Goal: Task Accomplishment & Management: Complete application form

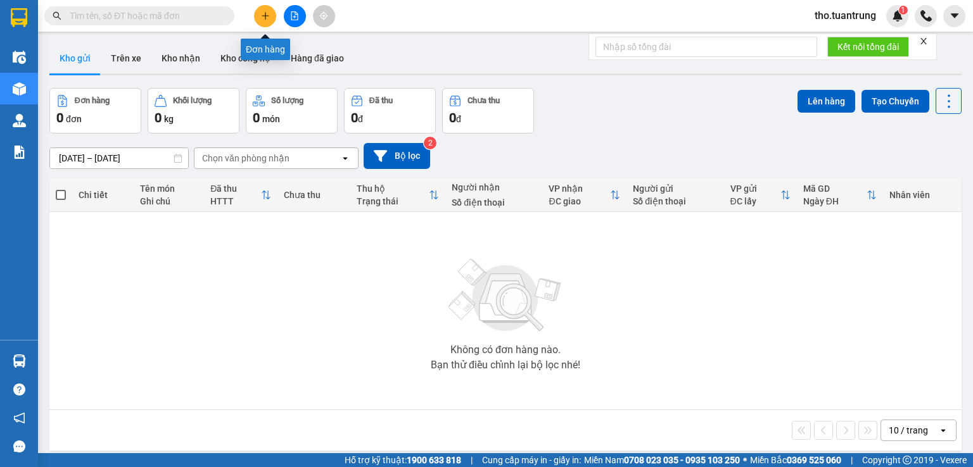
click at [263, 14] on icon "plus" at bounding box center [265, 15] width 9 height 9
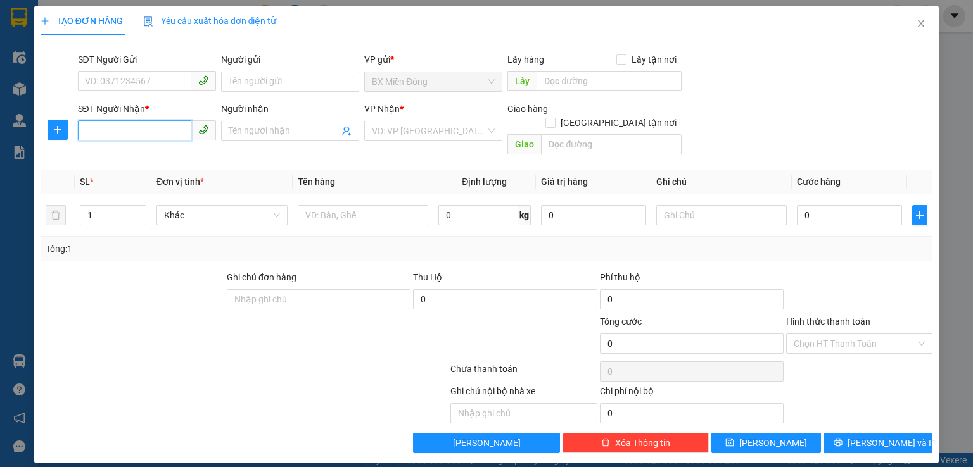
click at [152, 136] on input "SĐT Người Nhận *" at bounding box center [134, 130] width 113 height 20
click at [165, 163] on div "0915021155 - anh bảy" at bounding box center [146, 156] width 123 height 14
type input "0915021155"
type input "anh bảy"
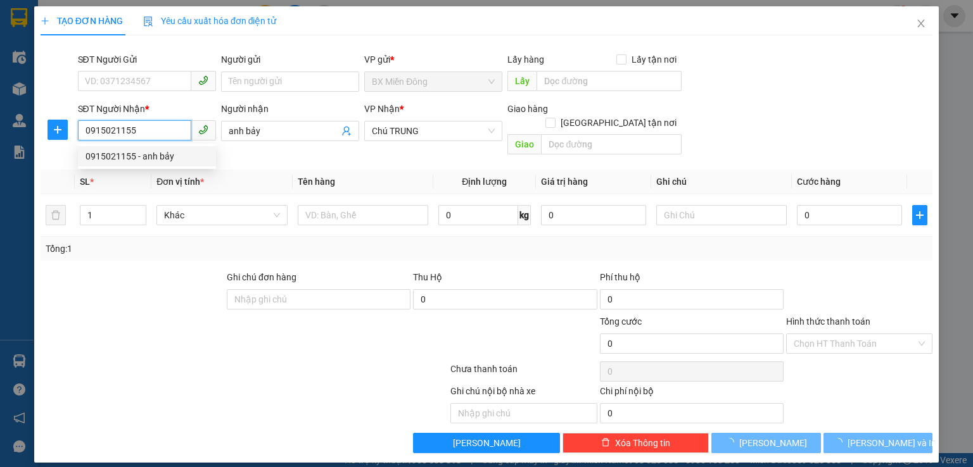
type input "140.000"
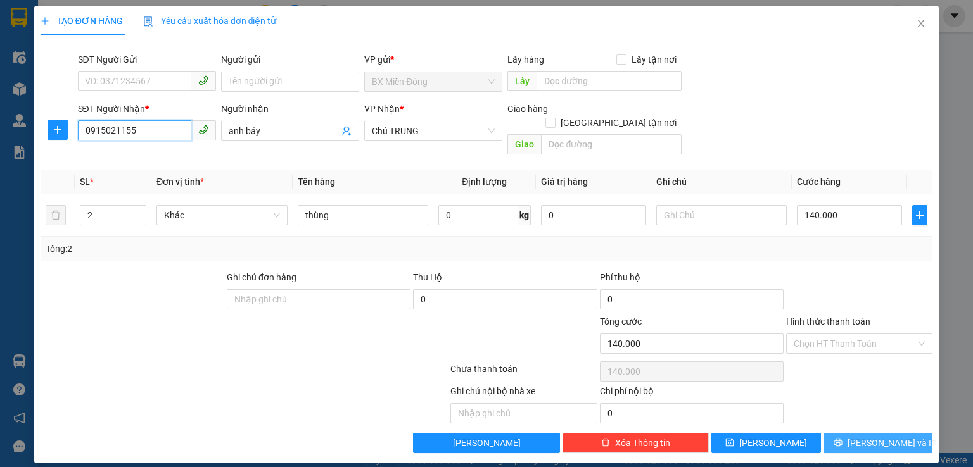
type input "0915021155"
click at [886, 436] on span "Lưu và In" at bounding box center [891, 443] width 89 height 14
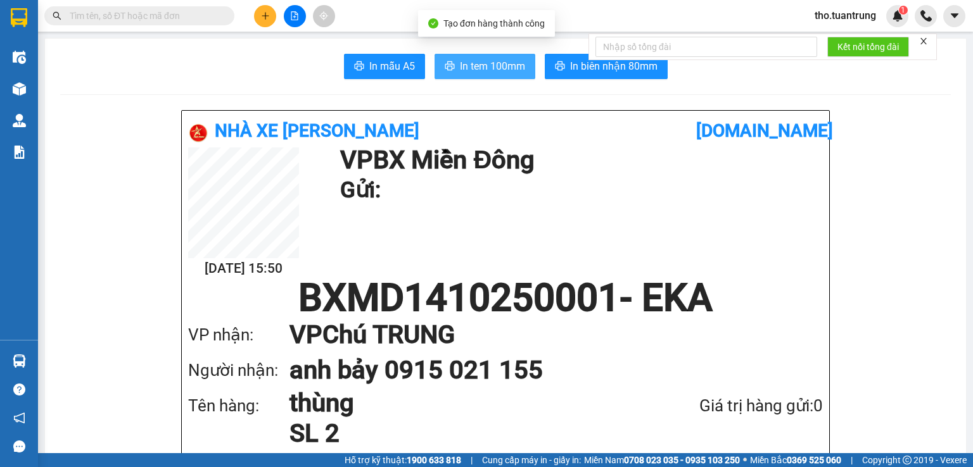
click at [479, 66] on span "In tem 100mm" at bounding box center [492, 66] width 65 height 16
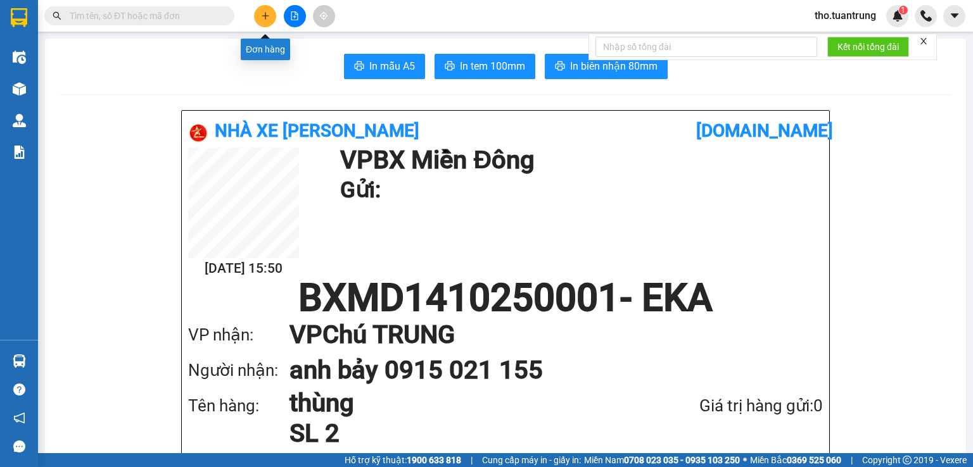
click at [265, 13] on icon "plus" at bounding box center [265, 15] width 1 height 7
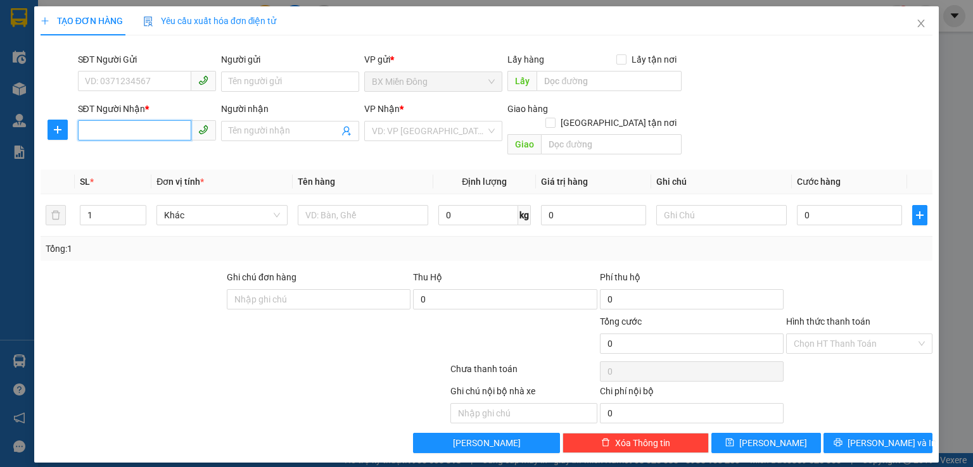
click at [134, 131] on input "SĐT Người Nhận *" at bounding box center [134, 130] width 113 height 20
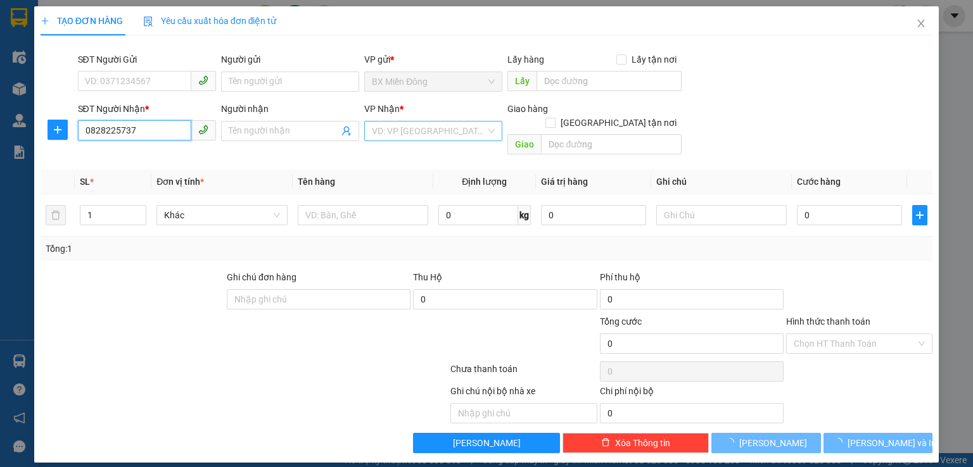
type input "0828225737"
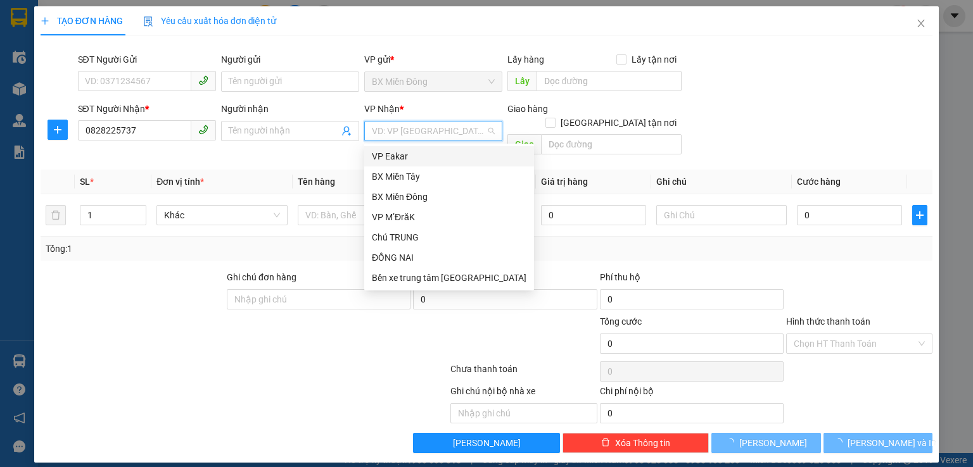
click at [410, 133] on input "search" at bounding box center [429, 131] width 114 height 19
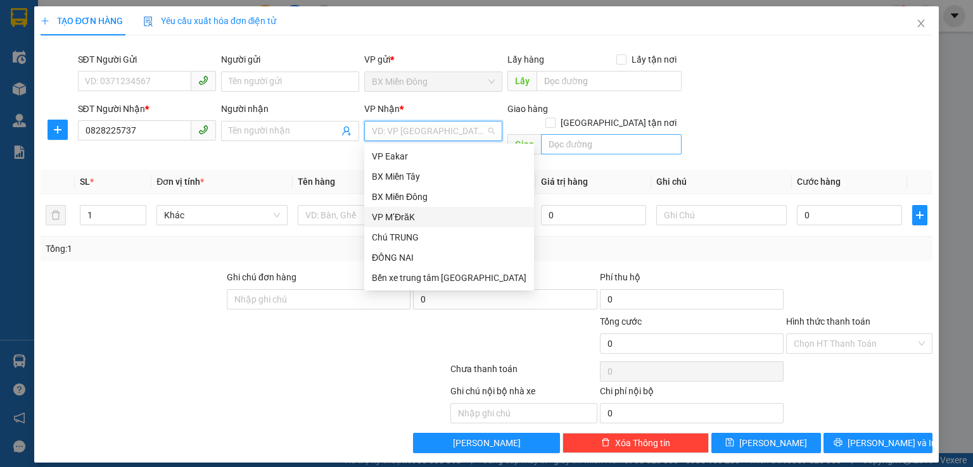
drag, startPoint x: 409, startPoint y: 217, endPoint x: 634, endPoint y: 132, distance: 240.0
click at [420, 216] on div "VP M’ĐrăK" at bounding box center [449, 217] width 155 height 14
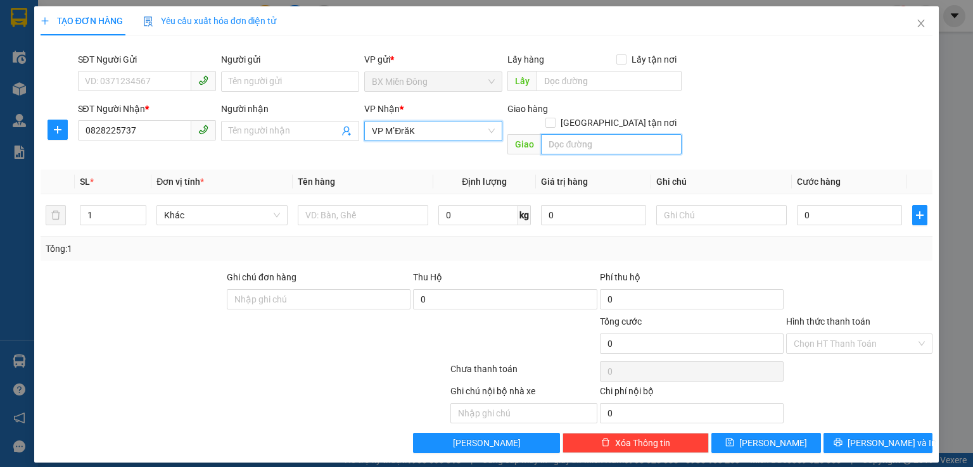
click at [603, 134] on input "text" at bounding box center [611, 144] width 141 height 20
type input "cay khe"
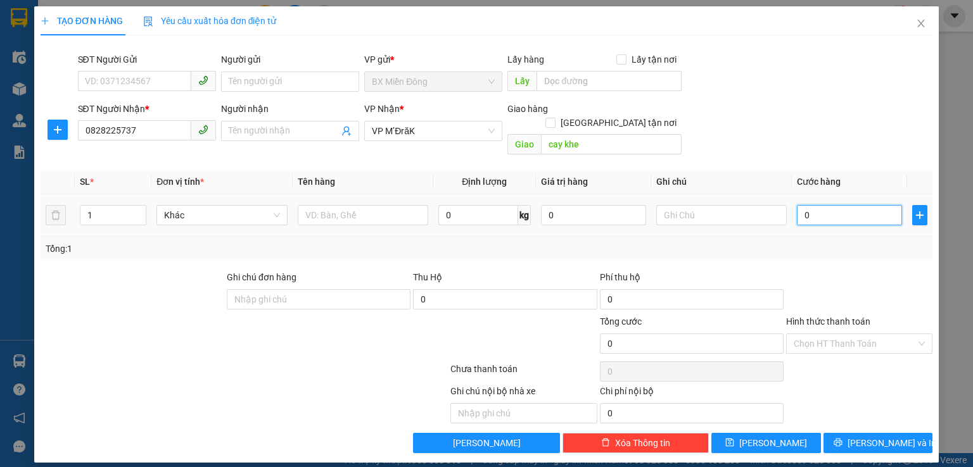
drag, startPoint x: 853, startPoint y: 206, endPoint x: 851, endPoint y: 229, distance: 22.9
click at [854, 205] on input "0" at bounding box center [849, 215] width 105 height 20
type input "5"
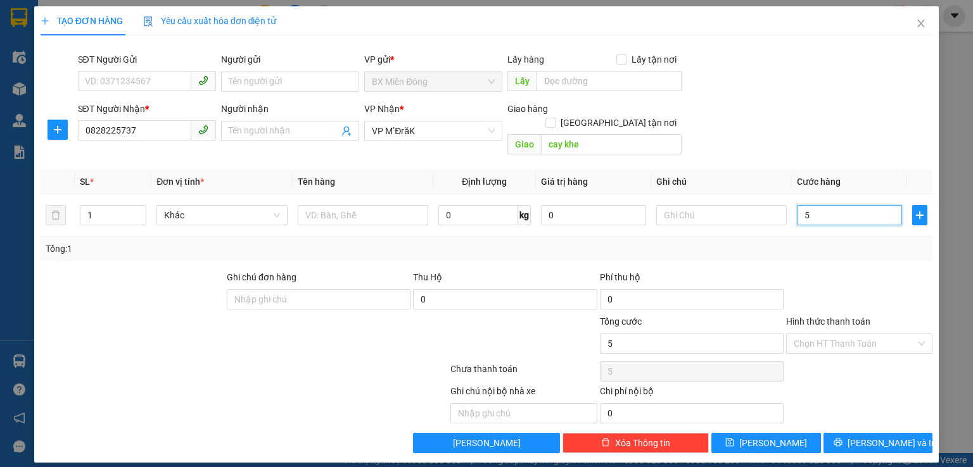
type input "50"
type input "500"
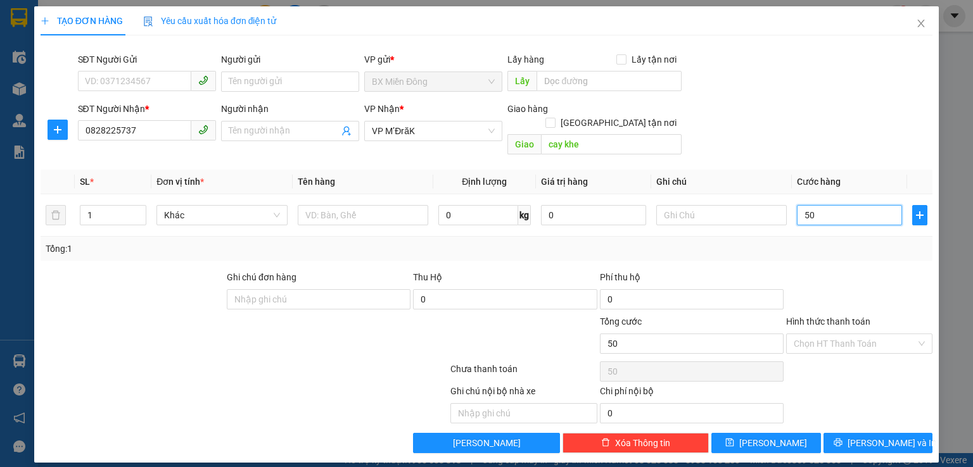
type input "500"
type input "5.000"
type input "50.000"
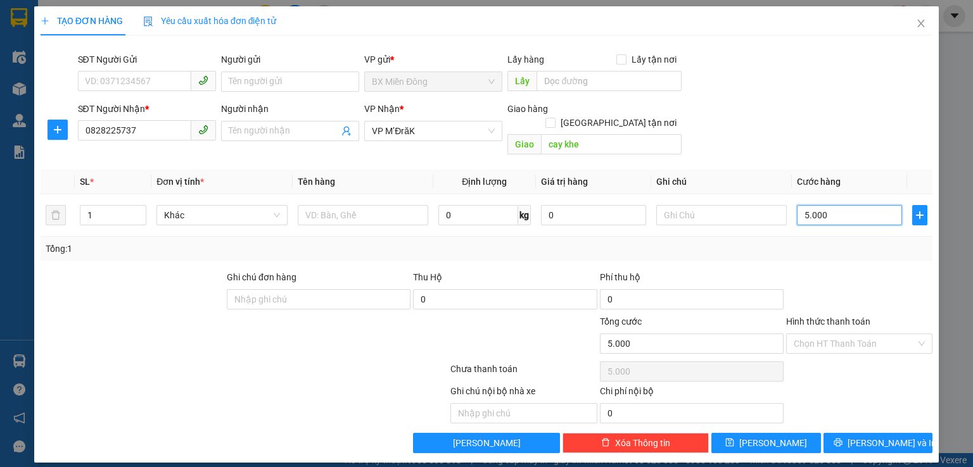
type input "50.000"
click at [862, 334] on input "Hình thức thanh toán" at bounding box center [854, 343] width 122 height 19
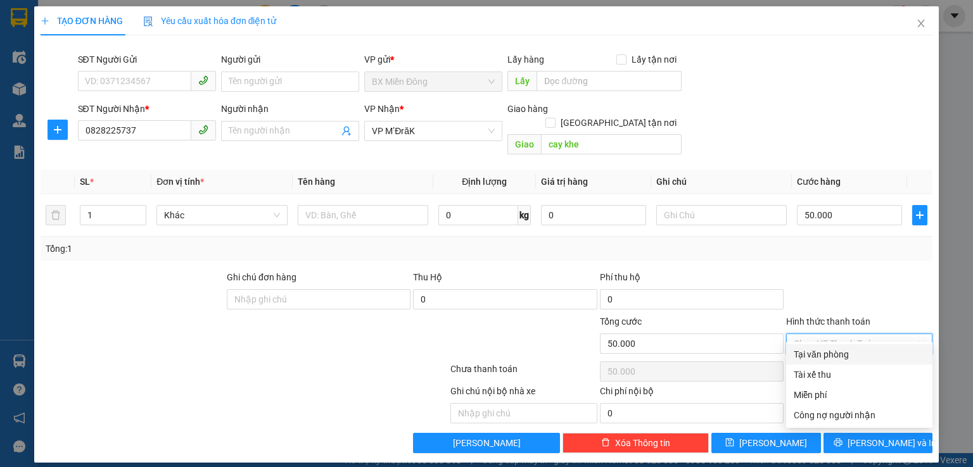
click at [859, 351] on div "Tại văn phòng" at bounding box center [858, 355] width 131 height 14
type input "0"
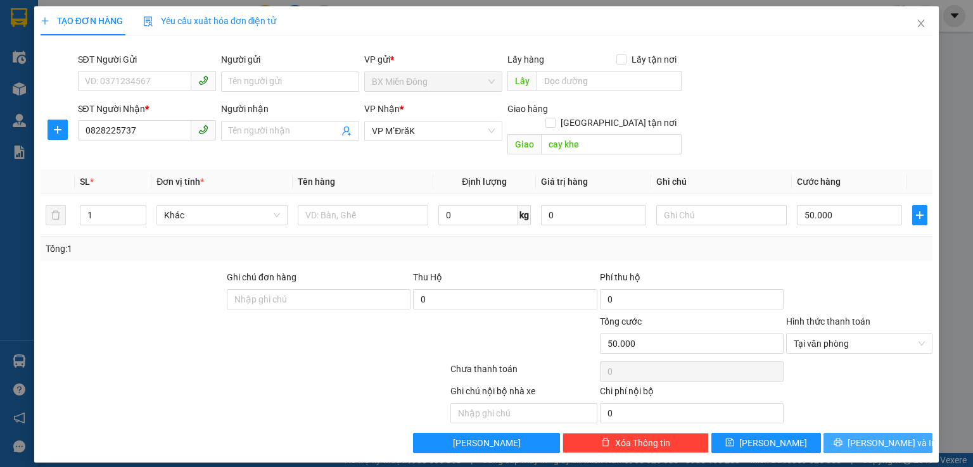
click at [886, 436] on span "Lưu và In" at bounding box center [891, 443] width 89 height 14
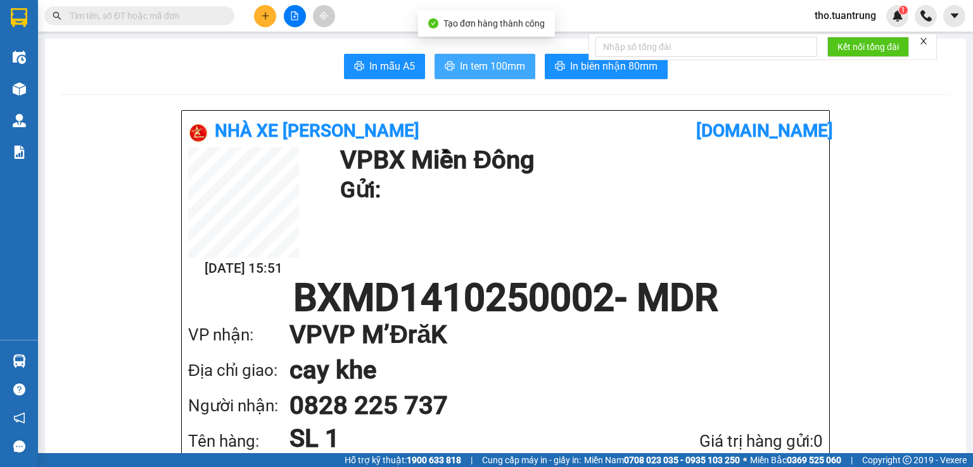
click at [494, 68] on span "In tem 100mm" at bounding box center [492, 66] width 65 height 16
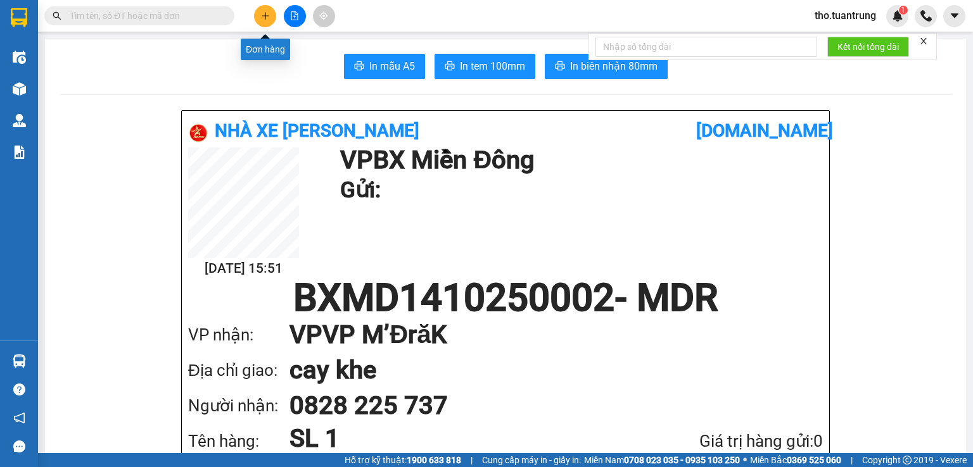
click at [258, 18] on button at bounding box center [265, 16] width 22 height 22
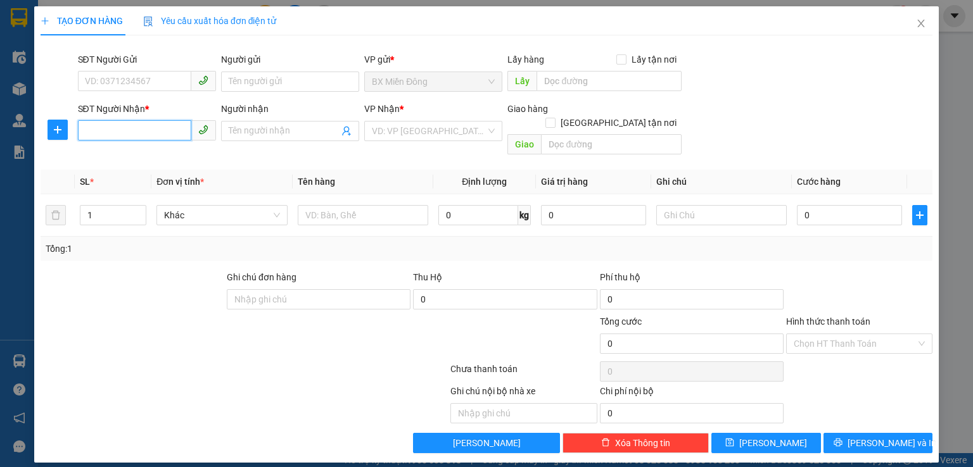
drag, startPoint x: 129, startPoint y: 135, endPoint x: 182, endPoint y: 68, distance: 84.8
click at [132, 134] on input "SĐT Người Nhận *" at bounding box center [134, 130] width 113 height 20
click at [154, 155] on div "0869230689 - tuyết sport" at bounding box center [146, 156] width 123 height 14
type input "0869230689"
type input "tuyết sport"
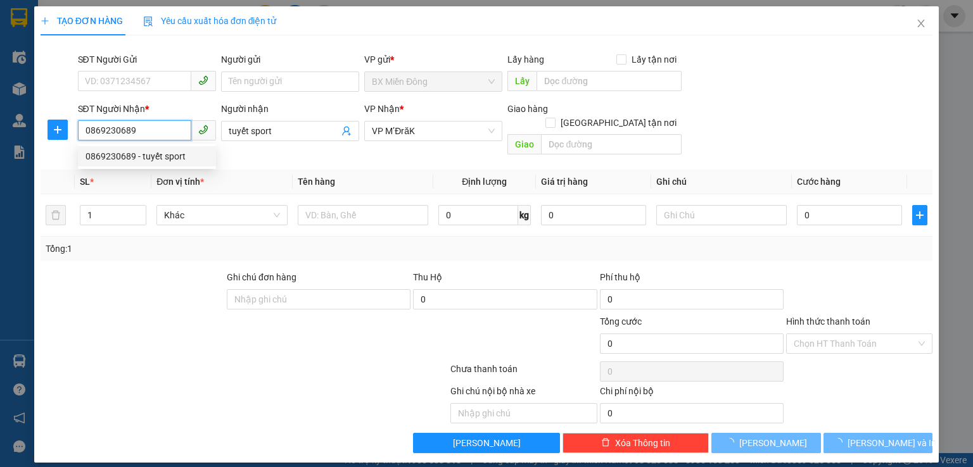
type input "50.000"
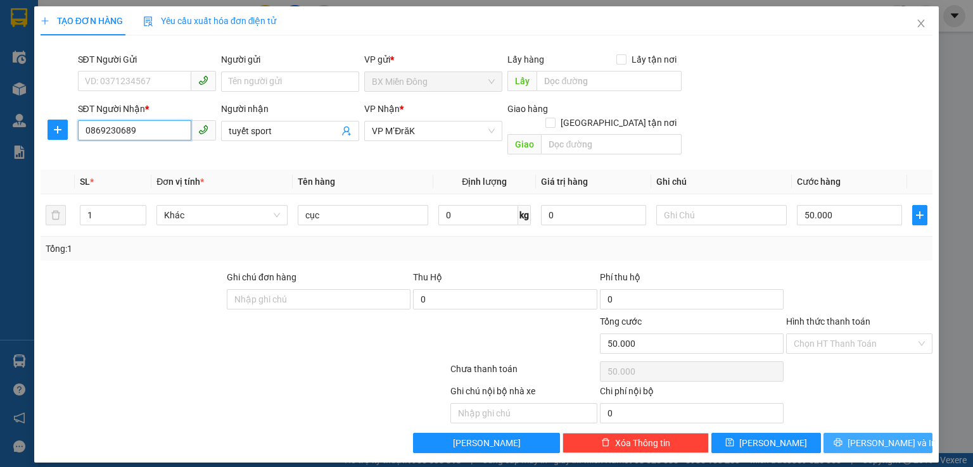
type input "0869230689"
drag, startPoint x: 920, startPoint y: 426, endPoint x: 446, endPoint y: 112, distance: 568.8
click at [919, 433] on button "Lưu và In" at bounding box center [878, 443] width 110 height 20
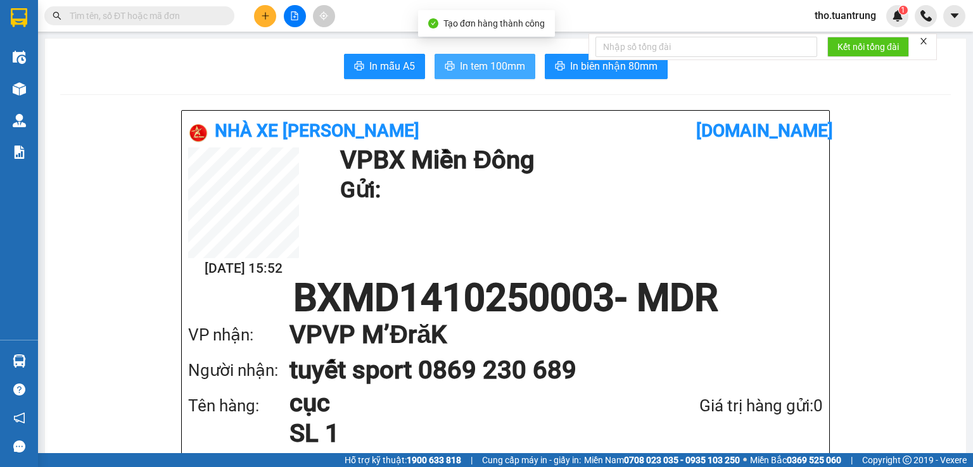
click at [491, 69] on span "In tem 100mm" at bounding box center [492, 66] width 65 height 16
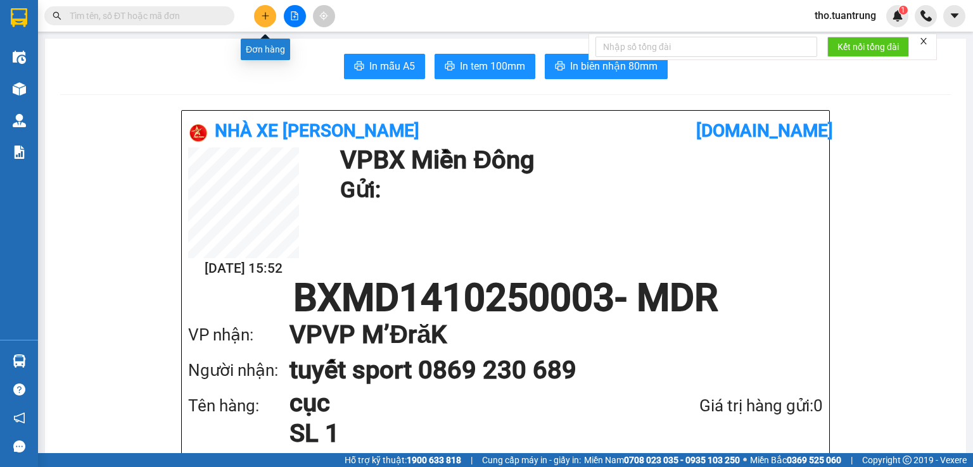
click at [267, 9] on button at bounding box center [265, 16] width 22 height 22
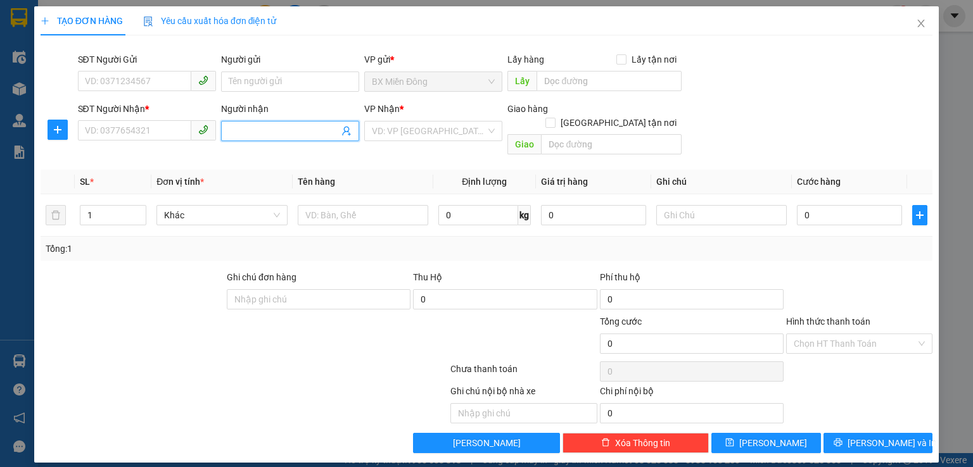
click at [253, 134] on input "Người nhận" at bounding box center [284, 131] width 110 height 14
type input "thanh hoa"
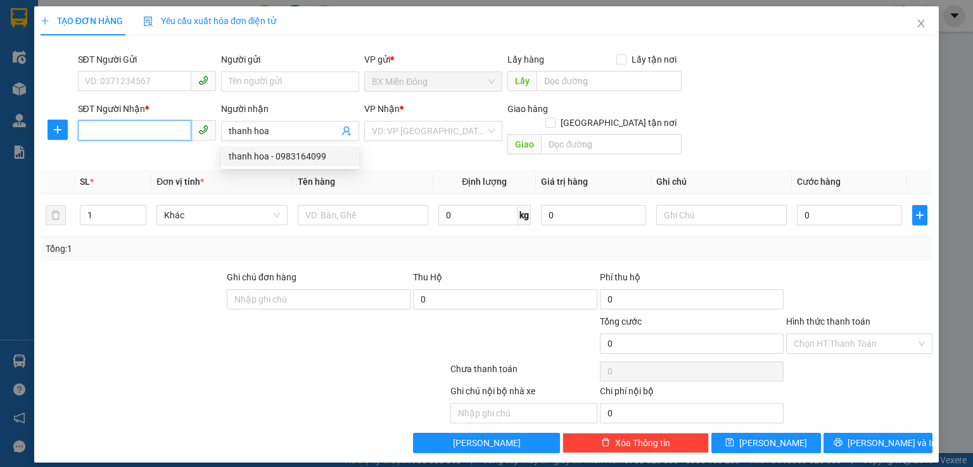
click at [174, 127] on input "SĐT Người Nhận *" at bounding box center [134, 130] width 113 height 20
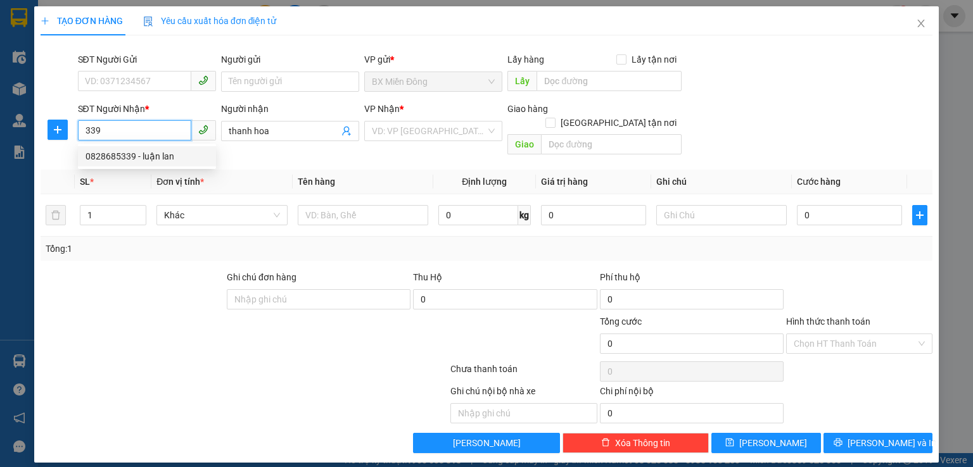
drag, startPoint x: 149, startPoint y: 158, endPoint x: 350, endPoint y: 149, distance: 200.3
click at [149, 158] on div "0828685339 - luận lan" at bounding box center [146, 156] width 123 height 14
type input "0828685339"
type input "luận lan"
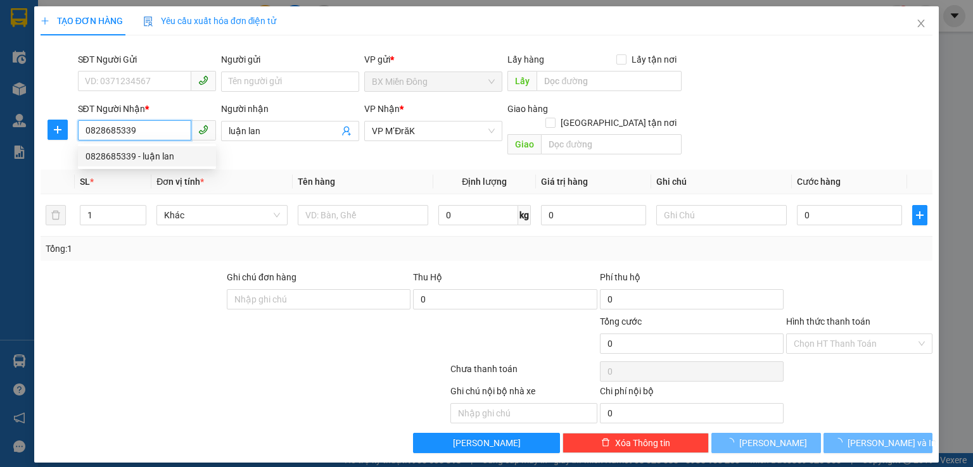
type input "50.000"
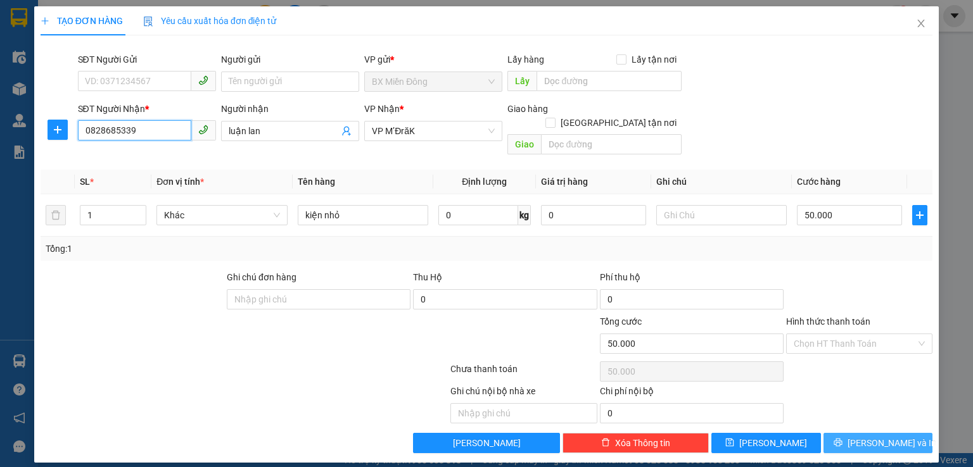
type input "0828685339"
click at [902, 433] on button "Lưu và In" at bounding box center [878, 443] width 110 height 20
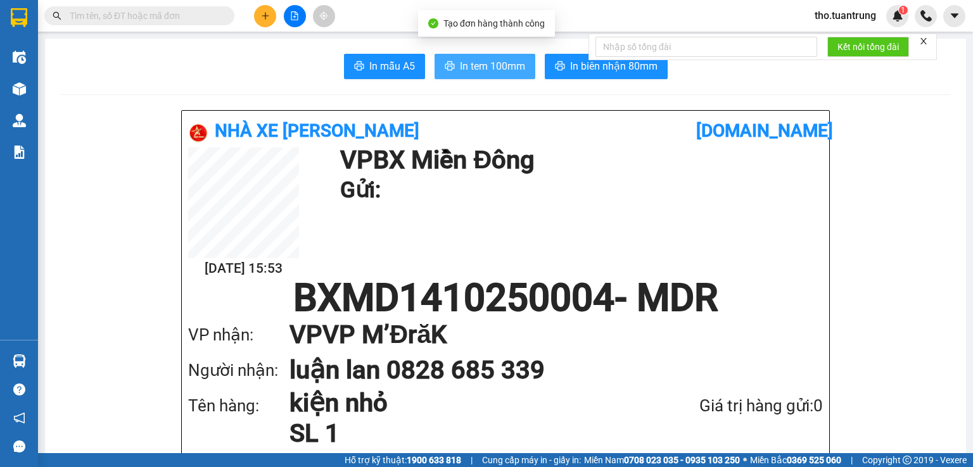
click at [484, 68] on span "In tem 100mm" at bounding box center [492, 66] width 65 height 16
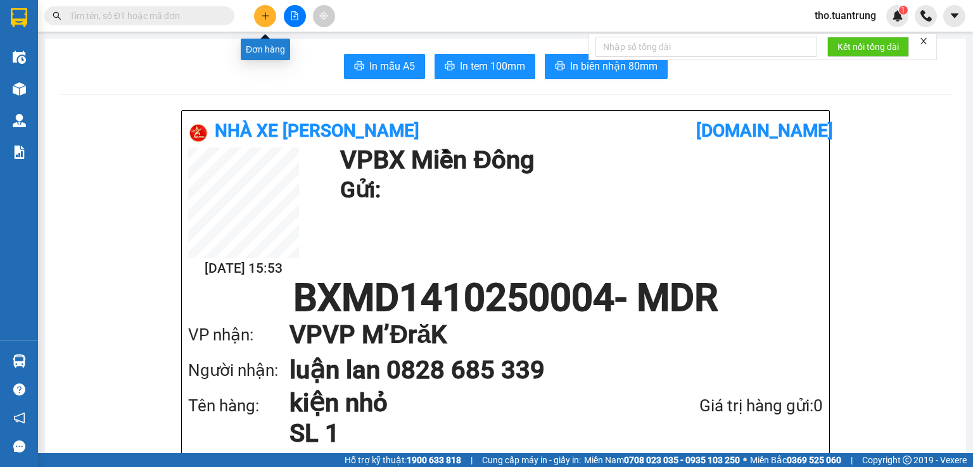
click at [264, 13] on icon "plus" at bounding box center [265, 15] width 9 height 9
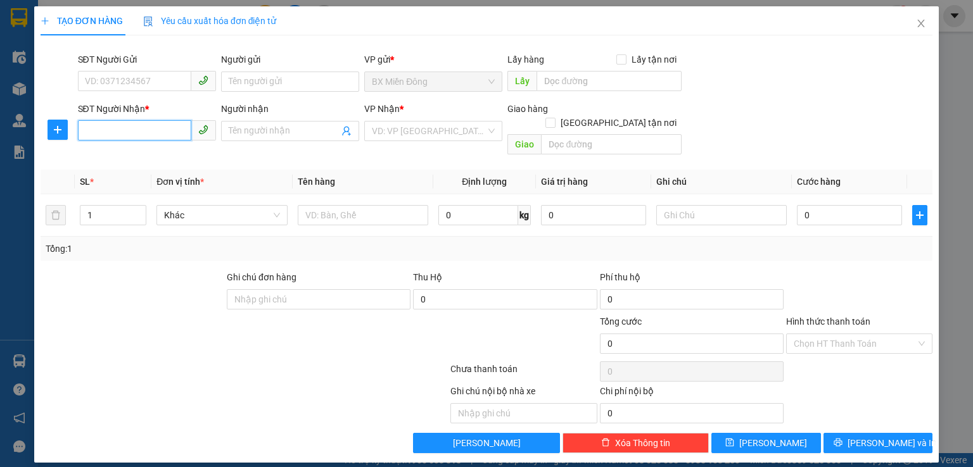
click at [124, 123] on input "SĐT Người Nhận *" at bounding box center [134, 130] width 113 height 20
type input "0902996396"
click at [315, 130] on input "Người nhận" at bounding box center [284, 131] width 110 height 14
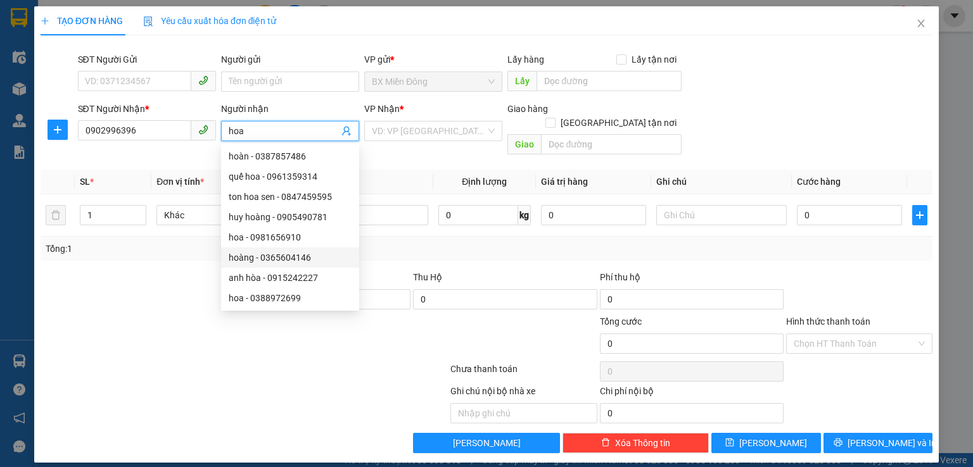
type input "hoa"
click at [420, 237] on div "Tổng: 1" at bounding box center [487, 249] width 892 height 24
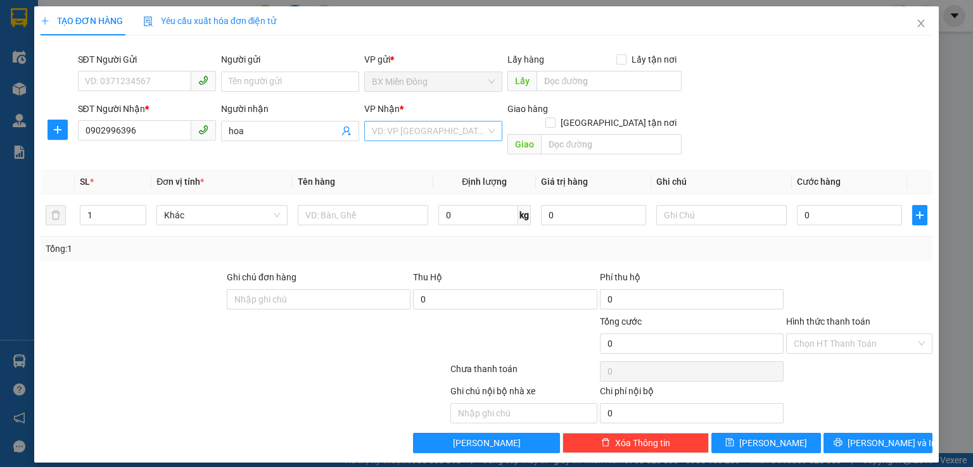
click at [429, 125] on input "search" at bounding box center [429, 131] width 114 height 19
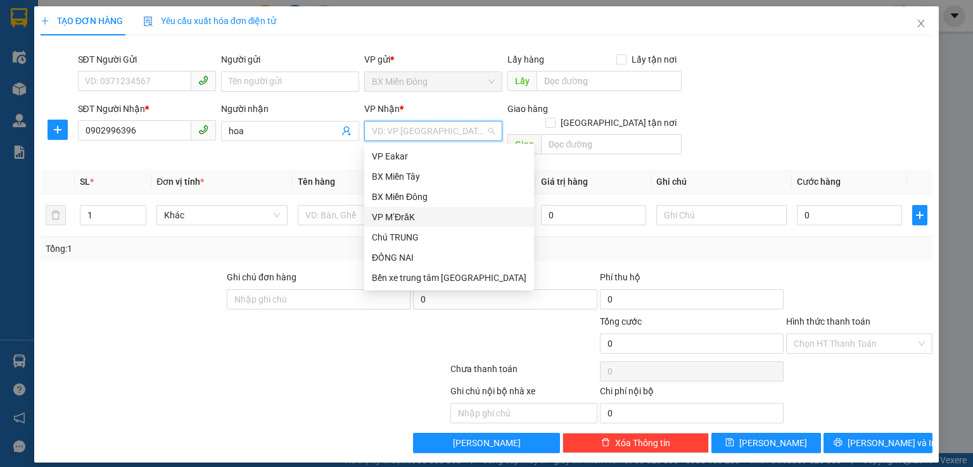
click at [416, 220] on div "VP M’ĐrăK" at bounding box center [449, 217] width 155 height 14
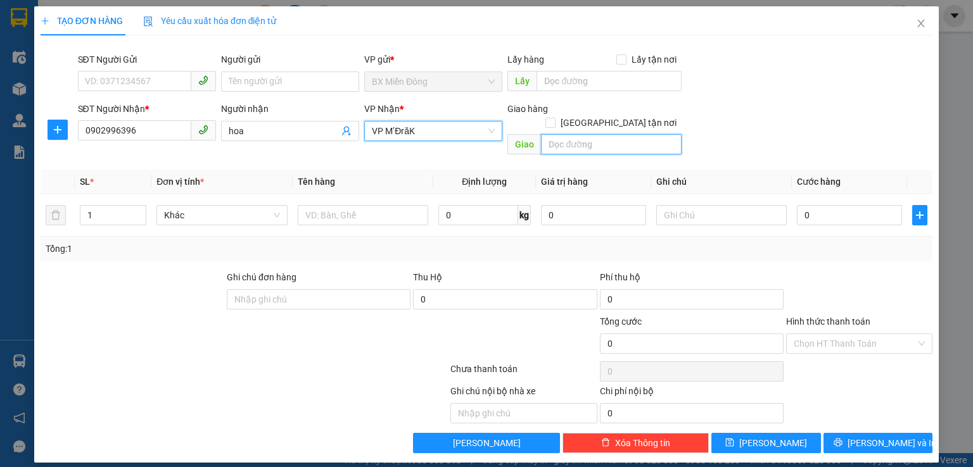
click at [567, 134] on input "text" at bounding box center [611, 144] width 141 height 20
type input "km62"
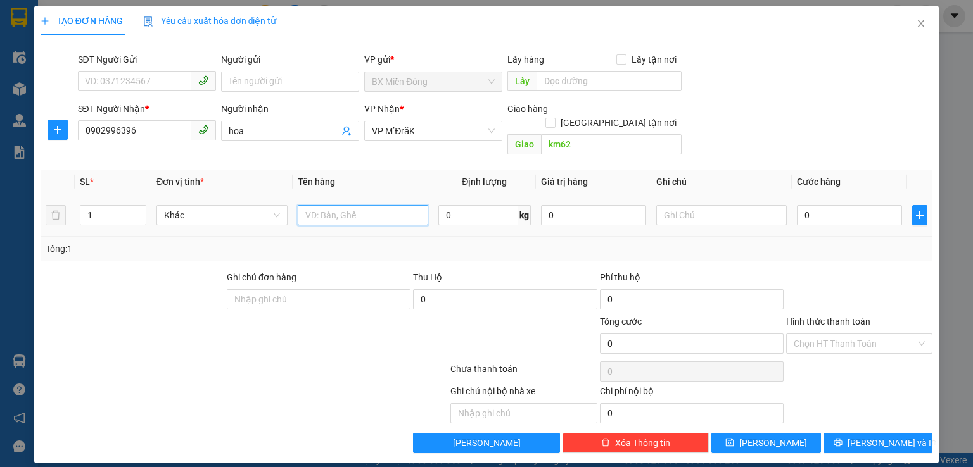
click at [324, 205] on input "text" at bounding box center [363, 215] width 130 height 20
type input "cuc"
click at [824, 205] on input "0" at bounding box center [849, 215] width 105 height 20
type input "5"
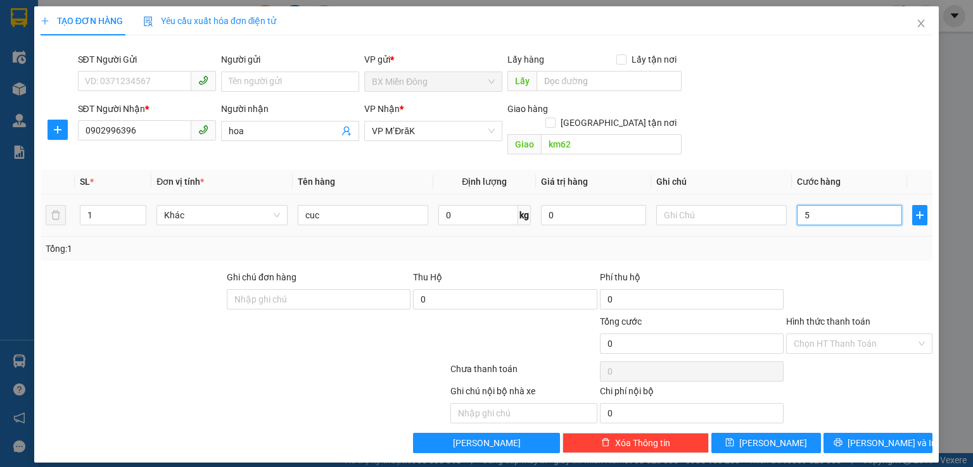
type input "5"
type input "50"
type input "500"
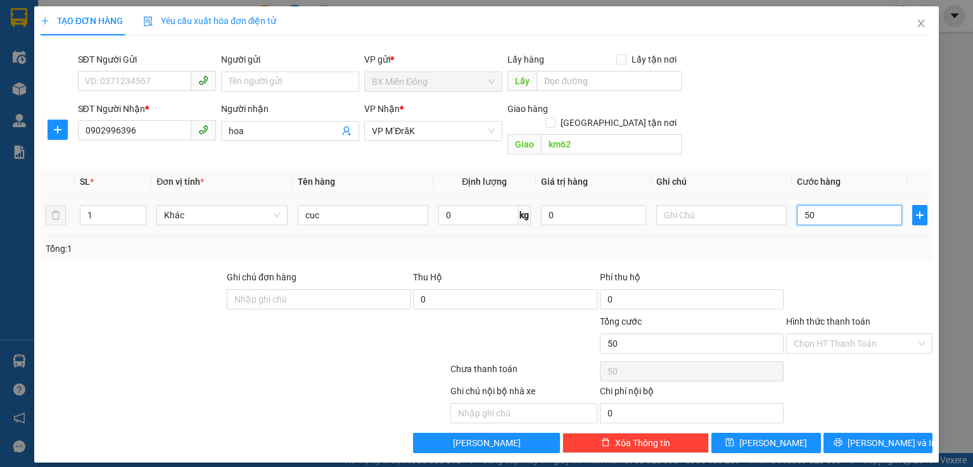
type input "500"
type input "5.000"
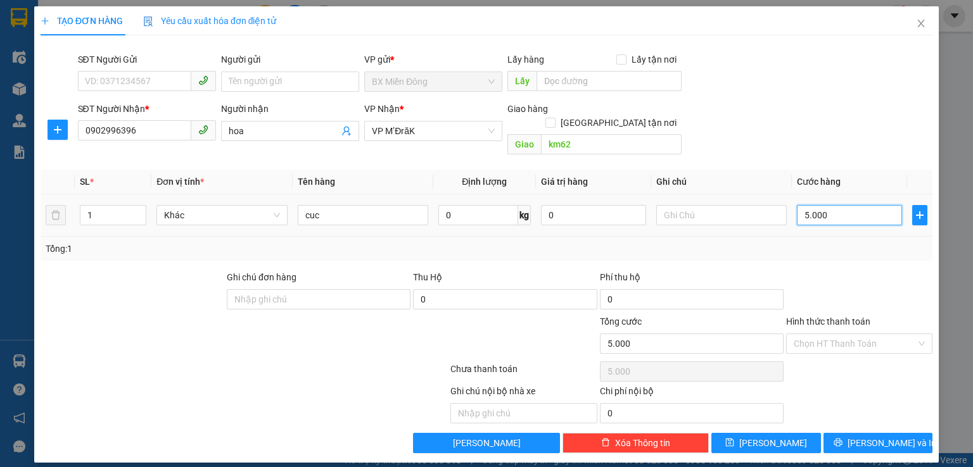
type input "50.000"
click at [902, 433] on button "Lưu và In" at bounding box center [878, 443] width 110 height 20
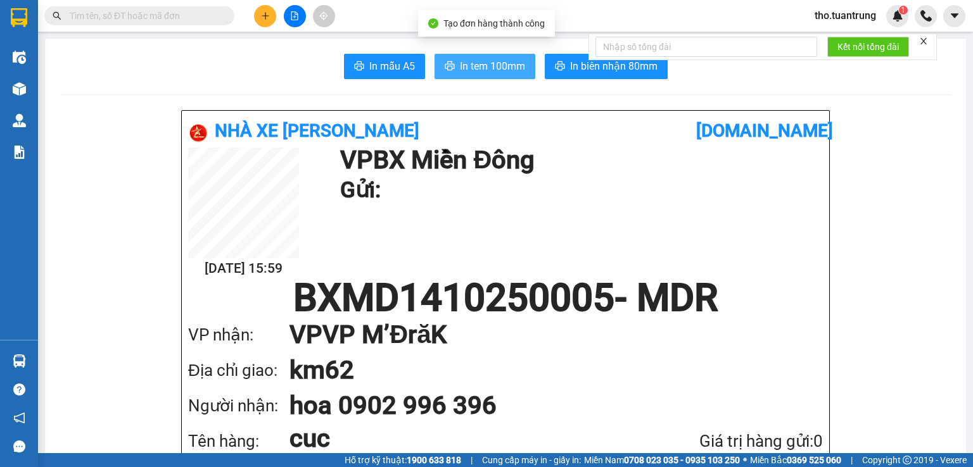
click at [486, 63] on span "In tem 100mm" at bounding box center [492, 66] width 65 height 16
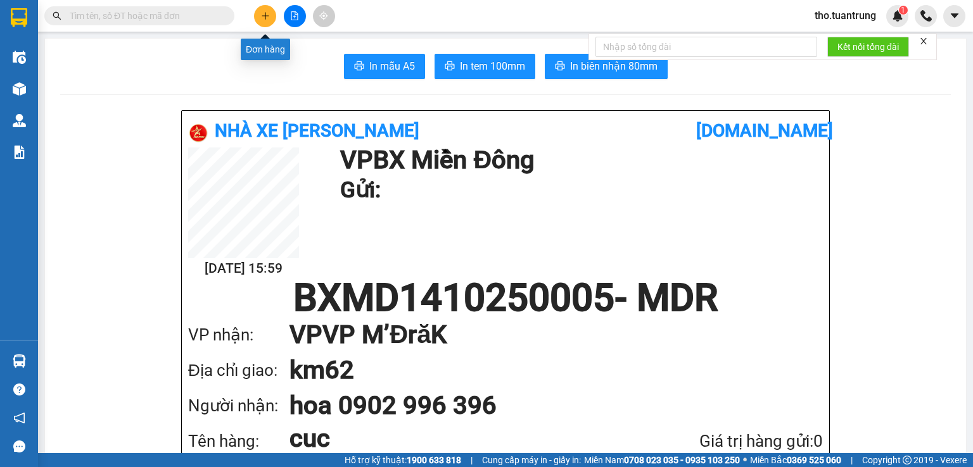
click at [268, 11] on icon "plus" at bounding box center [265, 15] width 9 height 9
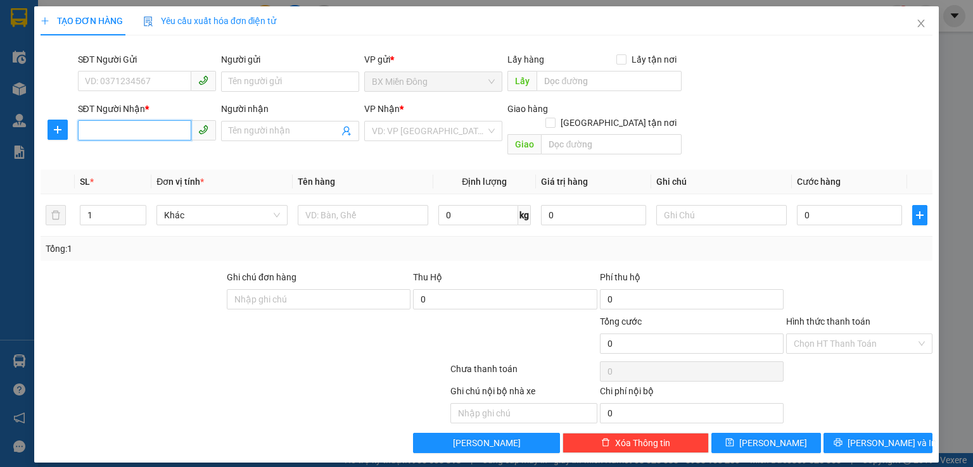
click at [140, 129] on input "SĐT Người Nhận *" at bounding box center [134, 130] width 113 height 20
type input "0372499909"
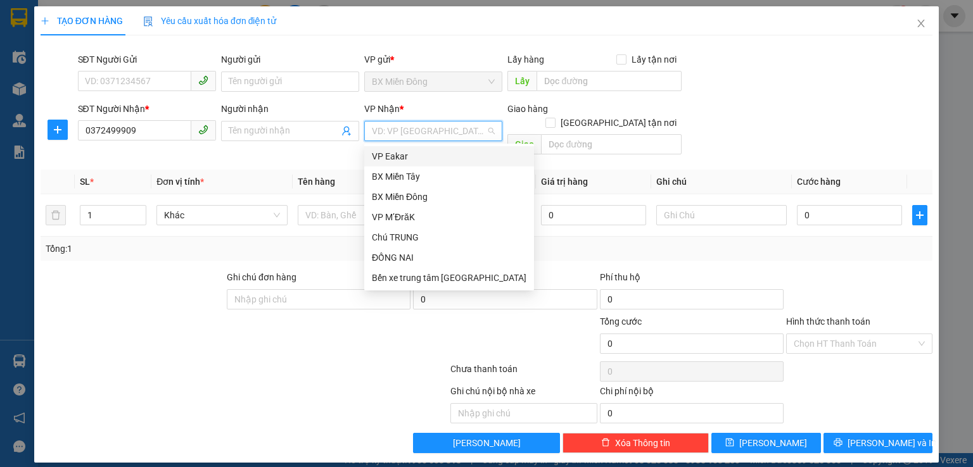
click at [403, 136] on input "search" at bounding box center [429, 131] width 114 height 19
click at [410, 216] on div "VP M’ĐrăK" at bounding box center [449, 217] width 155 height 14
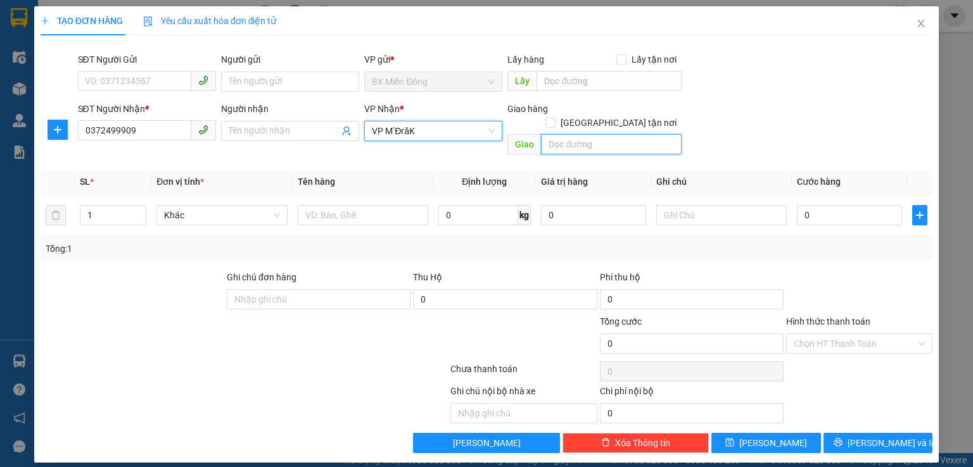
click at [553, 134] on input "text" at bounding box center [611, 144] width 141 height 20
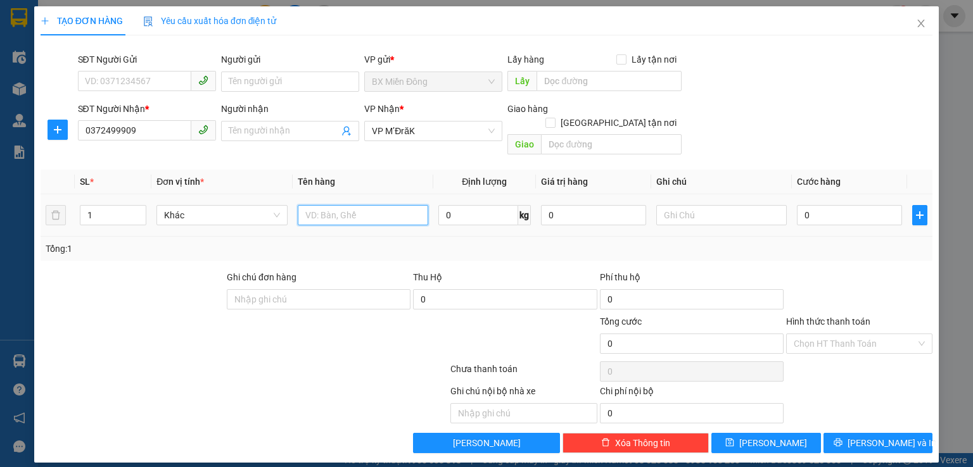
click at [329, 205] on input "text" at bounding box center [363, 215] width 130 height 20
type input "v"
type input "xe may"
click at [830, 205] on input "0" at bounding box center [849, 215] width 105 height 20
type input "3"
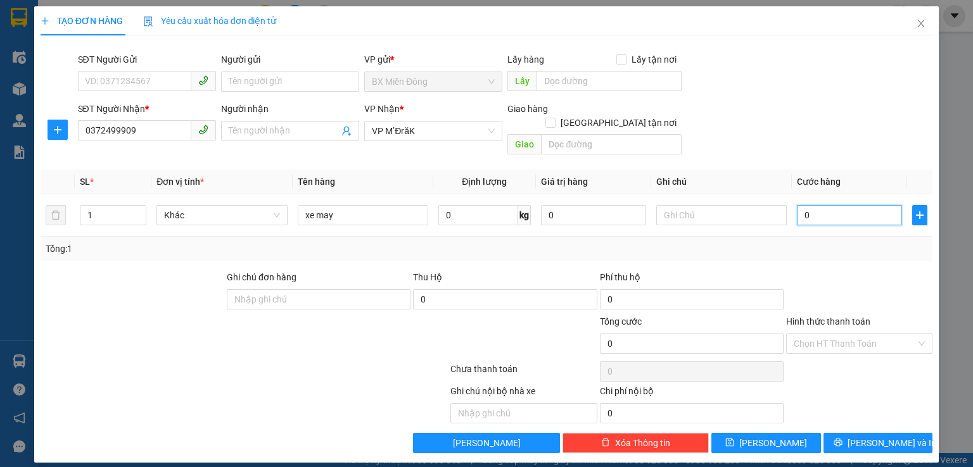
type input "3"
type input "35"
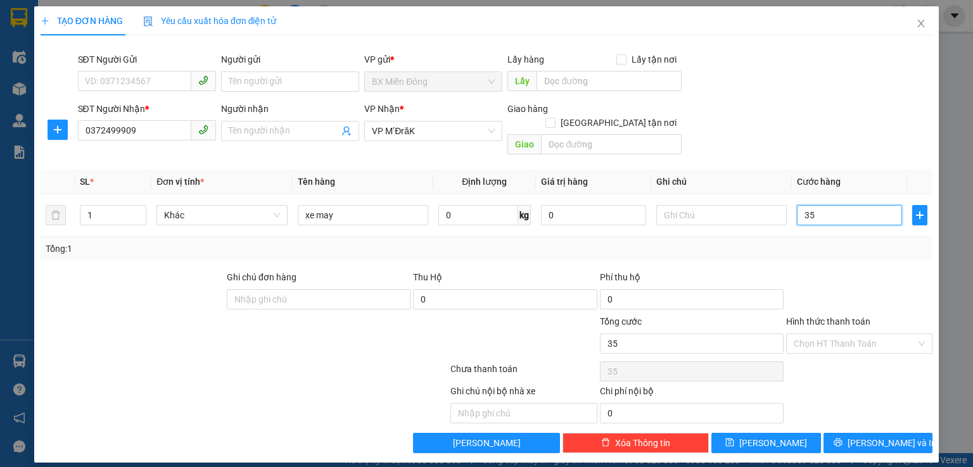
type input "350"
type input "3.500"
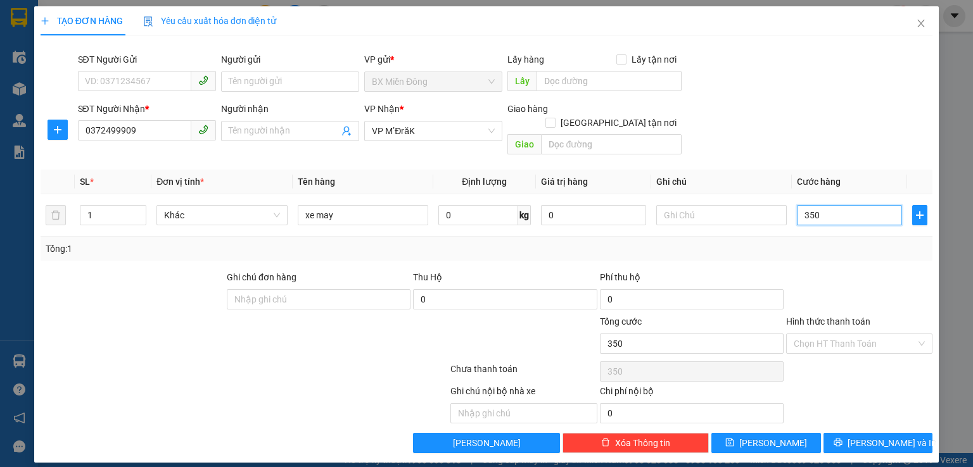
type input "3.500"
type input "35.000"
type input "350.000"
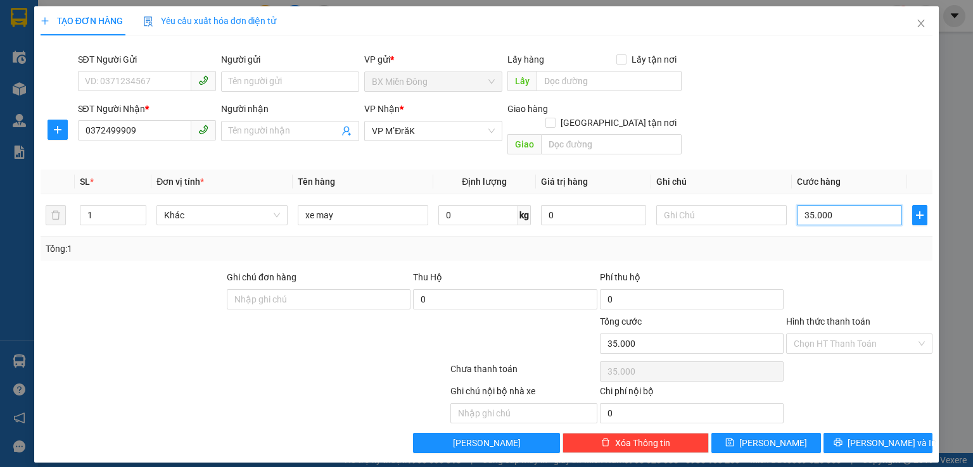
type input "350.000"
click at [902, 436] on span "Lưu và In" at bounding box center [891, 443] width 89 height 14
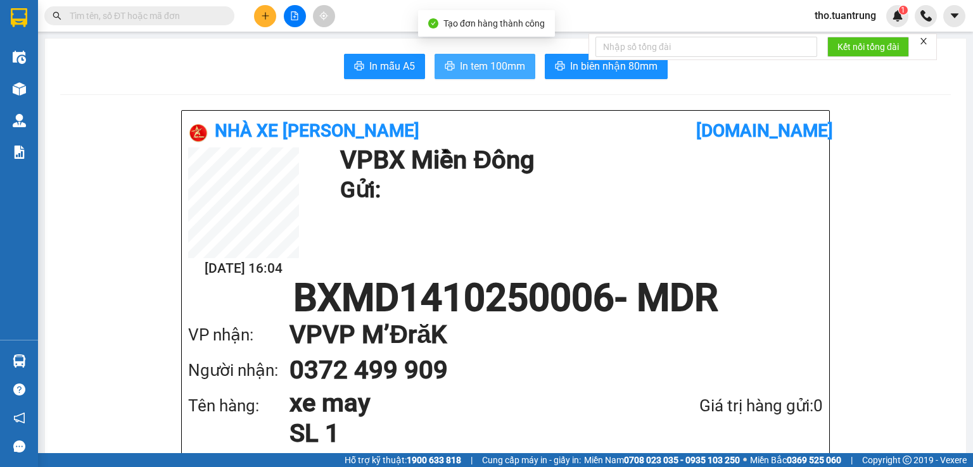
click at [461, 63] on span "In tem 100mm" at bounding box center [492, 66] width 65 height 16
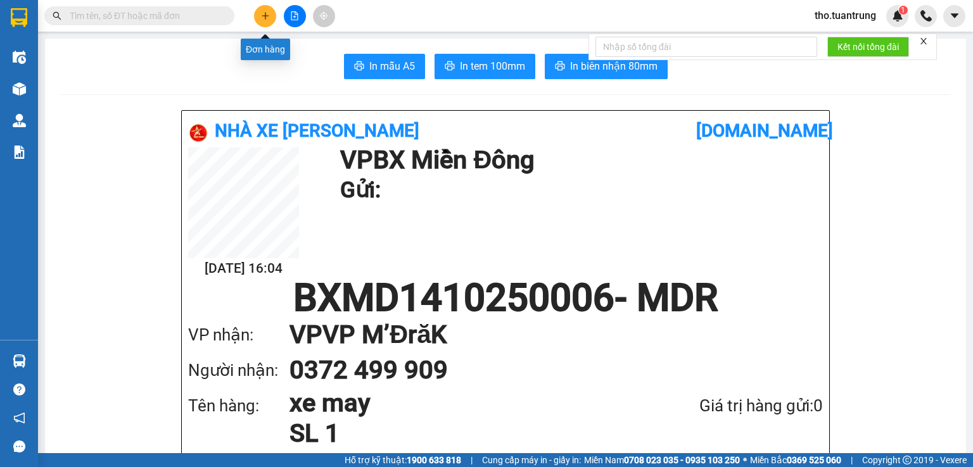
click at [266, 8] on button at bounding box center [265, 16] width 22 height 22
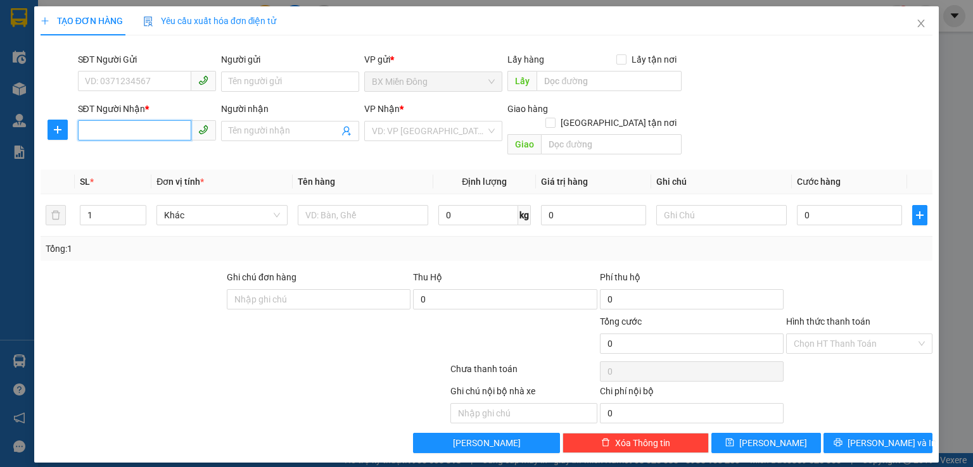
click at [142, 131] on input "SĐT Người Nhận *" at bounding box center [134, 130] width 113 height 20
click at [208, 158] on div "0964224050 - đạt" at bounding box center [146, 156] width 123 height 14
type input "0964224050"
type input "đạt"
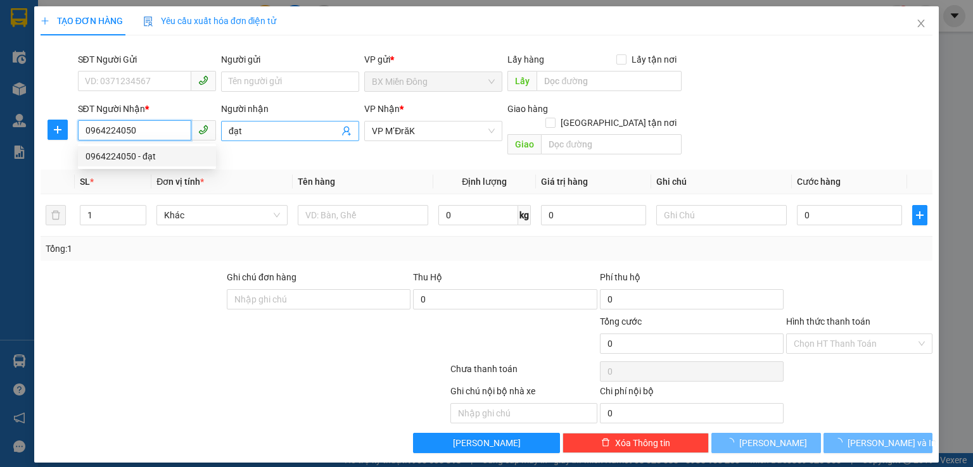
type input "50.000"
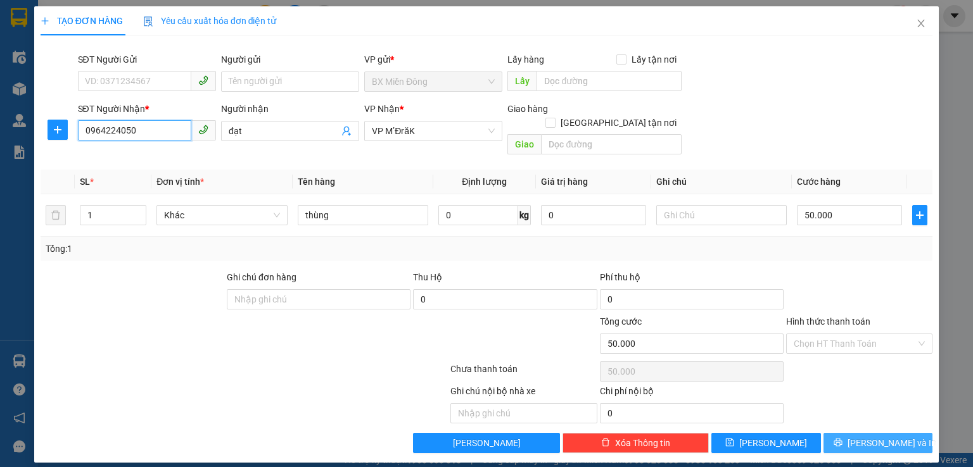
type input "0964224050"
click at [874, 436] on span "Lưu và In" at bounding box center [891, 443] width 89 height 14
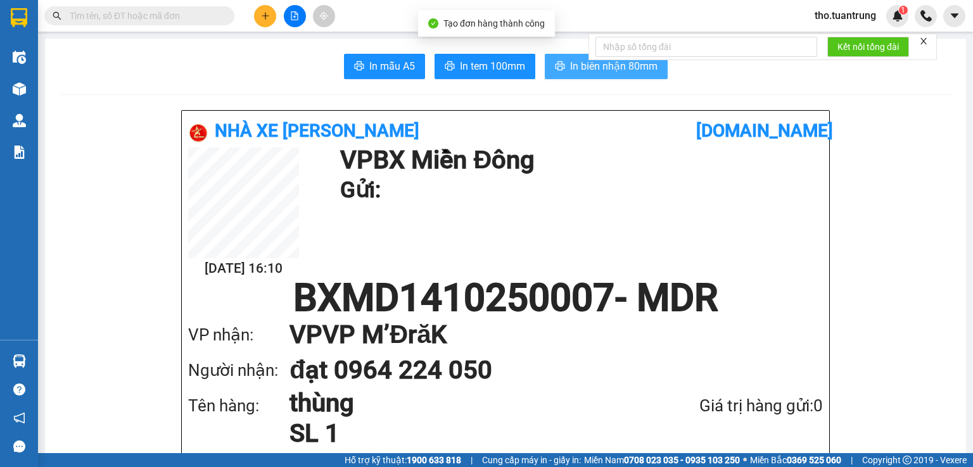
click at [595, 71] on span "In biên nhận 80mm" at bounding box center [613, 66] width 87 height 16
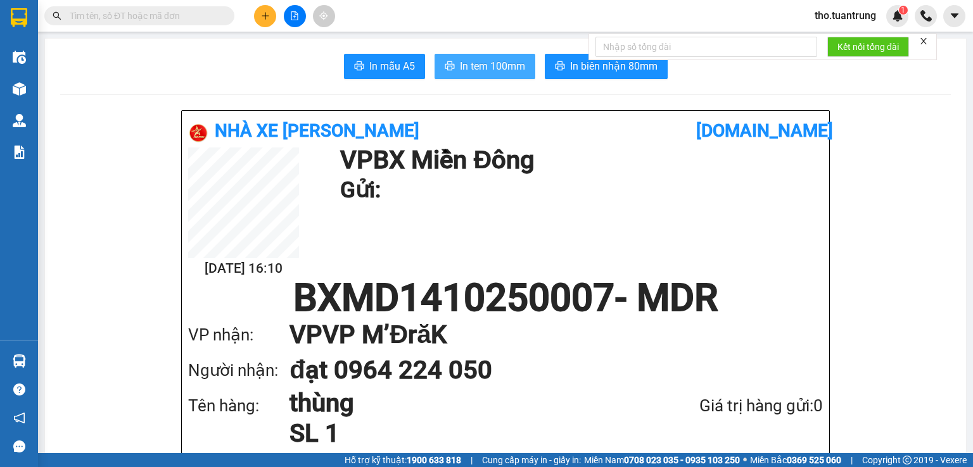
click at [491, 59] on span "In tem 100mm" at bounding box center [492, 66] width 65 height 16
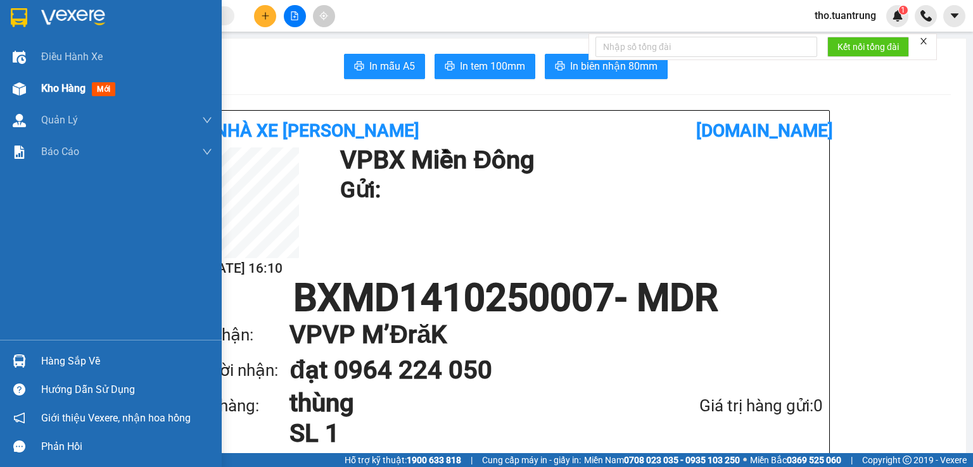
click at [59, 89] on span "Kho hàng" at bounding box center [63, 88] width 44 height 12
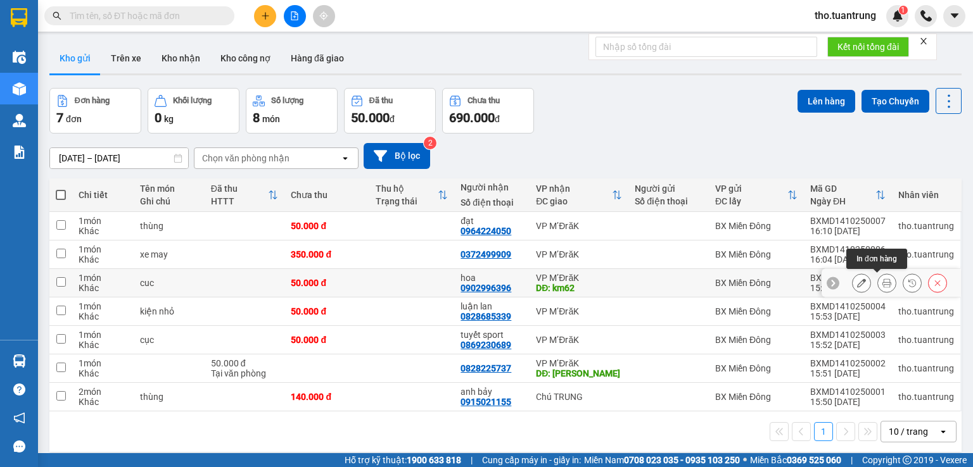
click at [882, 285] on icon at bounding box center [886, 283] width 9 height 9
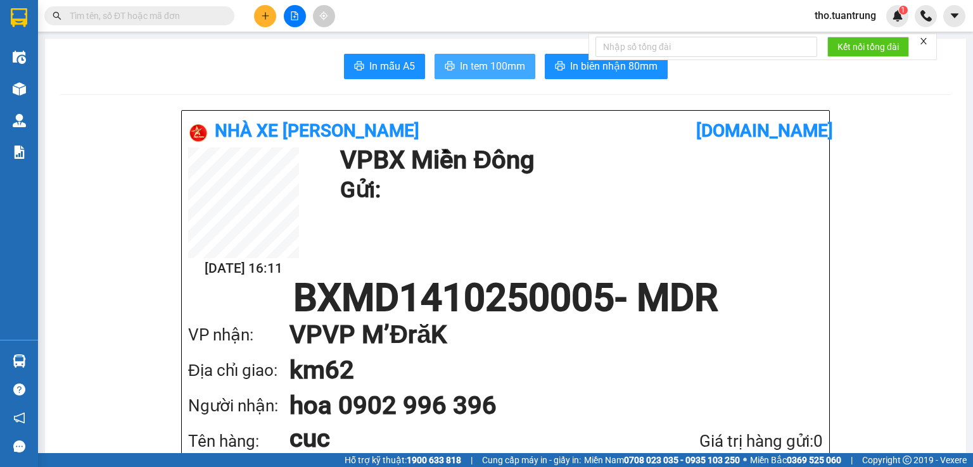
click at [494, 64] on span "In tem 100mm" at bounding box center [492, 66] width 65 height 16
click at [270, 14] on button at bounding box center [265, 16] width 22 height 22
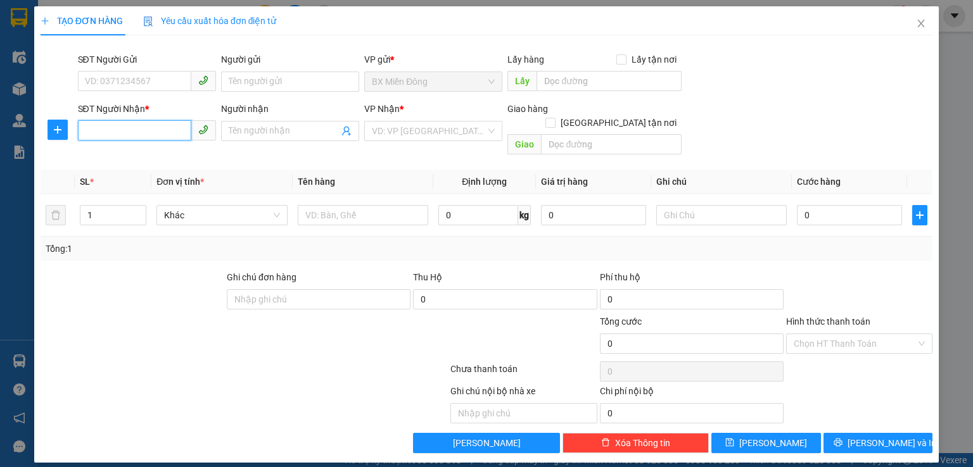
click at [136, 133] on input "SĐT Người Nhận *" at bounding box center [134, 130] width 113 height 20
drag, startPoint x: 122, startPoint y: 158, endPoint x: 0, endPoint y: 491, distance: 355.2
drag, startPoint x: 0, startPoint y: 491, endPoint x: 122, endPoint y: 152, distance: 360.7
click at [122, 152] on div "Transit Pickup Surcharge Ids Transit Deliver Surcharge Ids Transit Deliver Surc…" at bounding box center [487, 250] width 892 height 408
click at [111, 134] on input "0" at bounding box center [134, 130] width 113 height 20
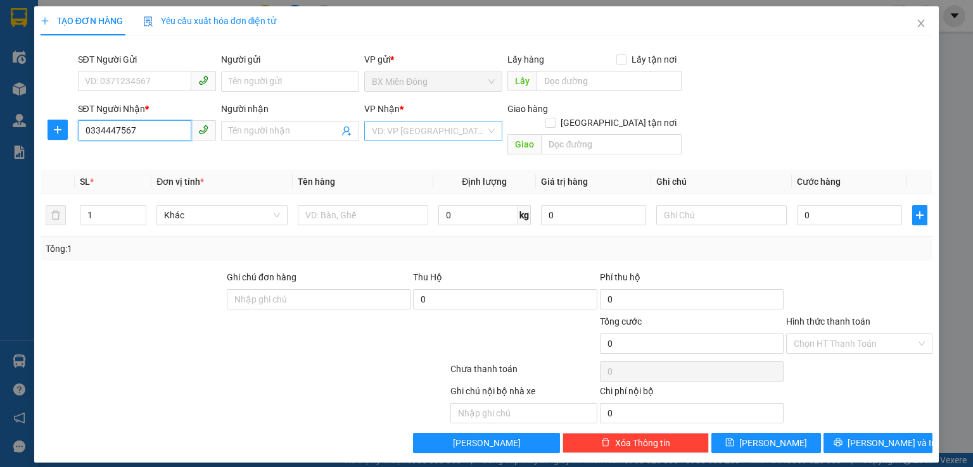
type input "0334447567"
click at [401, 125] on input "search" at bounding box center [429, 131] width 114 height 19
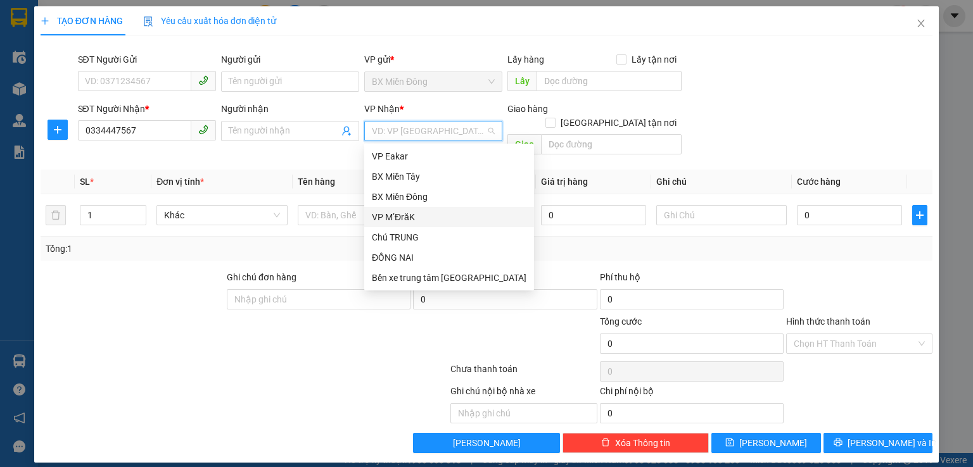
click at [422, 221] on div "VP M’ĐrăK" at bounding box center [449, 217] width 155 height 14
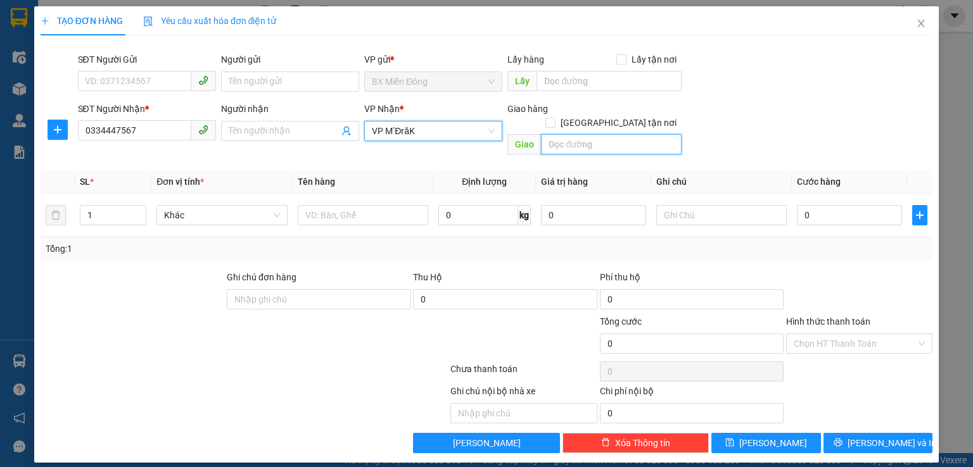
click at [587, 139] on input "text" at bounding box center [611, 144] width 141 height 20
type input "km17"
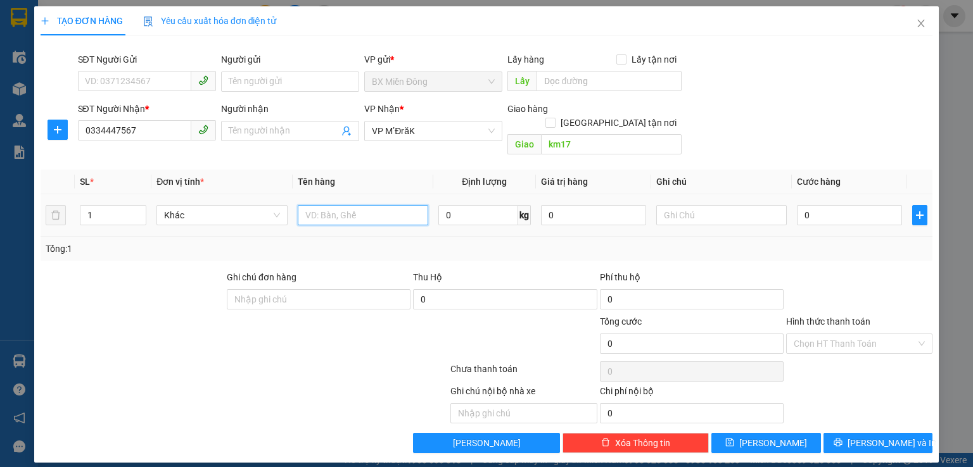
drag, startPoint x: 377, startPoint y: 198, endPoint x: 375, endPoint y: 188, distance: 10.4
click at [376, 205] on input "text" at bounding box center [363, 215] width 130 height 20
type input "chim"
click at [832, 206] on input "0" at bounding box center [849, 215] width 105 height 20
type input "5"
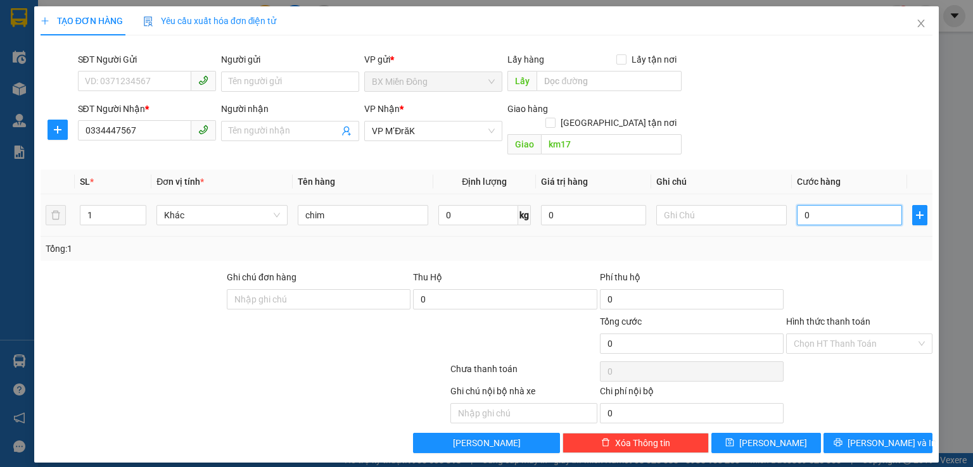
type input "5"
type input "50"
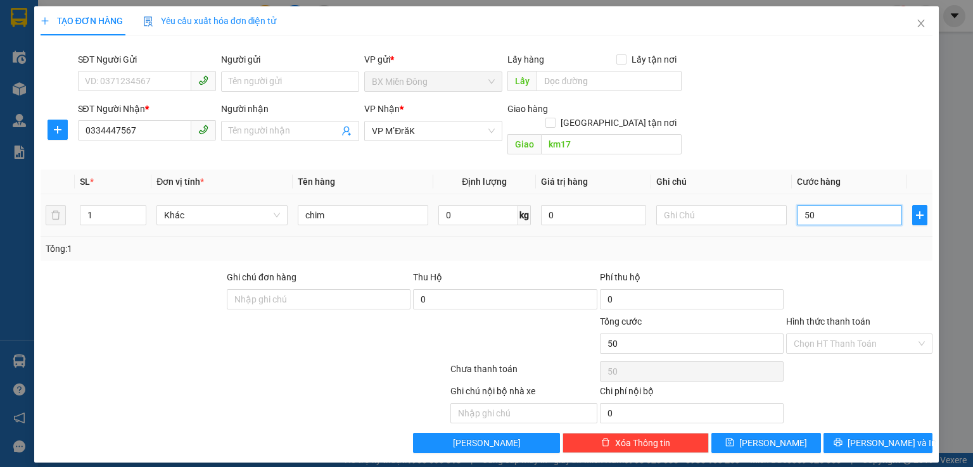
type input "500"
type input "5.000"
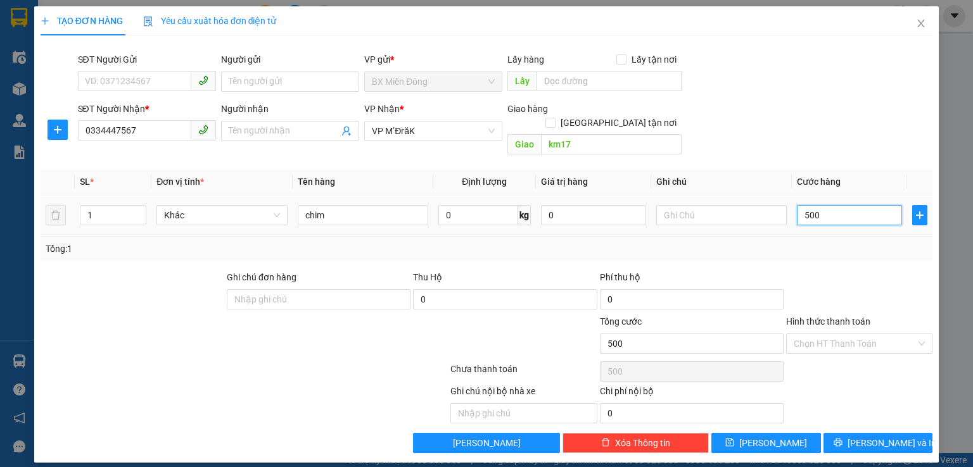
type input "5.000"
type input "50.000"
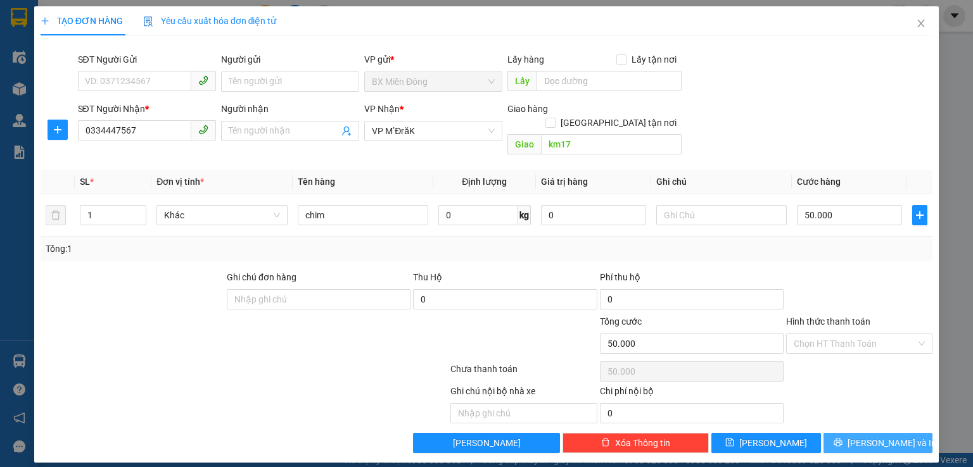
click at [886, 436] on span "Lưu và In" at bounding box center [891, 443] width 89 height 14
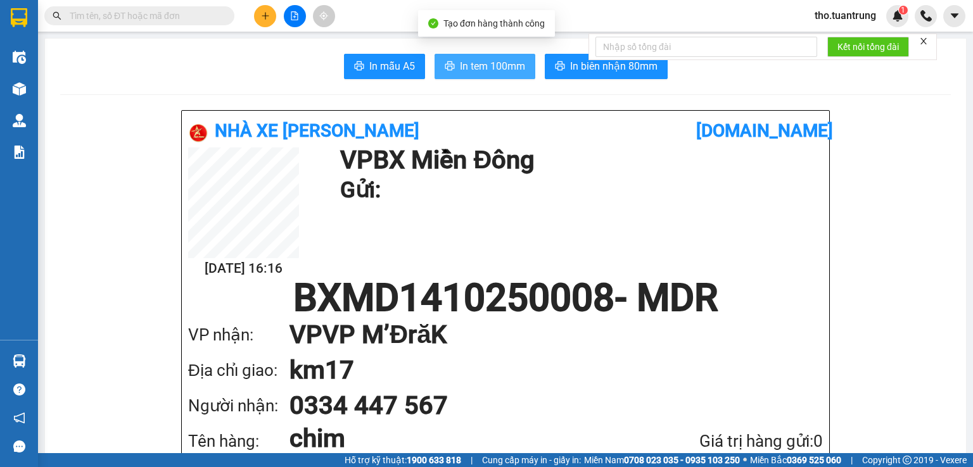
click at [513, 62] on span "In tem 100mm" at bounding box center [492, 66] width 65 height 16
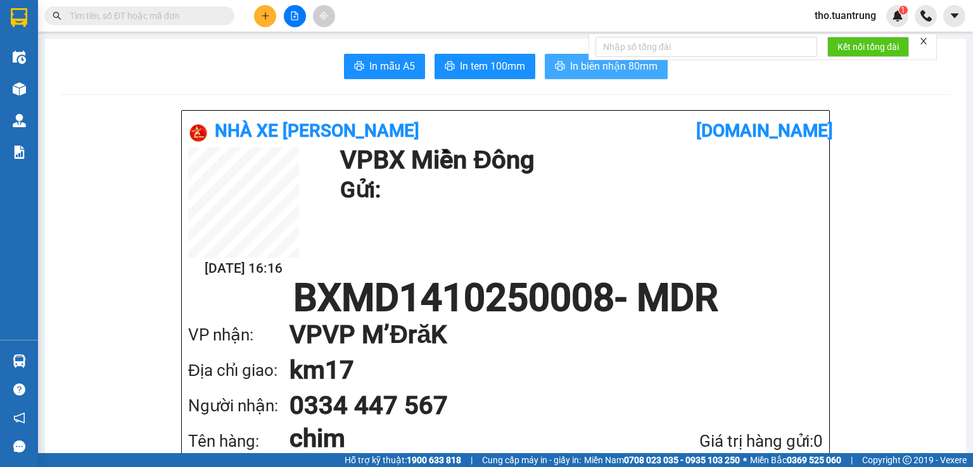
click at [579, 62] on span "In biên nhận 80mm" at bounding box center [613, 66] width 87 height 16
click at [103, 13] on input "text" at bounding box center [144, 16] width 149 height 14
click at [263, 9] on button at bounding box center [265, 16] width 22 height 22
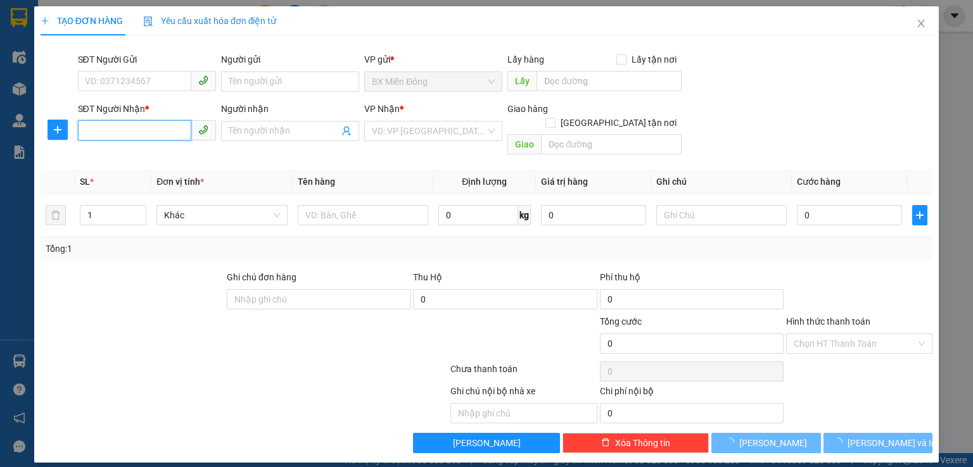
click at [119, 127] on input "SĐT Người Nhận *" at bounding box center [134, 130] width 113 height 20
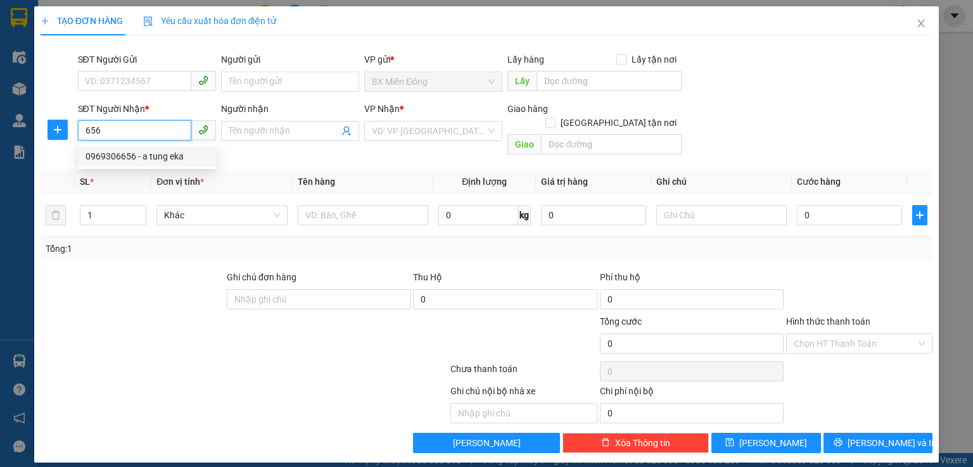
click at [122, 155] on div "0969306656 - a tung eka" at bounding box center [146, 156] width 123 height 14
type input "0969306656"
type input "a tung eka"
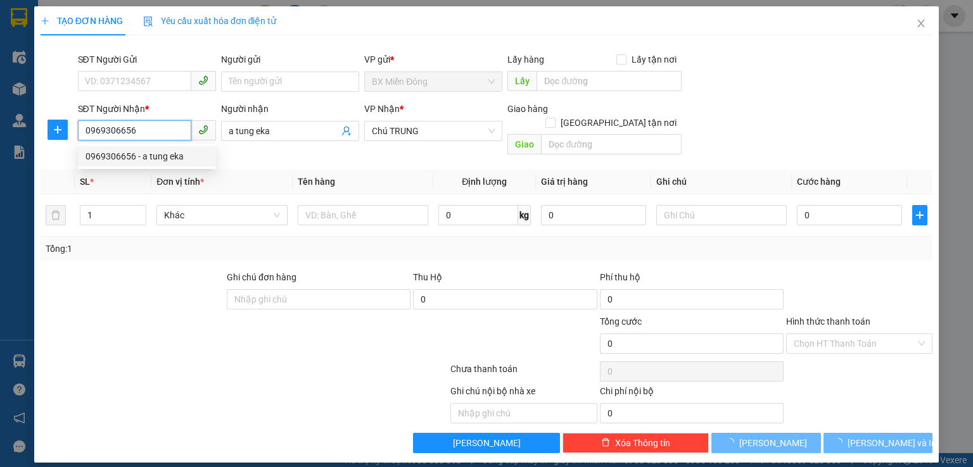
type input "100.000"
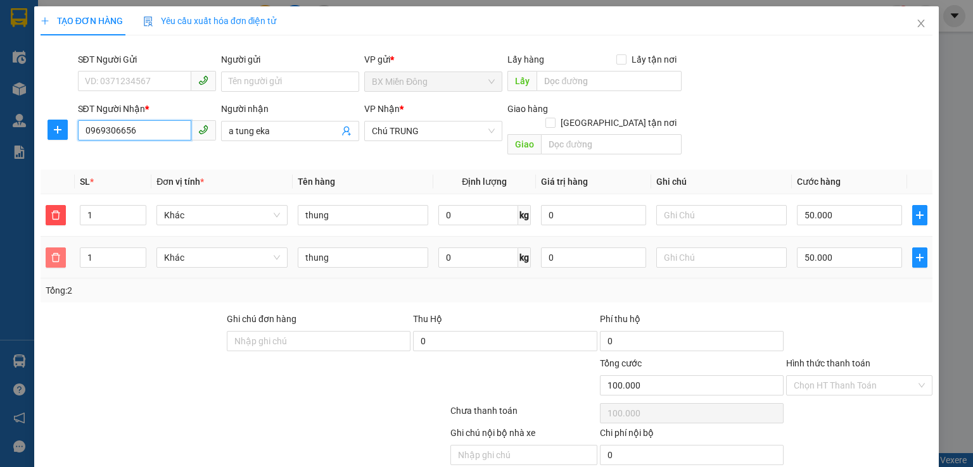
type input "0969306656"
drag, startPoint x: 59, startPoint y: 239, endPoint x: 63, endPoint y: 227, distance: 12.8
click at [60, 253] on icon "delete" at bounding box center [56, 258] width 10 height 10
type input "50.000"
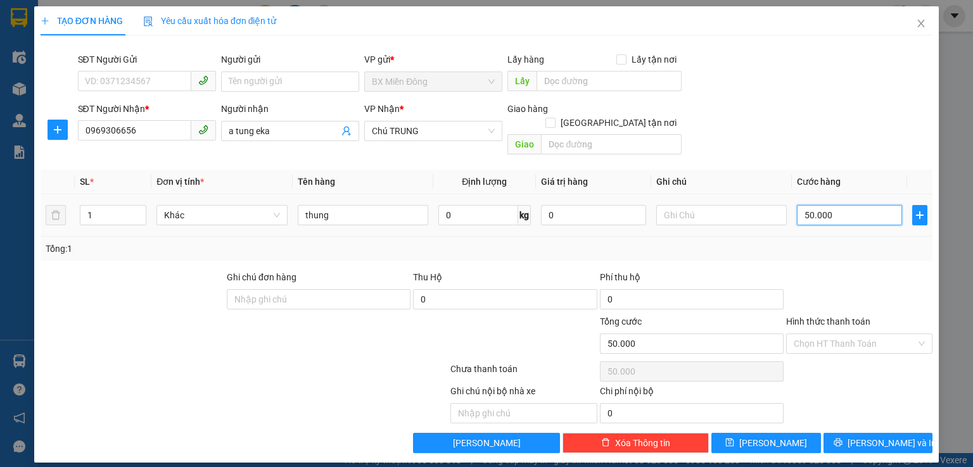
click at [861, 205] on input "50.000" at bounding box center [849, 215] width 105 height 20
type input "1"
type input "10"
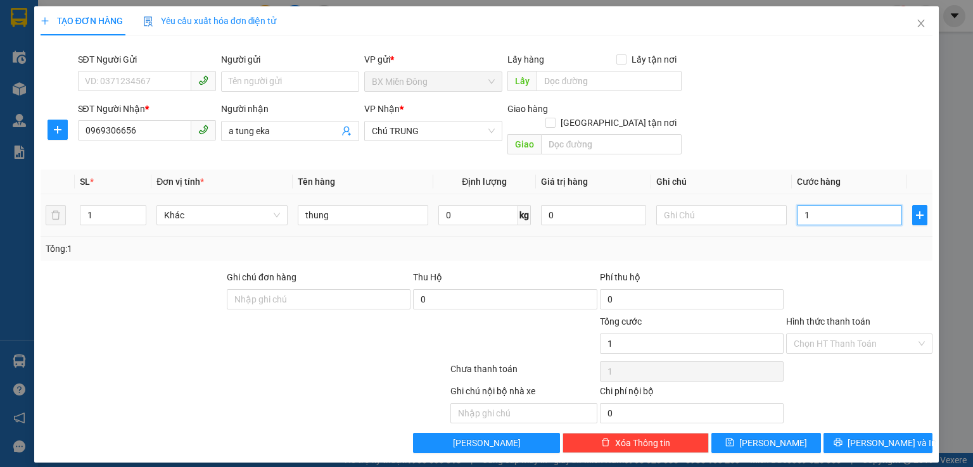
type input "10"
type input "100"
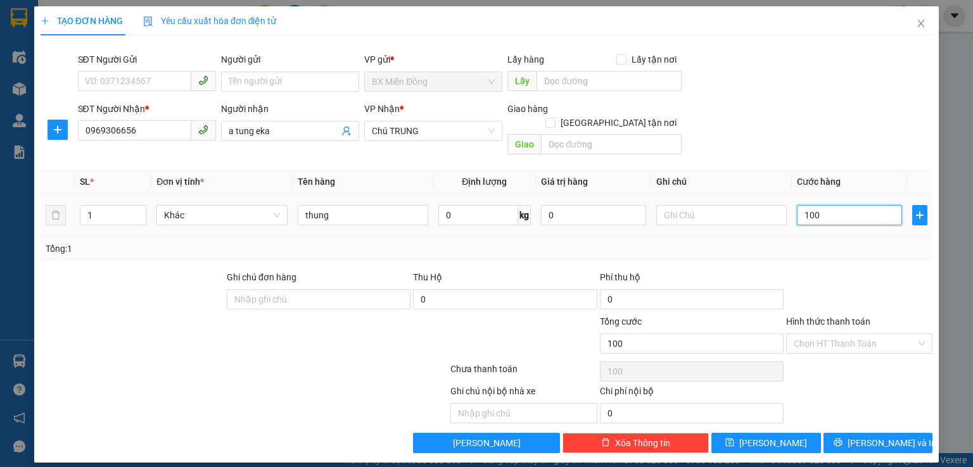
type input "1.000"
type input "10.000"
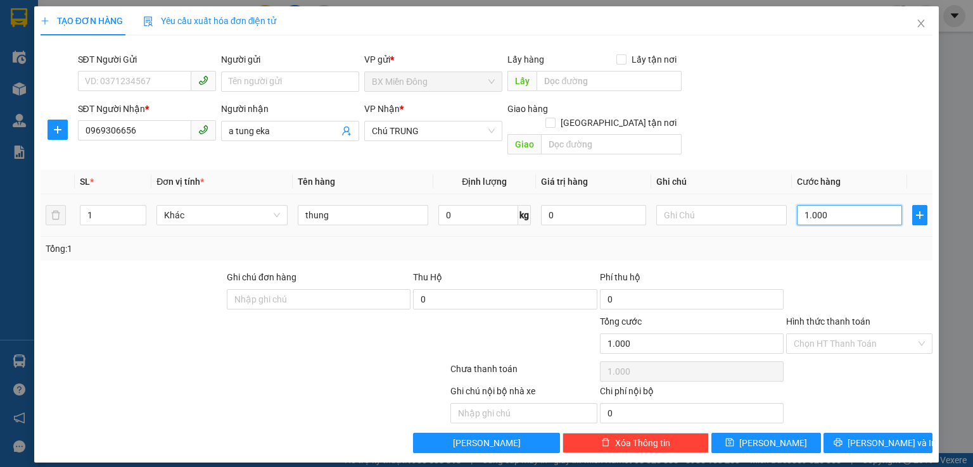
type input "10.000"
type input "100.000"
click at [873, 436] on span "Lưu và In" at bounding box center [891, 443] width 89 height 14
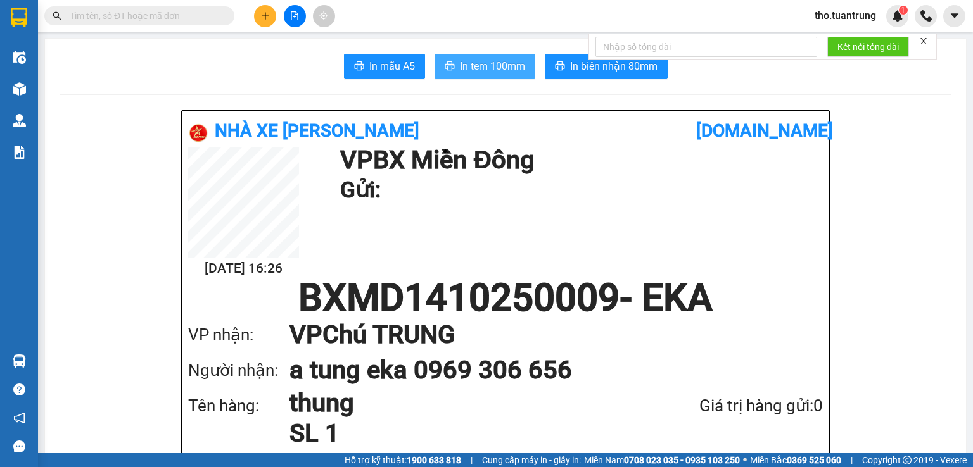
click at [480, 64] on span "In tem 100mm" at bounding box center [492, 66] width 65 height 16
click at [507, 65] on span "In tem 100mm" at bounding box center [492, 66] width 65 height 16
click at [267, 18] on icon "plus" at bounding box center [265, 15] width 9 height 9
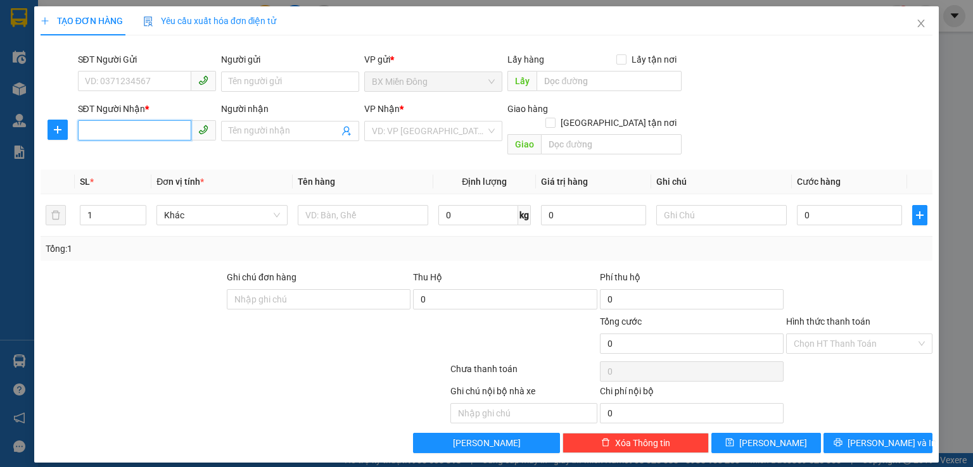
click at [120, 126] on input "SĐT Người Nhận *" at bounding box center [134, 130] width 113 height 20
type input "0"
type input "0793561989"
click at [391, 131] on input "search" at bounding box center [429, 131] width 114 height 19
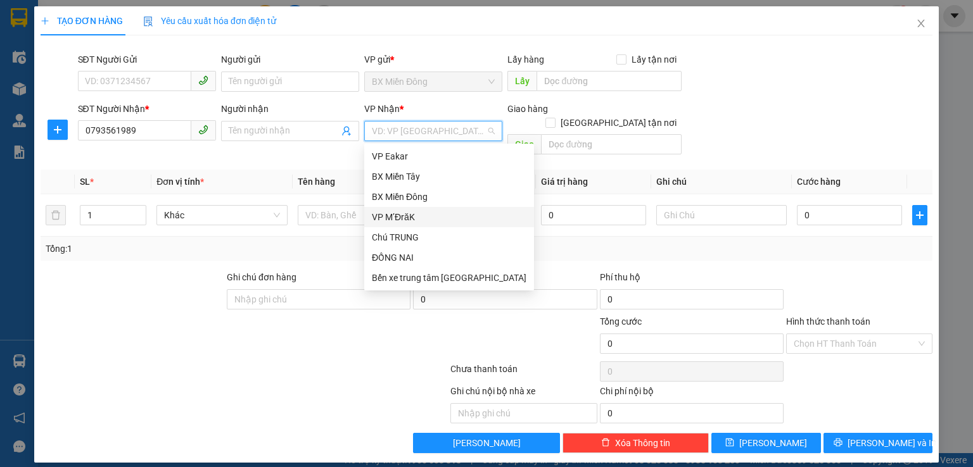
click at [427, 218] on div "VP M’ĐrăK" at bounding box center [449, 217] width 155 height 14
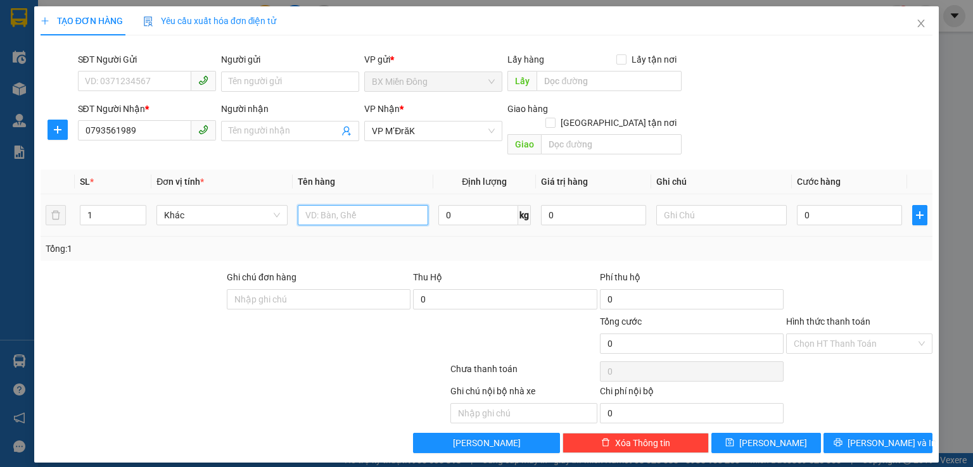
click at [369, 208] on input "text" at bounding box center [363, 215] width 130 height 20
type input "cuc"
click at [821, 205] on input "0" at bounding box center [849, 215] width 105 height 20
type input "1"
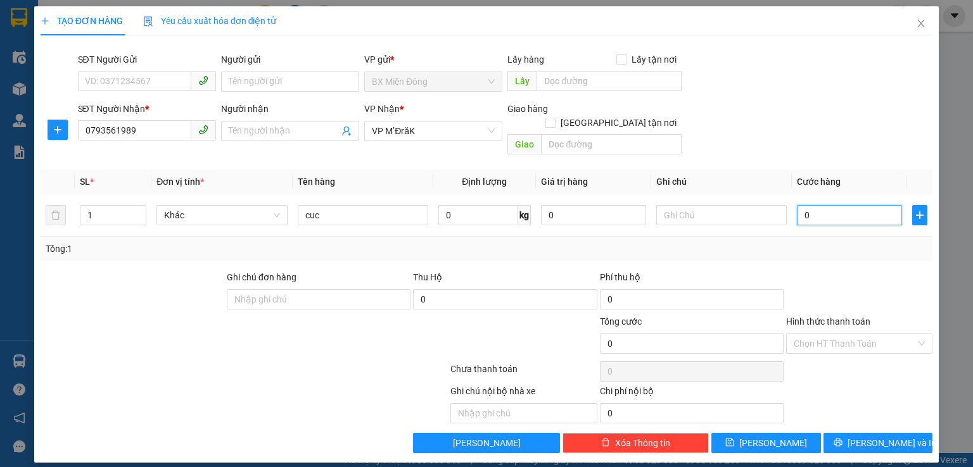
type input "1"
type input "10"
type input "100"
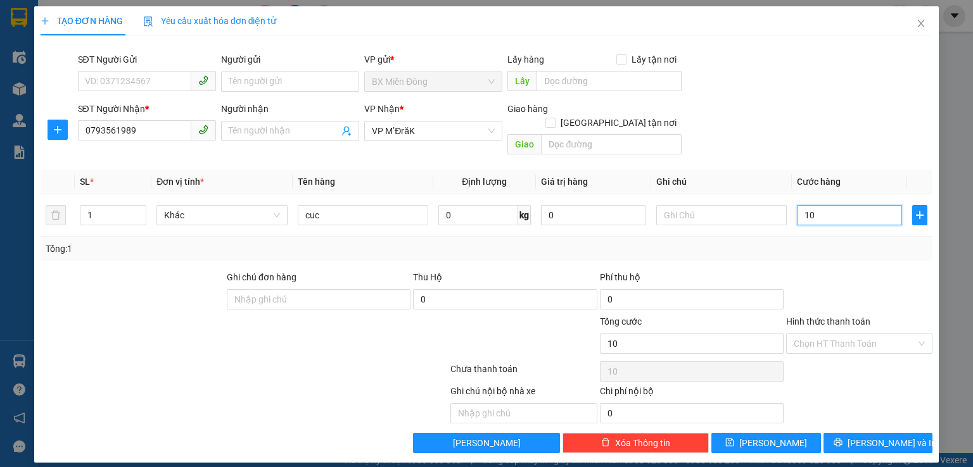
type input "100"
type input "1.000"
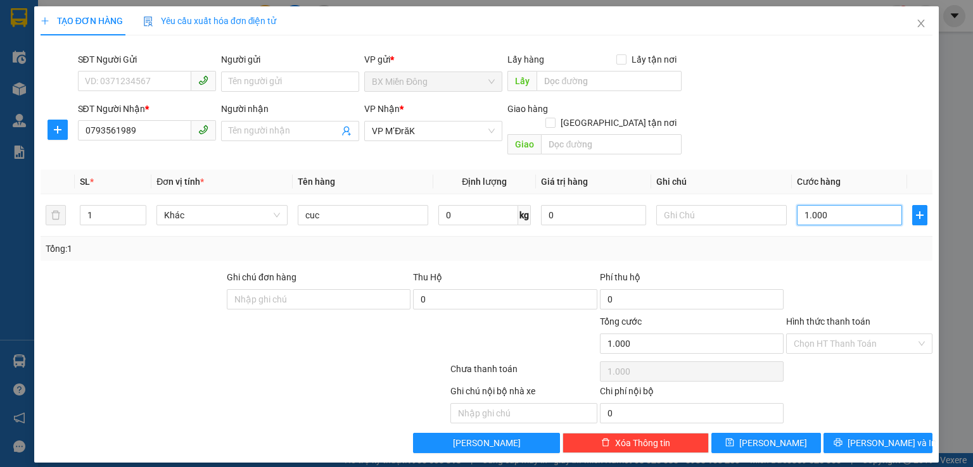
type input "10.000"
type input "100.000"
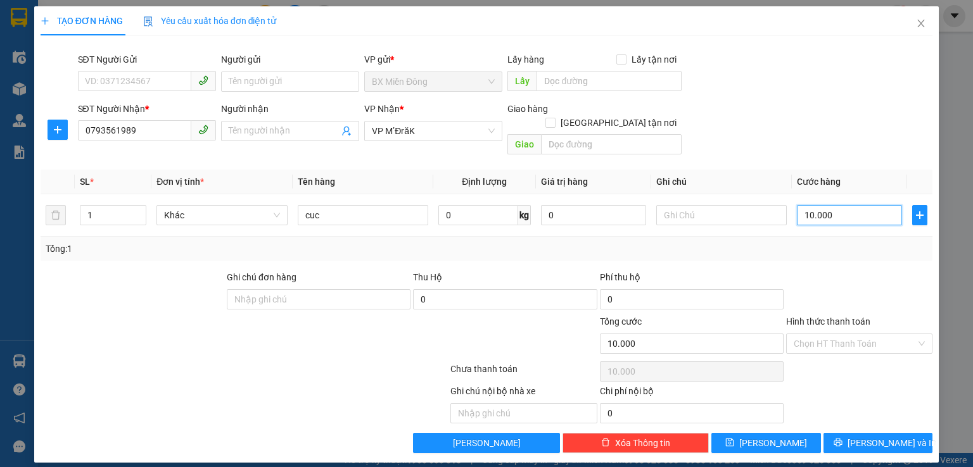
type input "100.000"
click at [869, 334] on input "Hình thức thanh toán" at bounding box center [854, 343] width 122 height 19
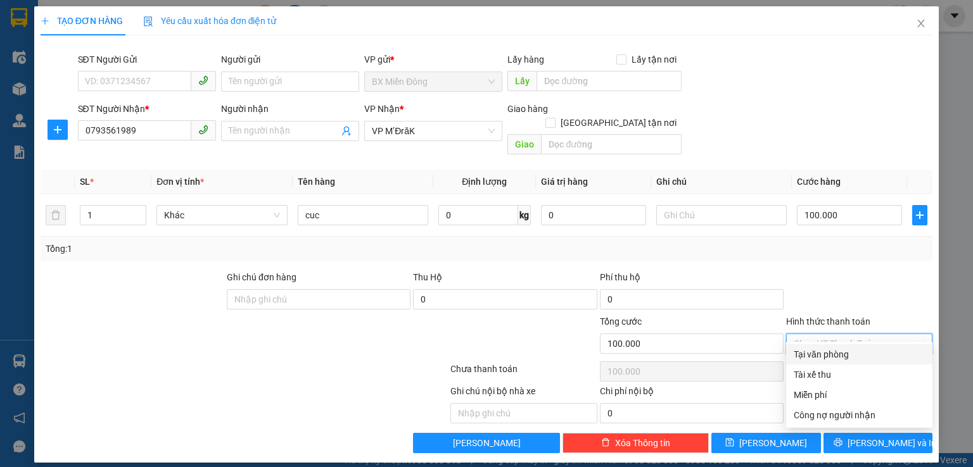
click at [867, 353] on div "Tại văn phòng" at bounding box center [858, 355] width 131 height 14
type input "0"
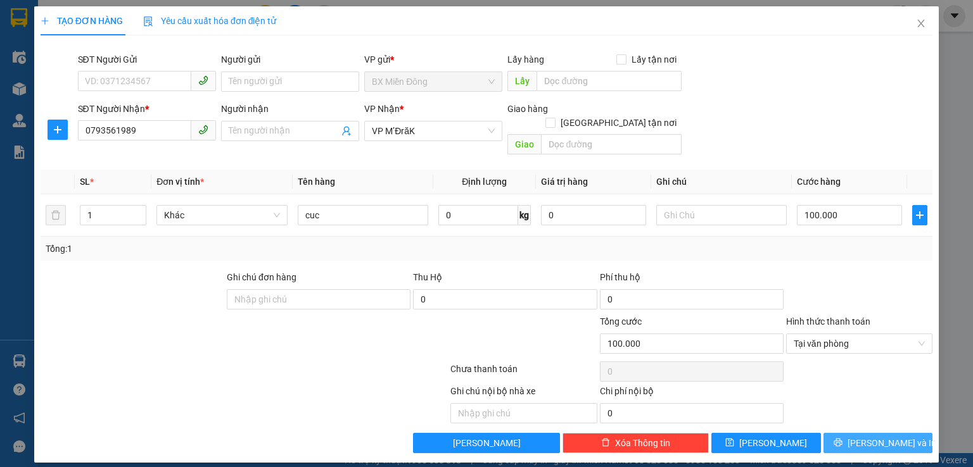
click at [904, 433] on button "Lưu và In" at bounding box center [878, 443] width 110 height 20
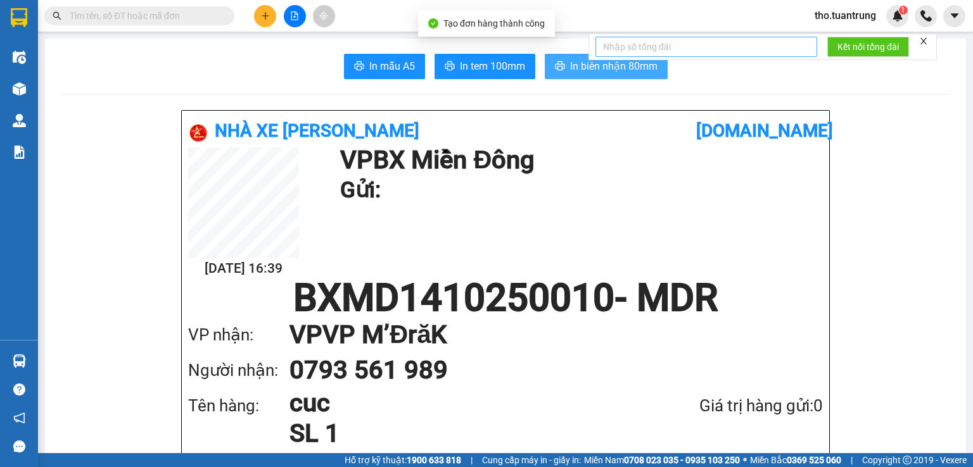
drag, startPoint x: 590, startPoint y: 65, endPoint x: 735, endPoint y: 44, distance: 147.1
click at [593, 65] on span "In biên nhận 80mm" at bounding box center [613, 66] width 87 height 16
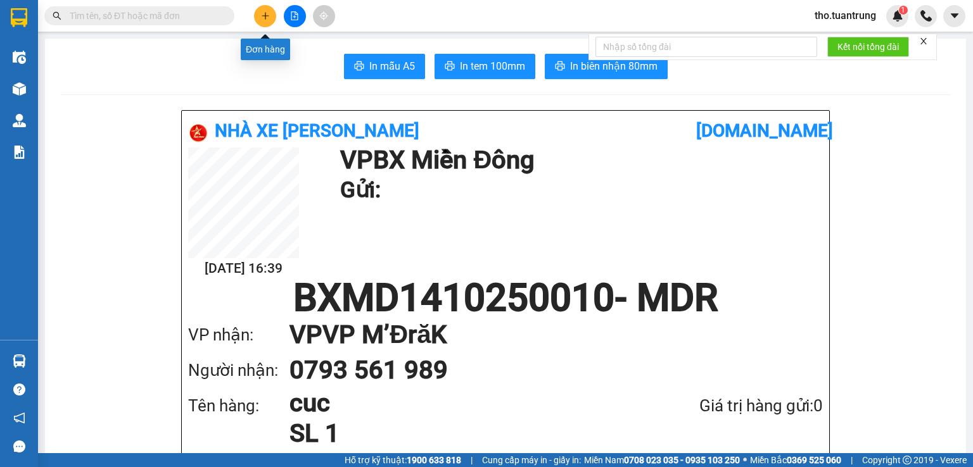
click at [274, 21] on button at bounding box center [265, 16] width 22 height 22
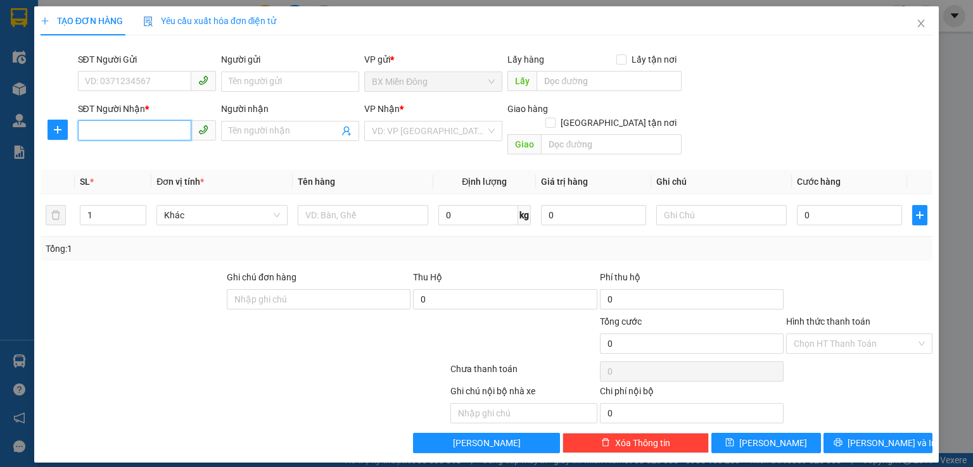
click at [134, 127] on input "SĐT Người Nhận *" at bounding box center [134, 130] width 113 height 20
type input "5"
click at [152, 159] on div "0973547540 - trang" at bounding box center [146, 156] width 123 height 14
type input "0973547540"
type input "trang"
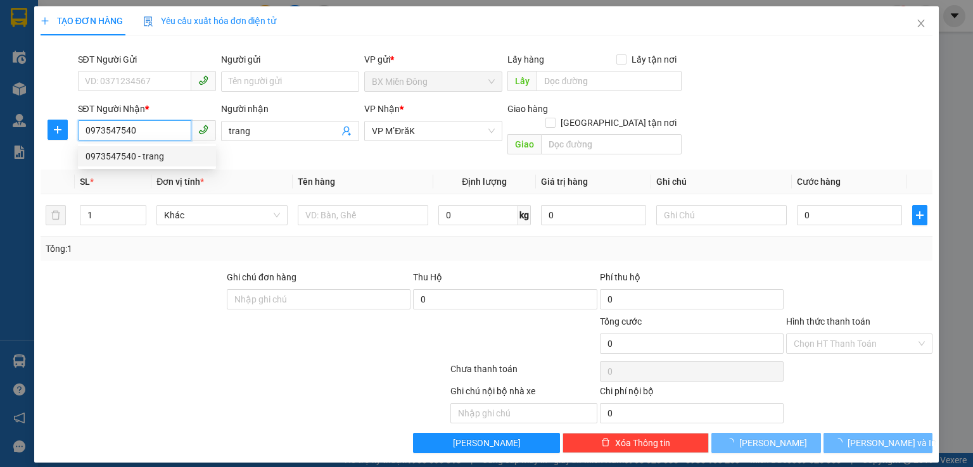
type input "50.000"
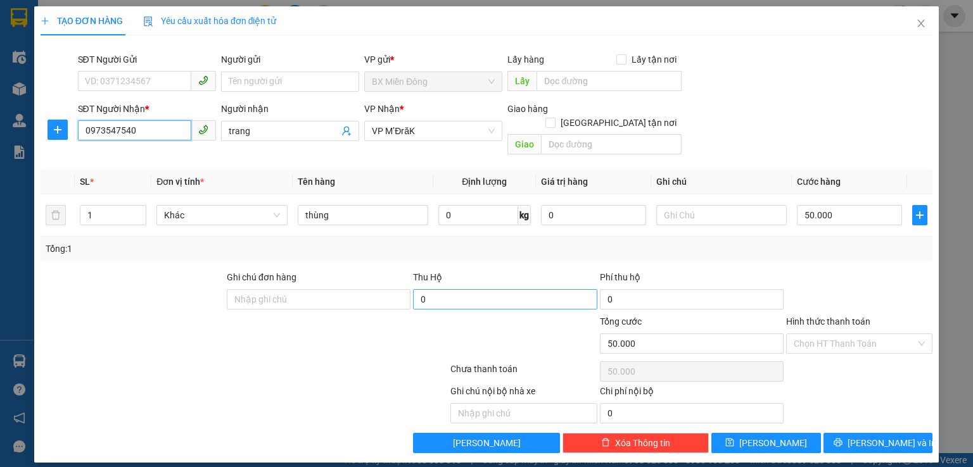
type input "0973547540"
click at [458, 289] on input "0" at bounding box center [505, 299] width 184 height 20
type input "5.300.000"
click at [869, 205] on input "50.000" at bounding box center [849, 215] width 105 height 20
type input "4"
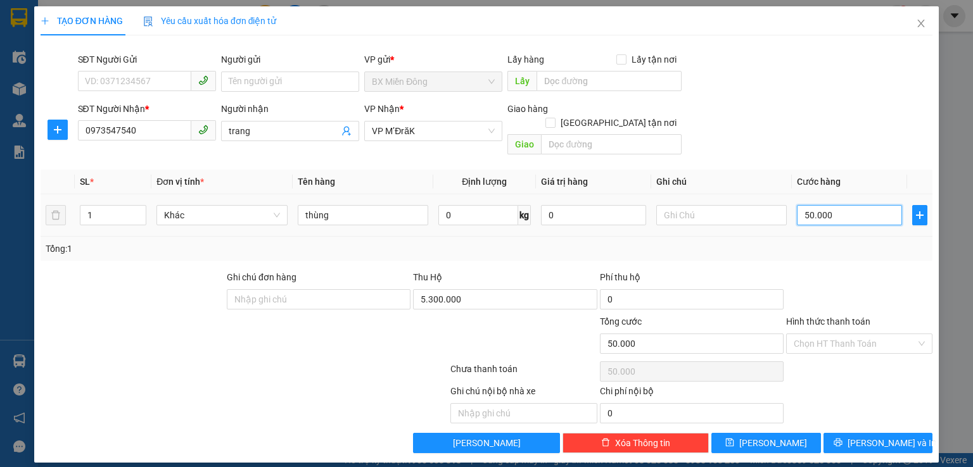
type input "4"
type input "40"
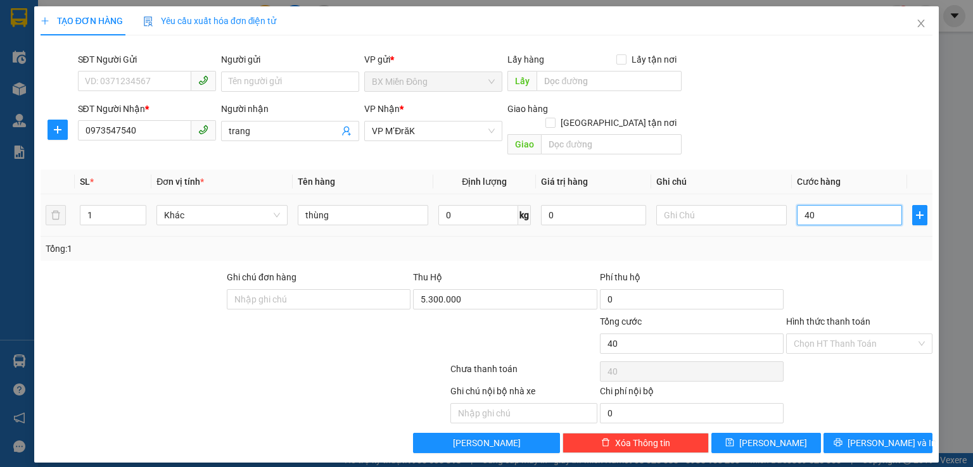
type input "400"
type input "4.000"
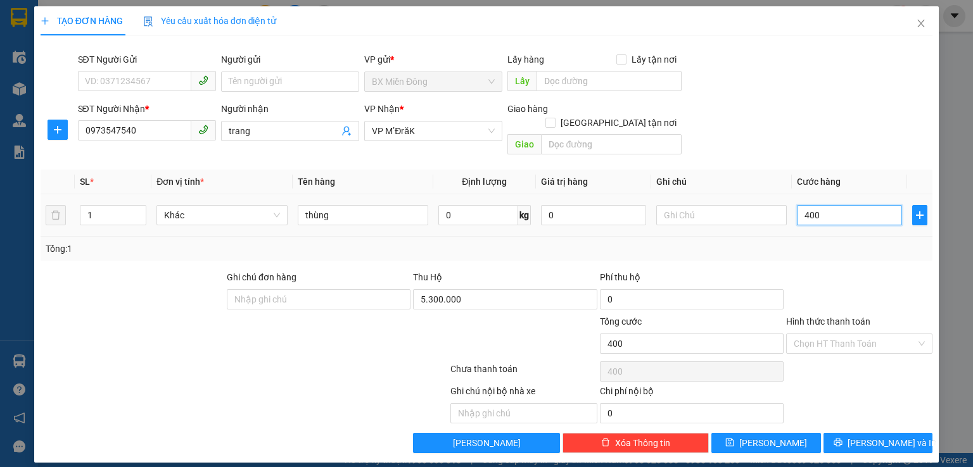
type input "4.000"
type input "40.000"
type input "400.000"
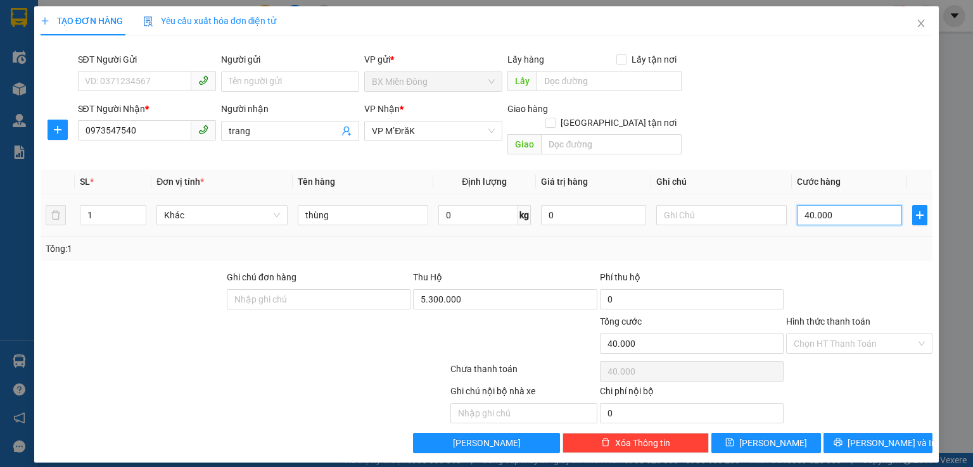
type input "400.000"
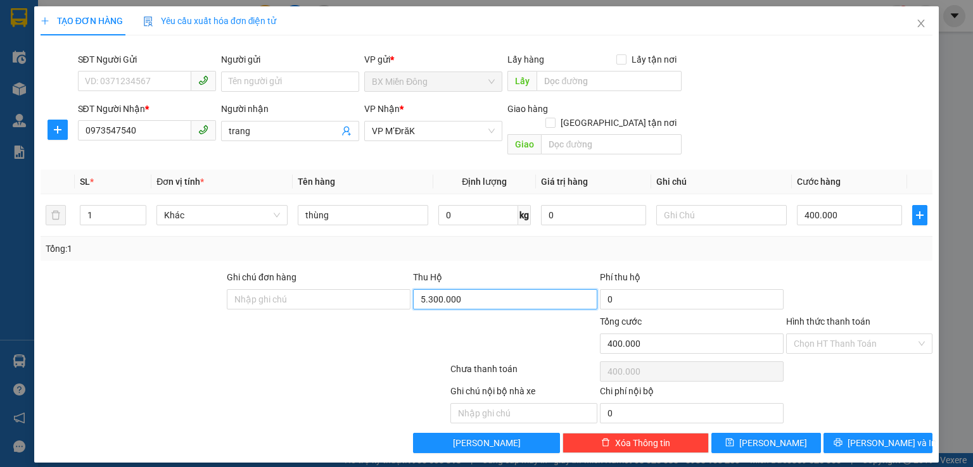
click at [481, 289] on input "5.300.000" at bounding box center [505, 299] width 184 height 20
type input "4.900.000"
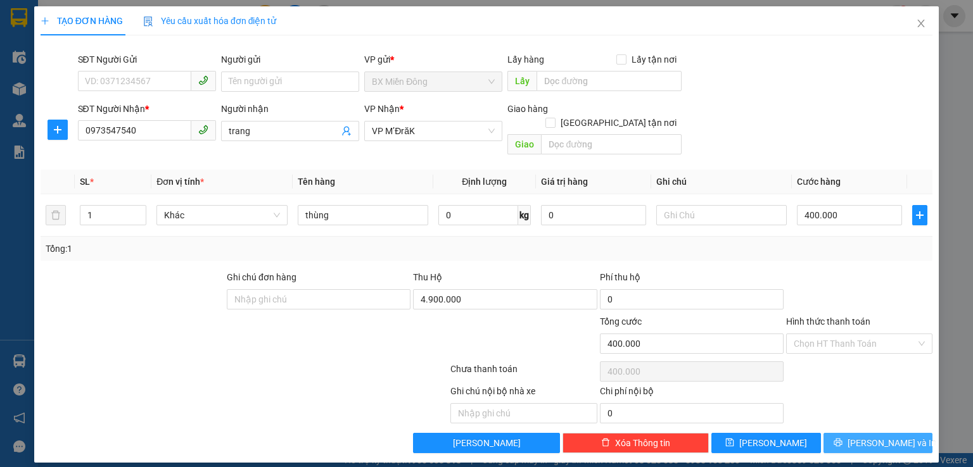
click at [883, 436] on span "Lưu và In" at bounding box center [891, 443] width 89 height 14
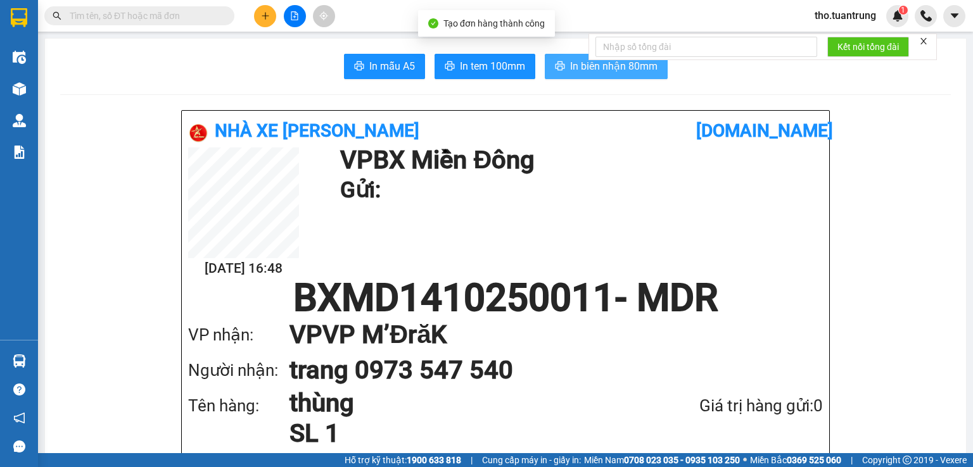
click at [573, 63] on span "In biên nhận 80mm" at bounding box center [613, 66] width 87 height 16
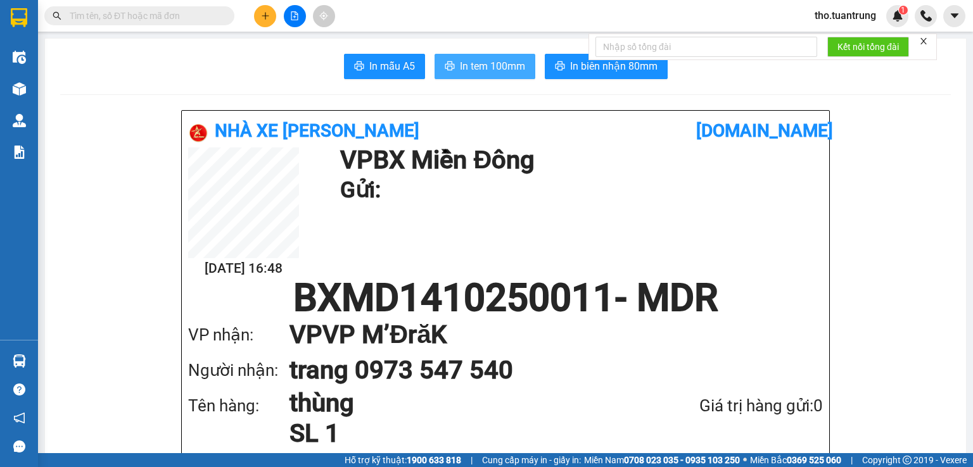
click at [480, 66] on span "In tem 100mm" at bounding box center [492, 66] width 65 height 16
click at [266, 22] on button at bounding box center [265, 16] width 22 height 22
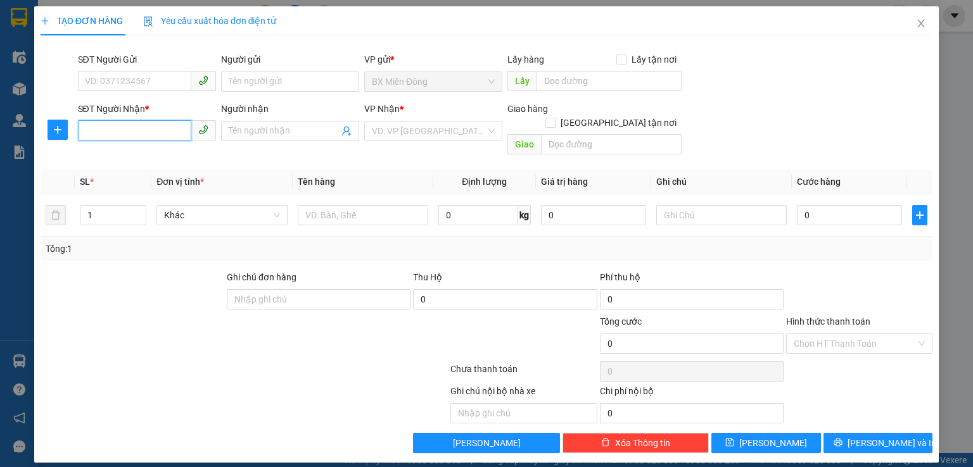
click at [115, 136] on input "SĐT Người Nhận *" at bounding box center [134, 130] width 113 height 20
type input "0334604560"
click at [310, 132] on input "Người nhận" at bounding box center [284, 131] width 110 height 14
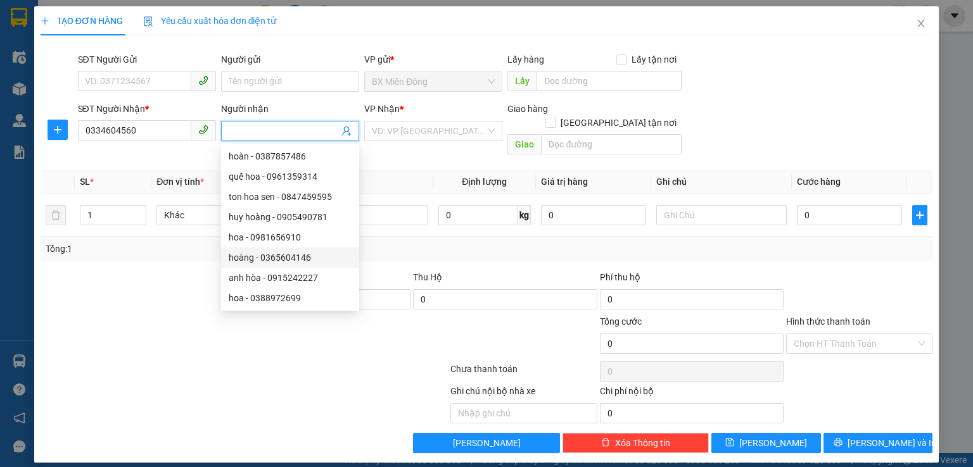
click at [312, 359] on div at bounding box center [244, 371] width 410 height 25
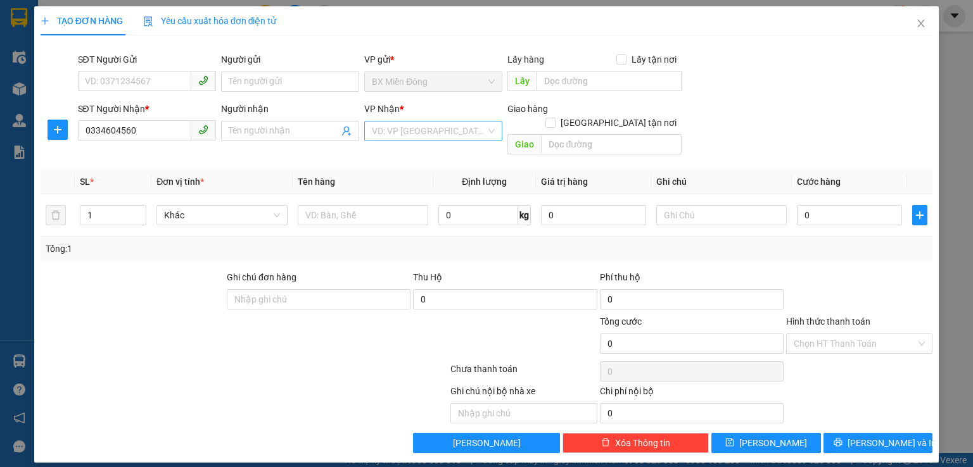
click at [422, 132] on input "search" at bounding box center [429, 131] width 114 height 19
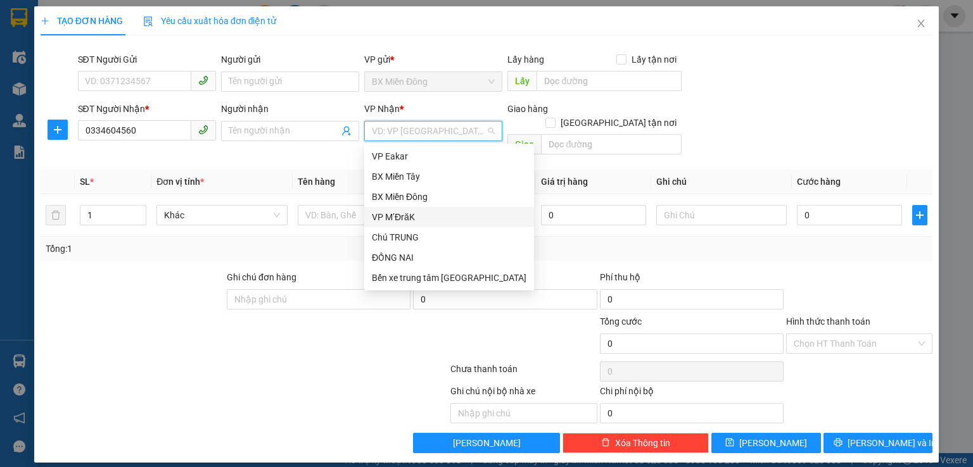
click at [424, 222] on div "VP M’ĐrăK" at bounding box center [449, 217] width 155 height 14
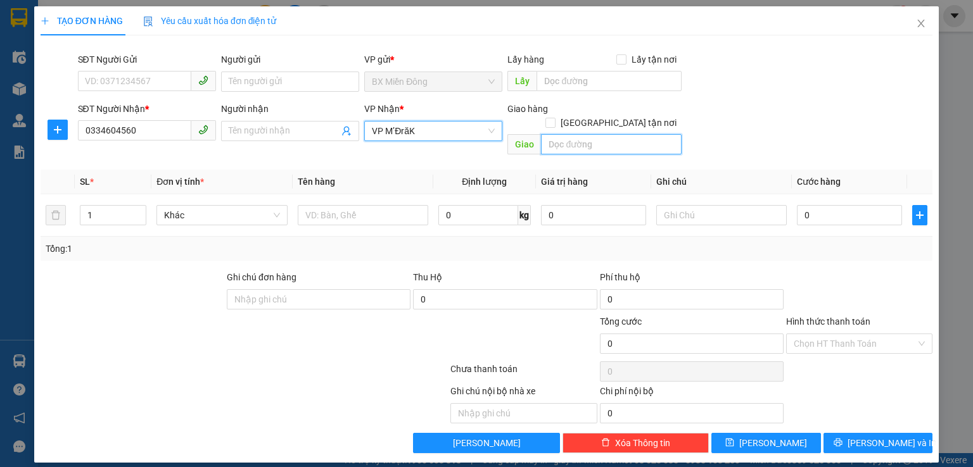
click at [635, 139] on input "text" at bounding box center [611, 144] width 141 height 20
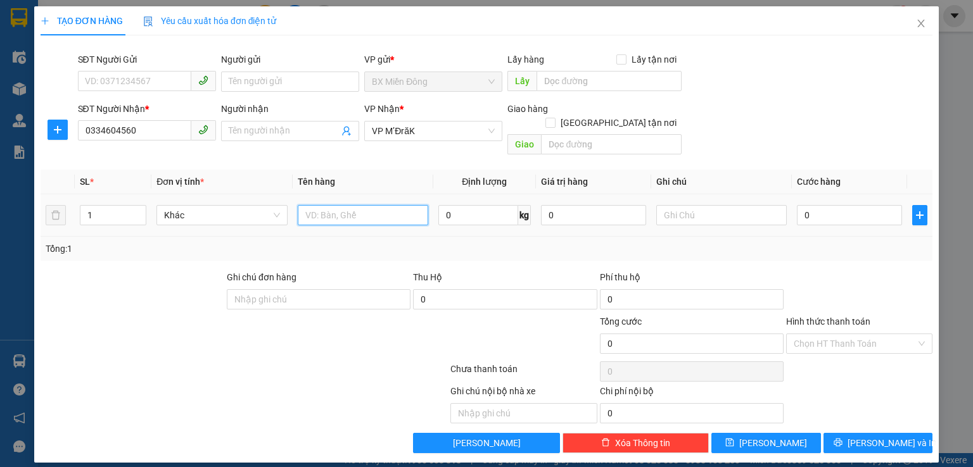
click at [320, 205] on input "text" at bounding box center [363, 215] width 130 height 20
type input "ho so"
click at [565, 205] on input "0" at bounding box center [593, 215] width 105 height 20
click at [720, 205] on input "text" at bounding box center [721, 215] width 130 height 20
click at [878, 210] on input "0" at bounding box center [849, 215] width 105 height 20
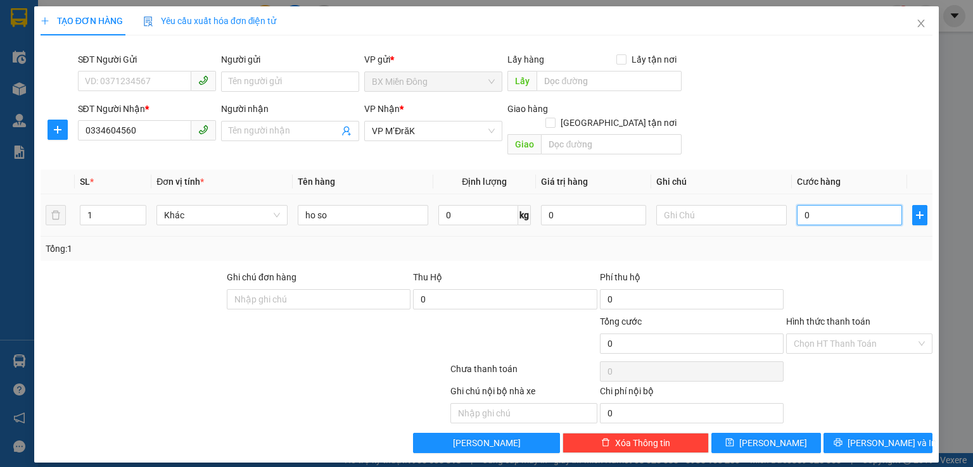
type input "3"
type input "30"
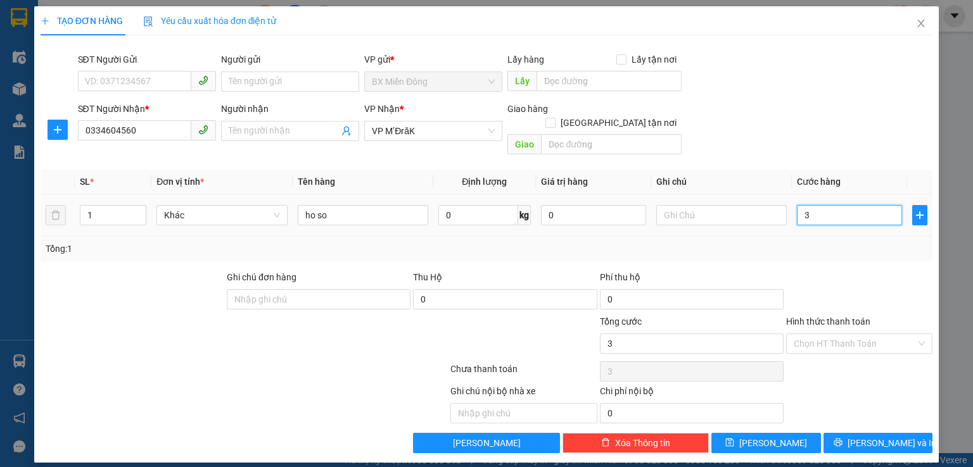
type input "30"
type input "300"
type input "3.000"
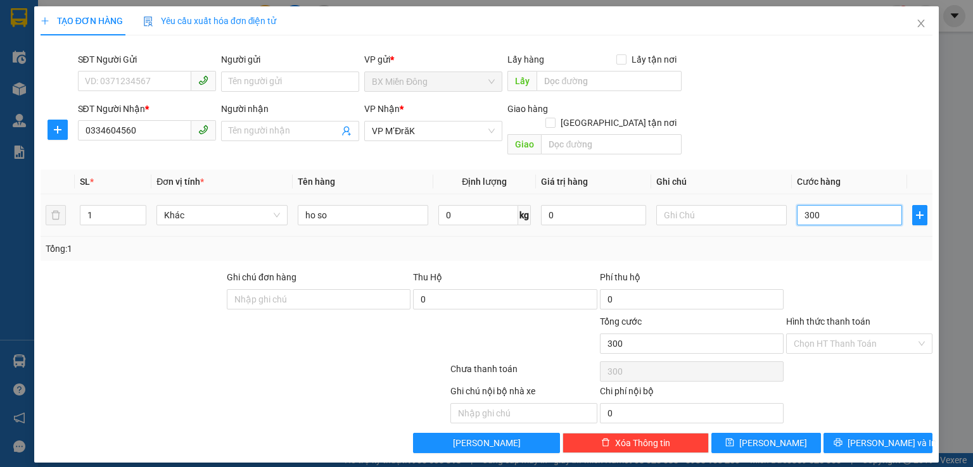
type input "3.000"
type input "30.000"
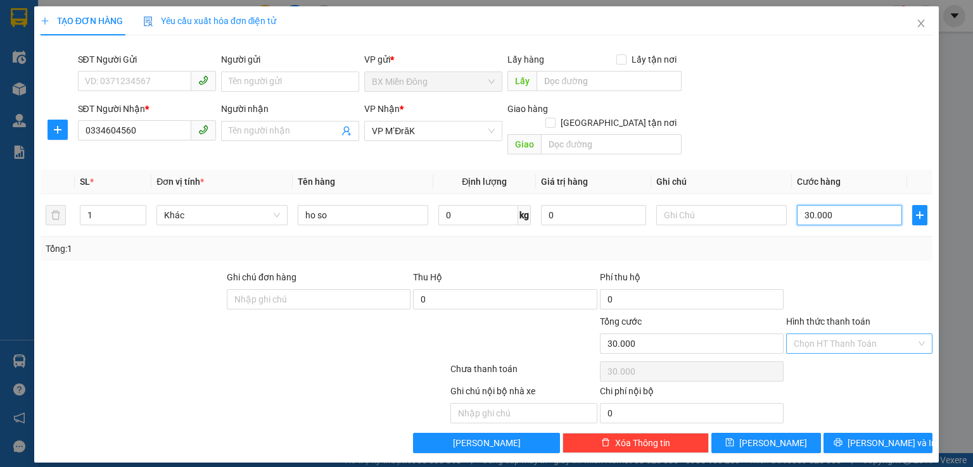
type input "30.000"
click at [856, 334] on input "Hình thức thanh toán" at bounding box center [854, 343] width 122 height 19
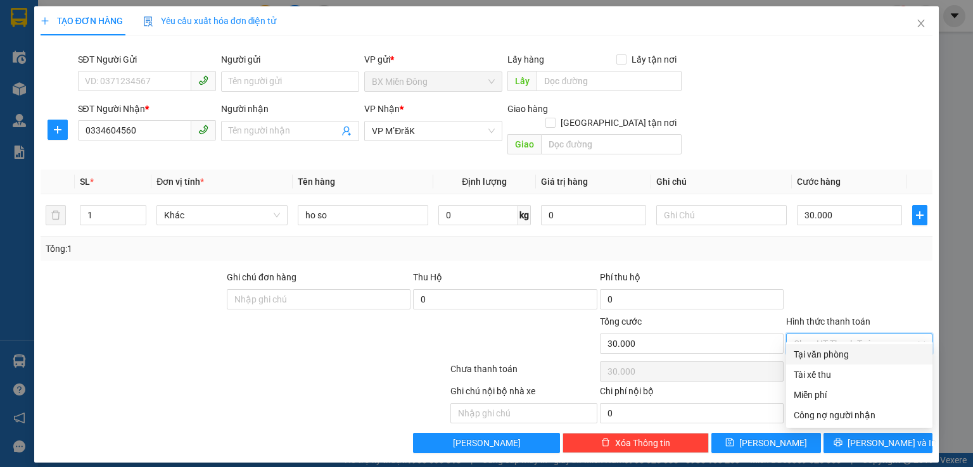
click at [861, 357] on div "Tại văn phòng" at bounding box center [858, 355] width 131 height 14
type input "0"
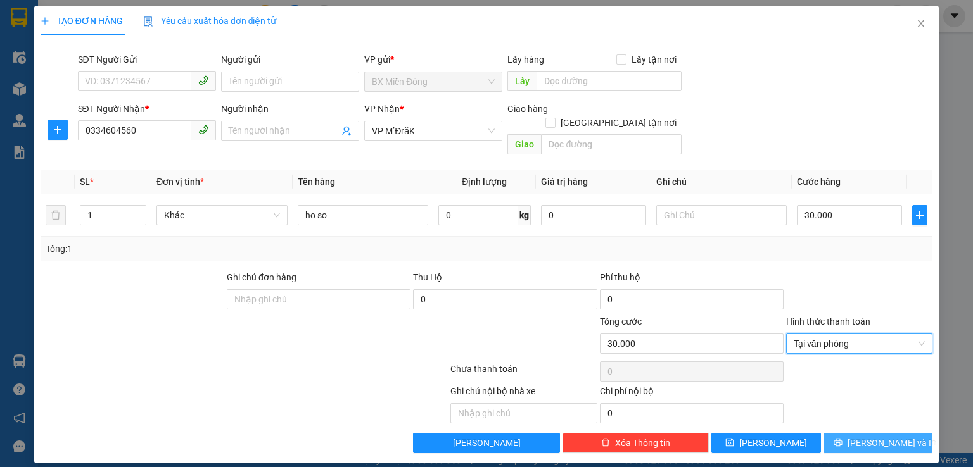
click at [891, 436] on span "Lưu và In" at bounding box center [891, 443] width 89 height 14
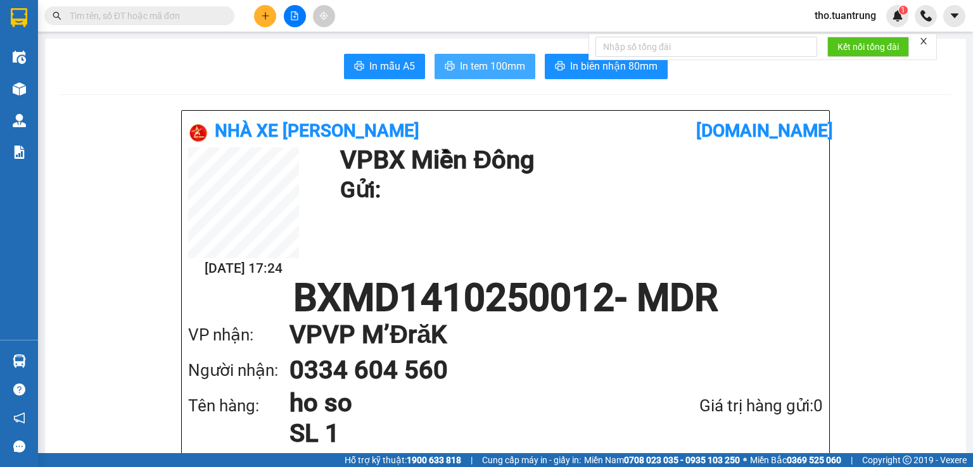
click at [460, 67] on span "In tem 100mm" at bounding box center [492, 66] width 65 height 16
click at [264, 16] on icon "plus" at bounding box center [265, 15] width 7 height 1
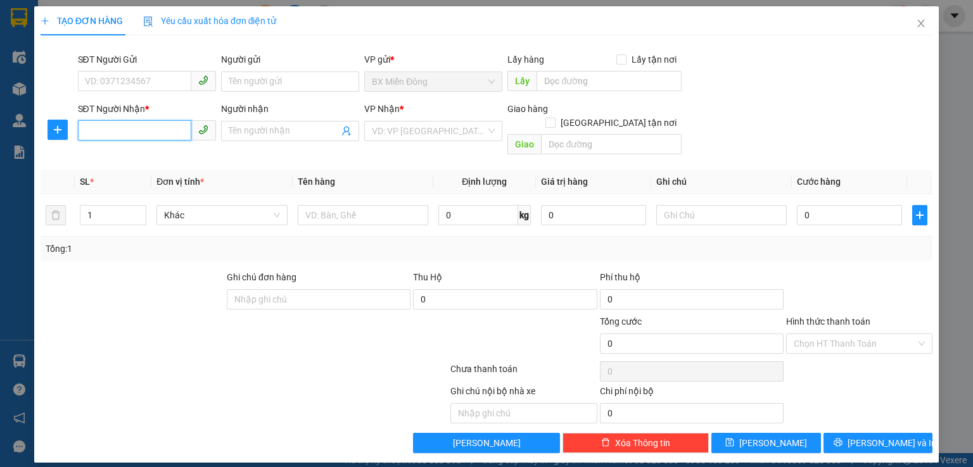
click at [146, 128] on input "SĐT Người Nhận *" at bounding box center [134, 130] width 113 height 20
click at [274, 127] on input "Người nhận" at bounding box center [284, 131] width 110 height 14
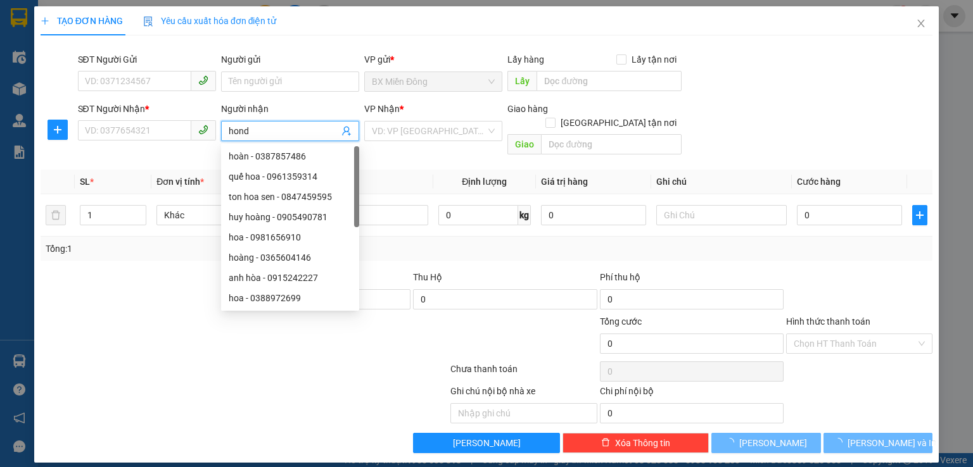
type input "honda"
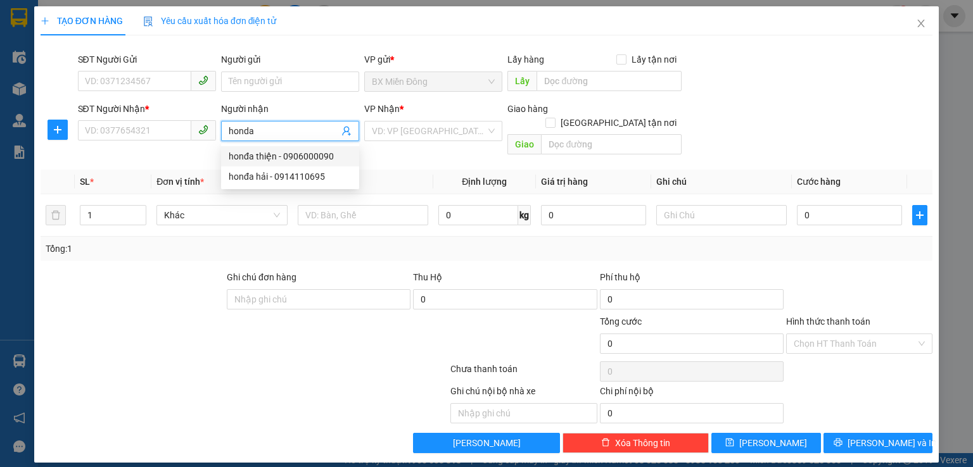
click at [289, 156] on div "honđa thiện - 0906000090" at bounding box center [290, 156] width 123 height 14
type input "0906000090"
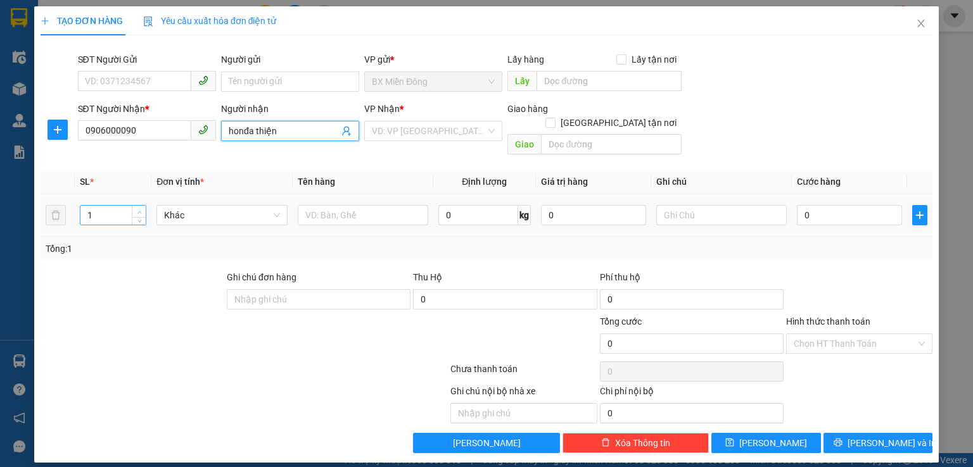
type input "honđa thiện"
click at [142, 208] on span "up" at bounding box center [140, 212] width 8 height 8
type input "5"
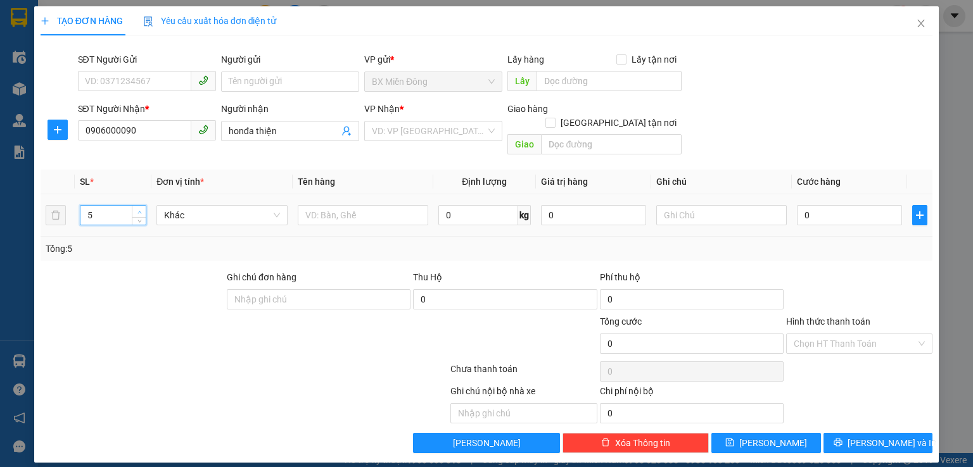
click at [142, 208] on span "up" at bounding box center [140, 212] width 8 height 8
click at [843, 205] on input "0" at bounding box center [849, 215] width 105 height 20
type input "3"
click at [881, 436] on span "Lưu và In" at bounding box center [891, 443] width 89 height 14
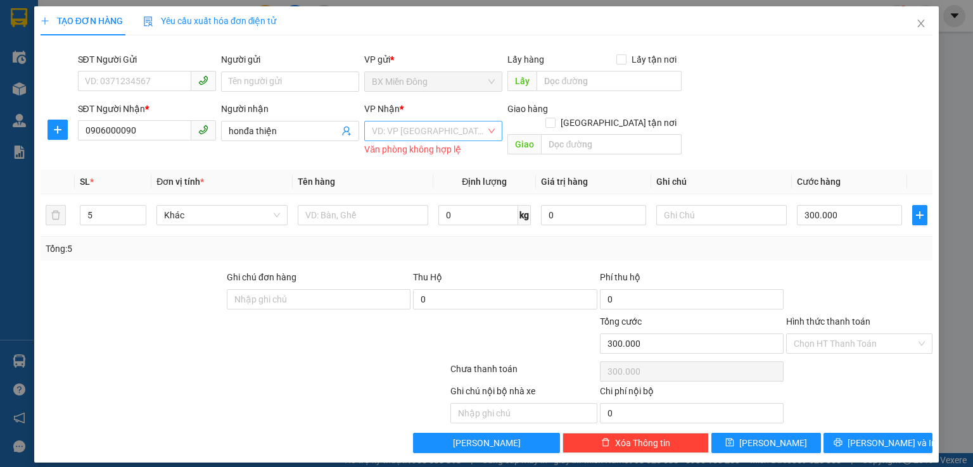
click at [440, 133] on input "search" at bounding box center [429, 131] width 114 height 19
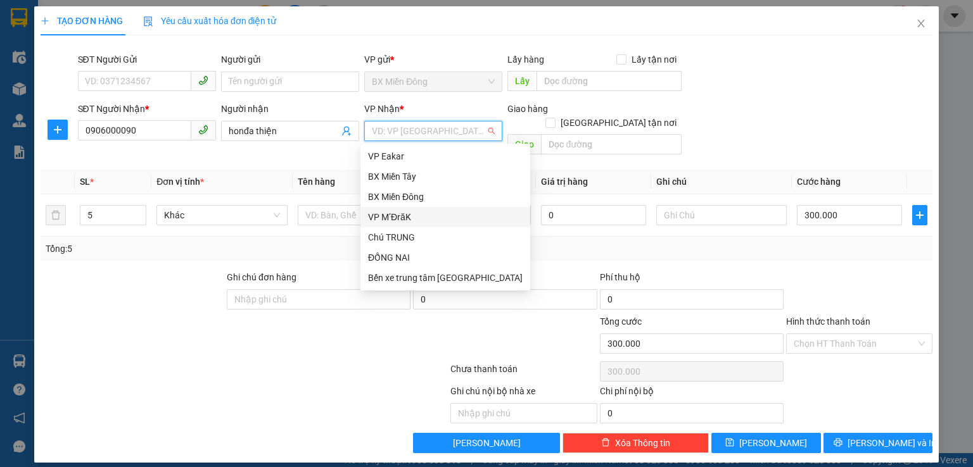
click at [395, 220] on div "VP M’ĐrăK" at bounding box center [445, 217] width 155 height 14
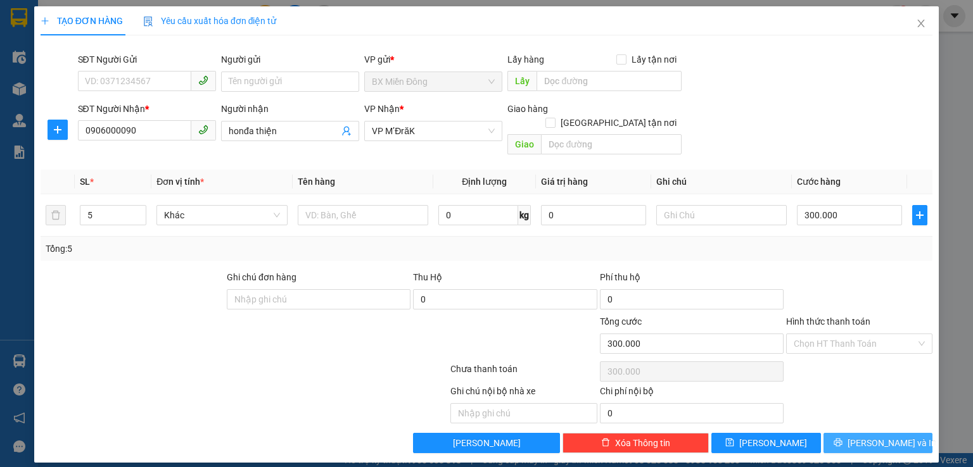
click at [892, 436] on span "Lưu và In" at bounding box center [891, 443] width 89 height 14
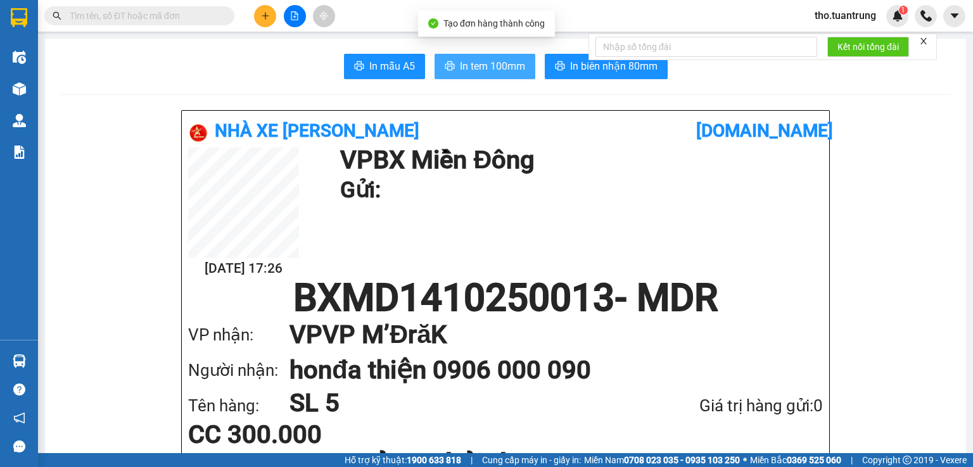
click at [494, 68] on span "In tem 100mm" at bounding box center [492, 66] width 65 height 16
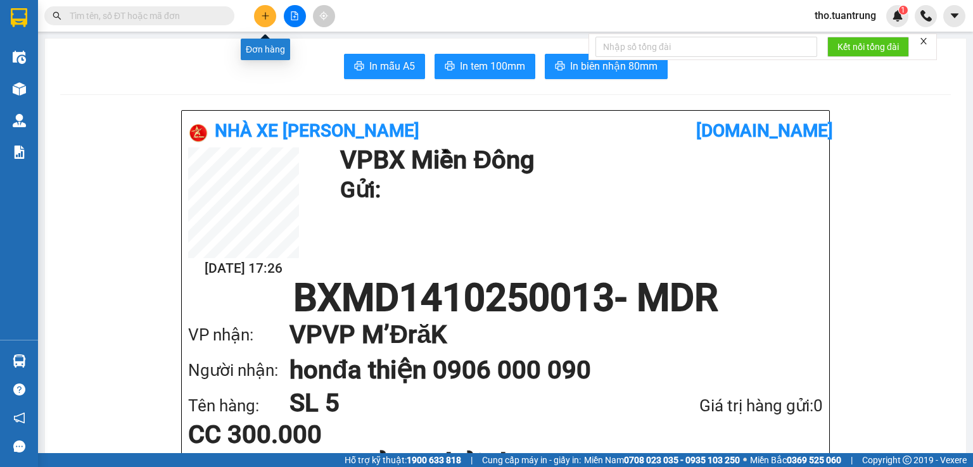
click at [274, 13] on button at bounding box center [265, 16] width 22 height 22
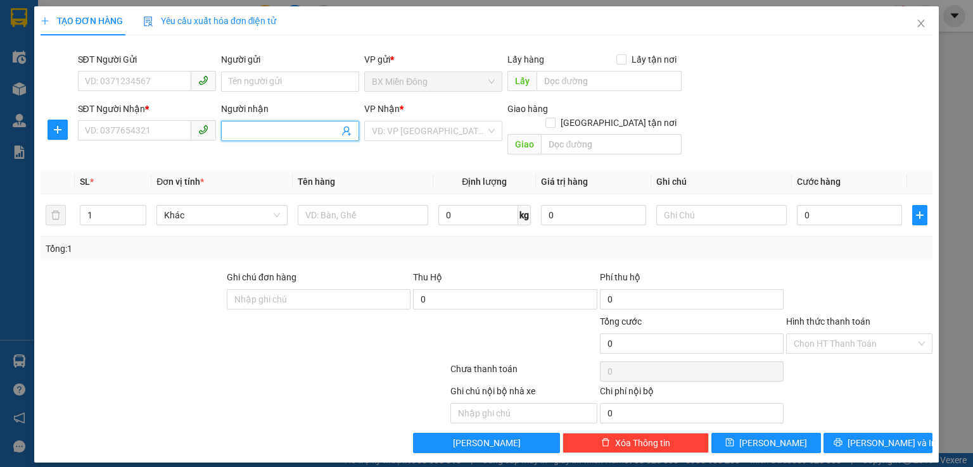
click at [294, 131] on input "Người nhận" at bounding box center [284, 131] width 110 height 14
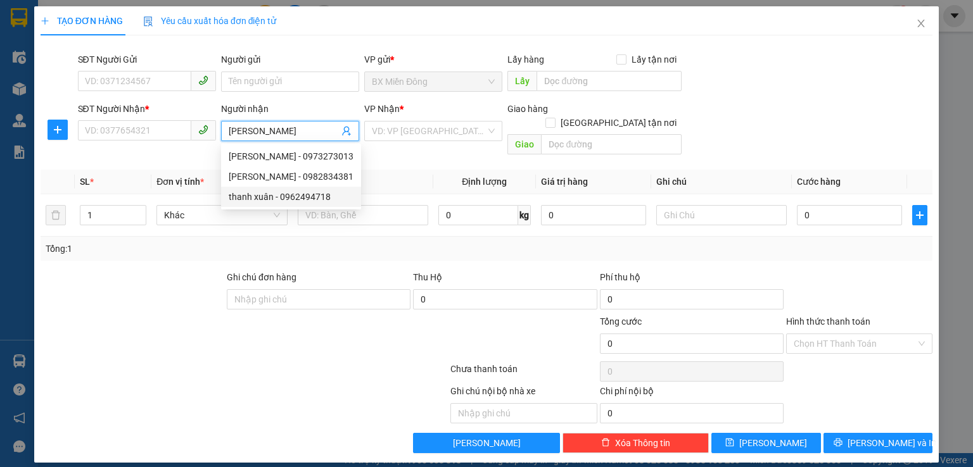
drag, startPoint x: 315, startPoint y: 201, endPoint x: 301, endPoint y: 182, distance: 23.6
click at [314, 201] on div "thanh xuân - 0962494718" at bounding box center [291, 197] width 125 height 14
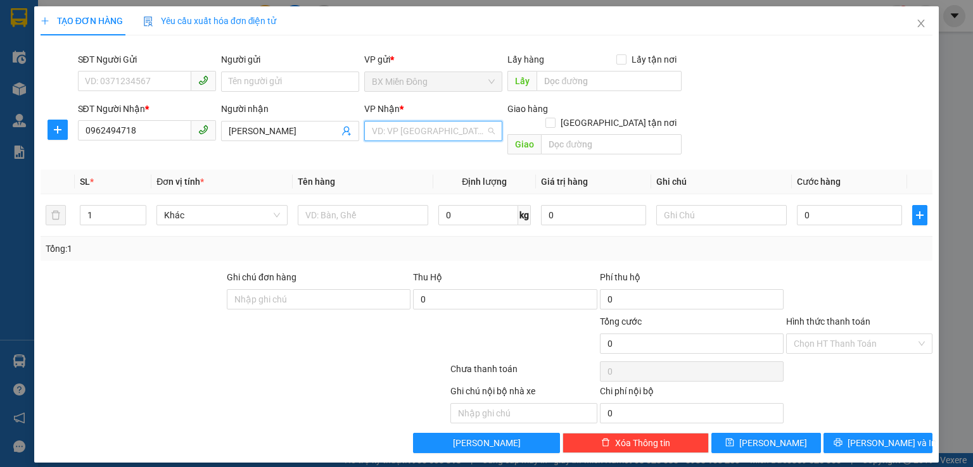
click at [455, 128] on input "search" at bounding box center [429, 131] width 114 height 19
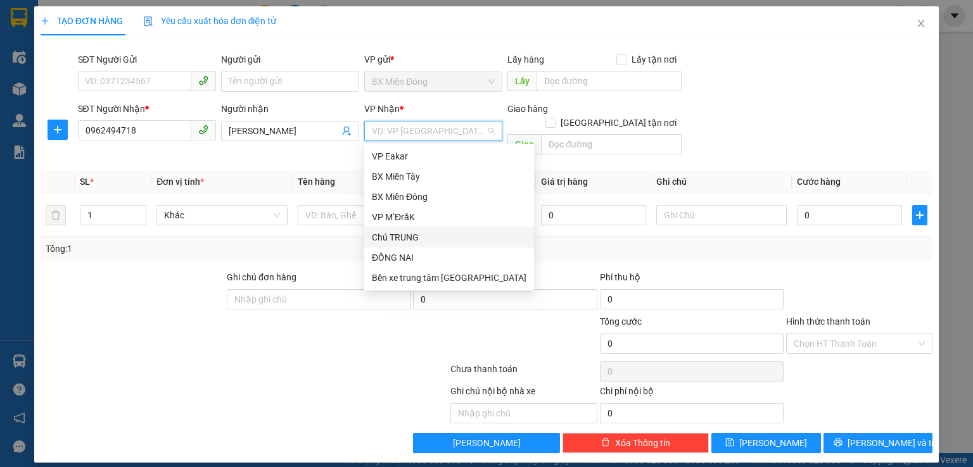
drag, startPoint x: 414, startPoint y: 236, endPoint x: 364, endPoint y: 224, distance: 51.6
click at [410, 236] on div "Chú TRUNG" at bounding box center [449, 237] width 155 height 14
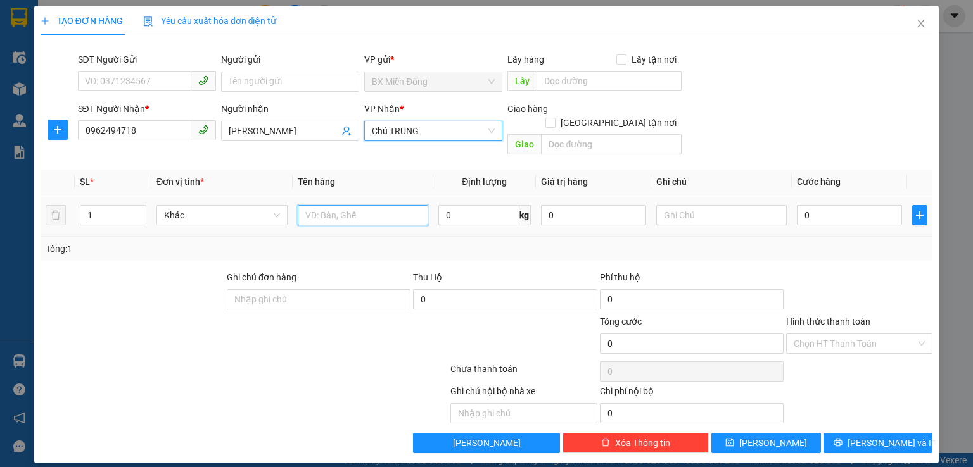
click at [360, 205] on input "text" at bounding box center [363, 215] width 130 height 20
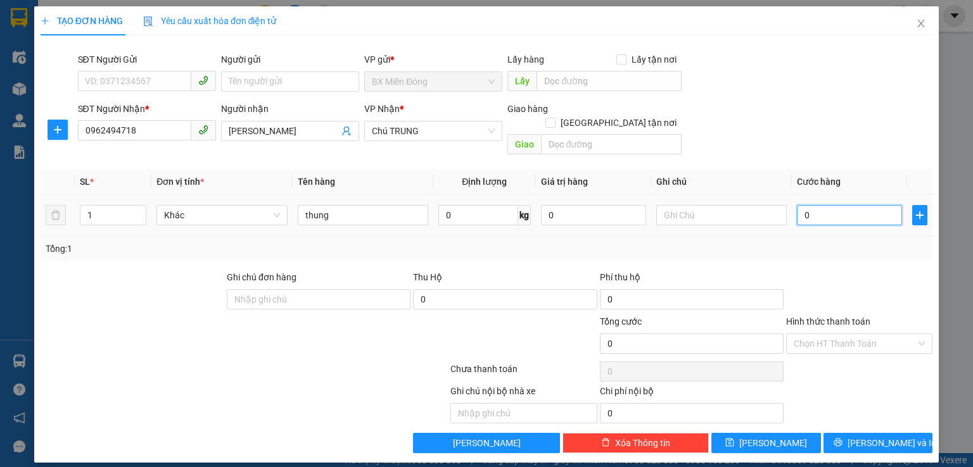
click at [831, 205] on input "0" at bounding box center [849, 215] width 105 height 20
click at [862, 334] on input "Hình thức thanh toán" at bounding box center [854, 343] width 122 height 19
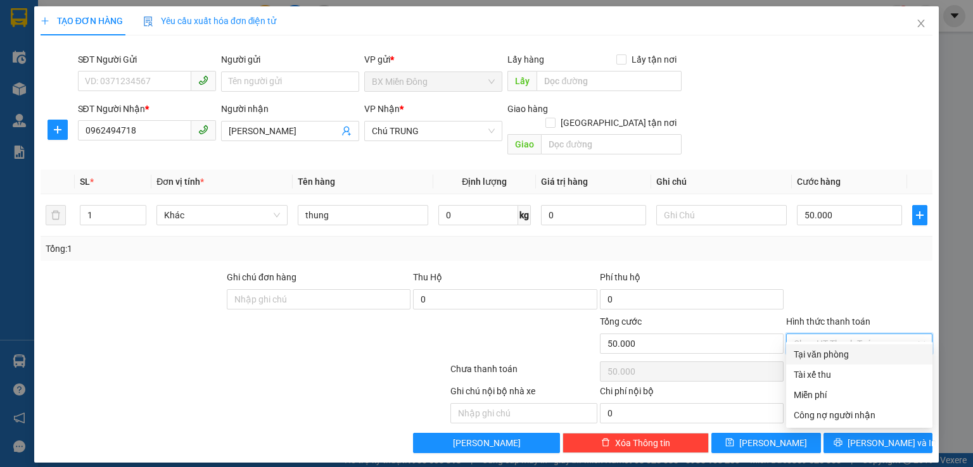
click at [861, 350] on div "Tại văn phòng" at bounding box center [858, 355] width 131 height 14
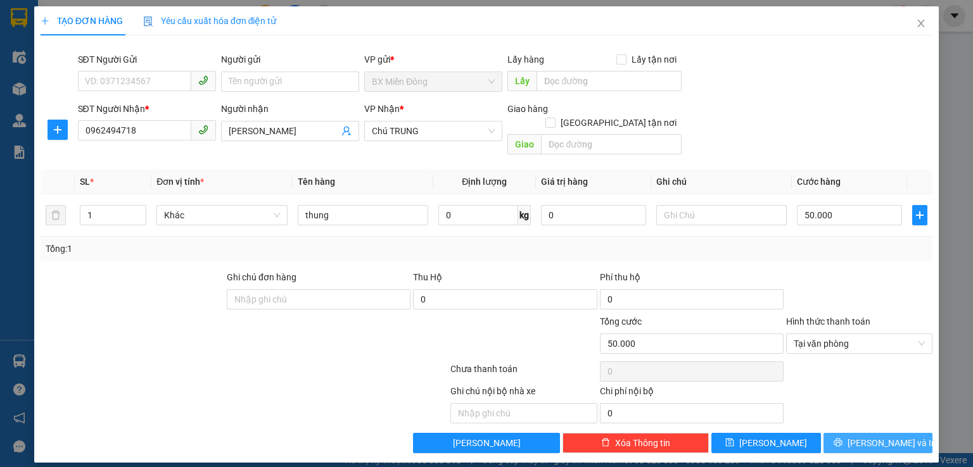
click at [881, 436] on span "Lưu và In" at bounding box center [891, 443] width 89 height 14
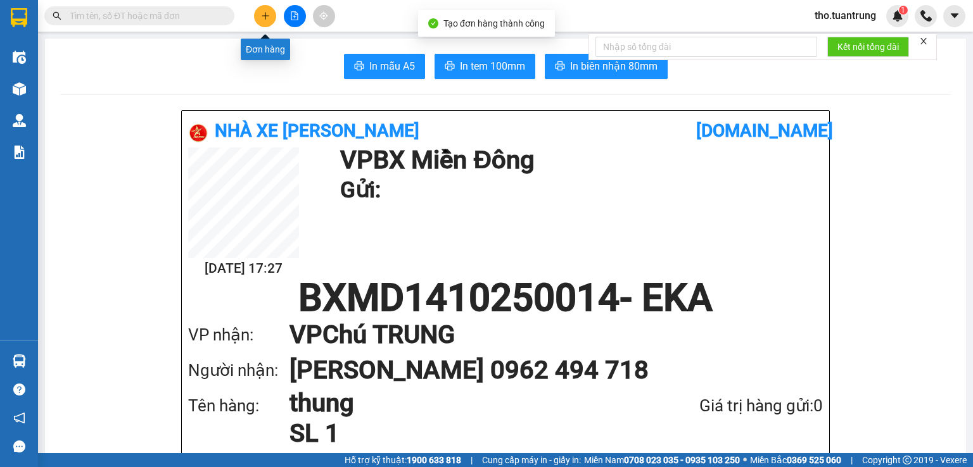
click at [272, 11] on button at bounding box center [265, 16] width 22 height 22
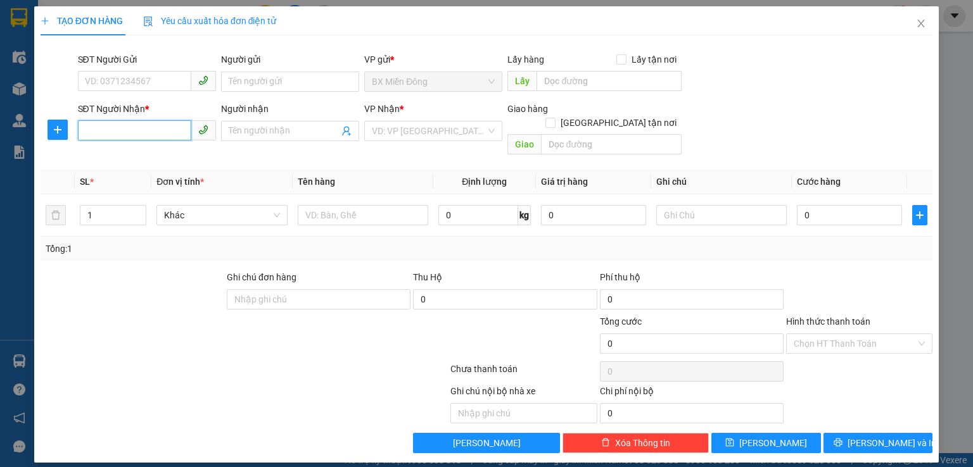
click at [150, 128] on input "SĐT Người Nhận *" at bounding box center [134, 130] width 113 height 20
drag, startPoint x: 187, startPoint y: 158, endPoint x: 360, endPoint y: 137, distance: 174.2
click at [187, 160] on div "0966229109 - thảo" at bounding box center [146, 156] width 123 height 14
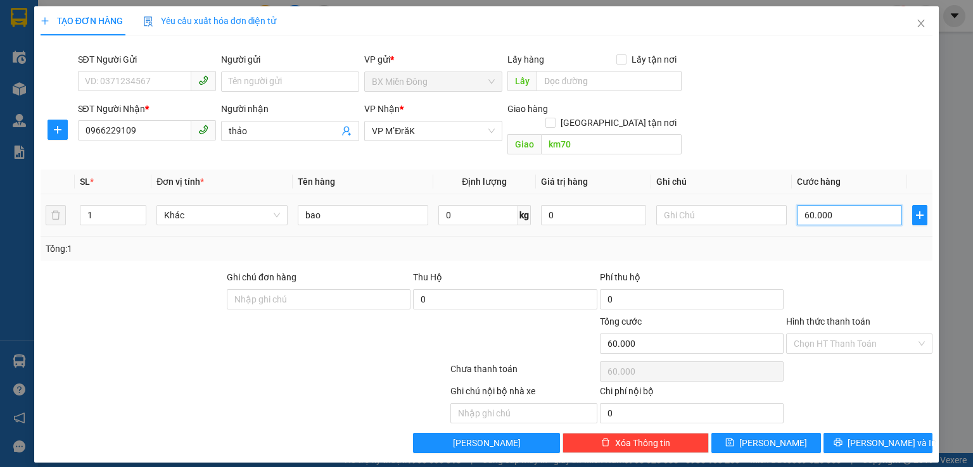
drag, startPoint x: 848, startPoint y: 198, endPoint x: 793, endPoint y: 176, distance: 59.4
click at [848, 205] on input "60.000" at bounding box center [849, 215] width 105 height 20
click at [884, 334] on input "Hình thức thanh toán" at bounding box center [854, 343] width 122 height 19
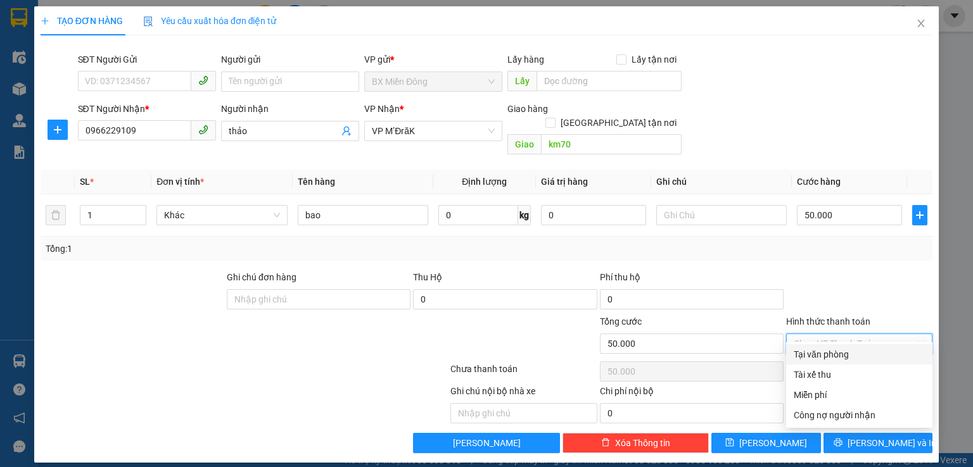
click at [861, 346] on div "Tại văn phòng" at bounding box center [859, 354] width 146 height 20
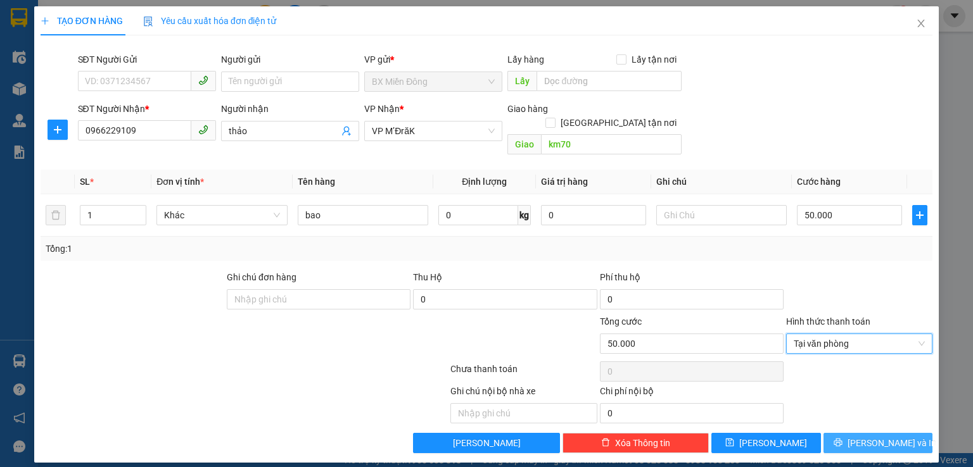
click at [893, 436] on span "Lưu và In" at bounding box center [891, 443] width 89 height 14
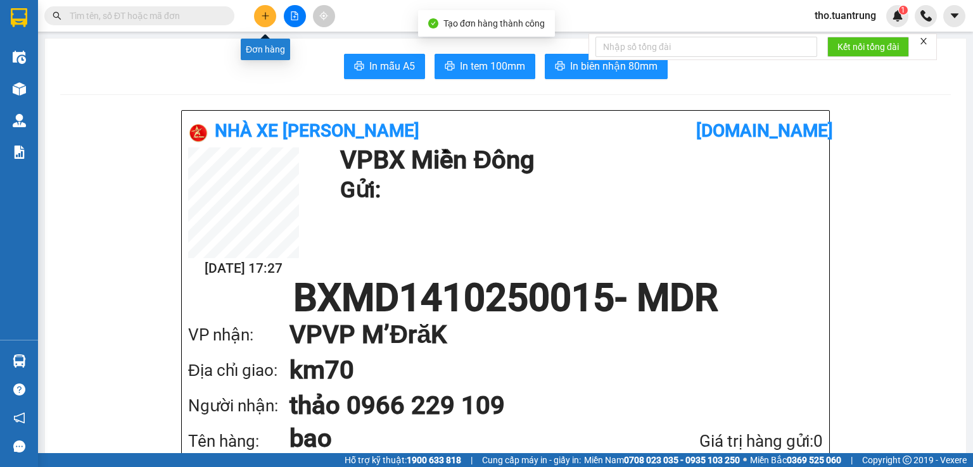
click at [270, 18] on button at bounding box center [265, 16] width 22 height 22
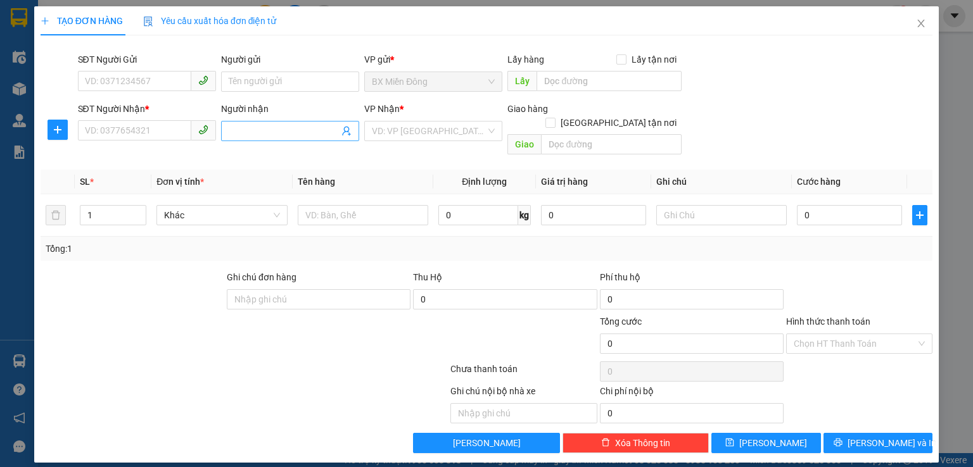
click at [321, 132] on input "Người nhận" at bounding box center [284, 131] width 110 height 14
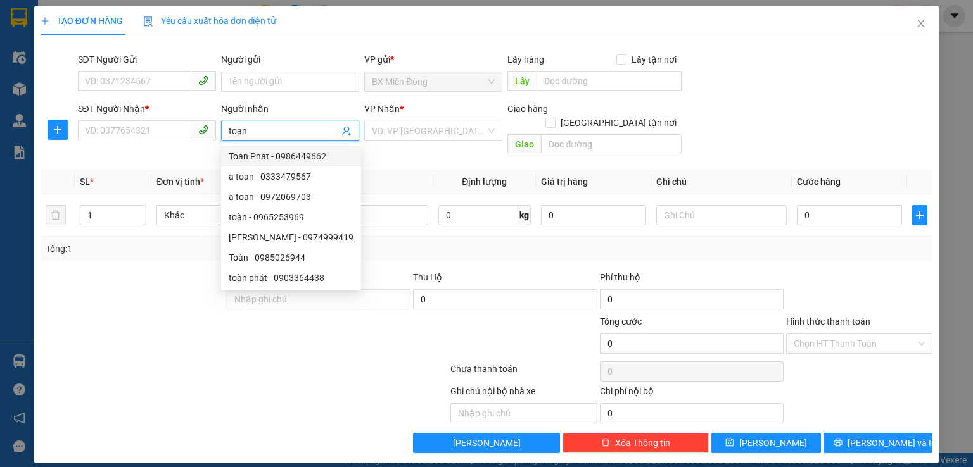
click at [341, 160] on div "Toan Phat - 0986449662" at bounding box center [291, 156] width 125 height 14
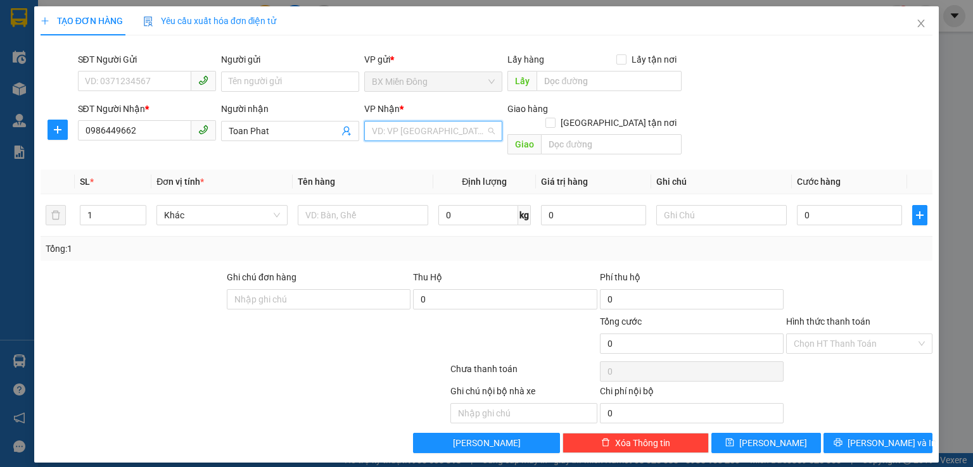
click at [409, 135] on input "search" at bounding box center [429, 131] width 114 height 19
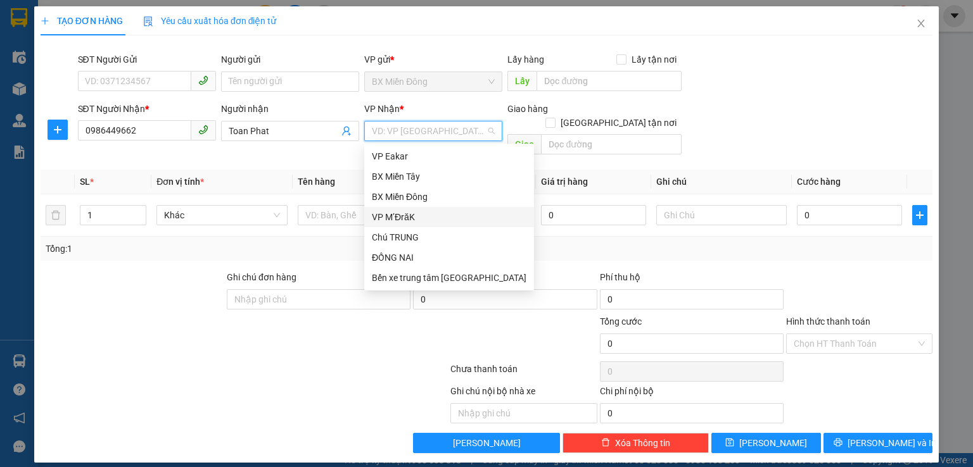
click at [403, 216] on div "VP M’ĐrăK" at bounding box center [449, 217] width 155 height 14
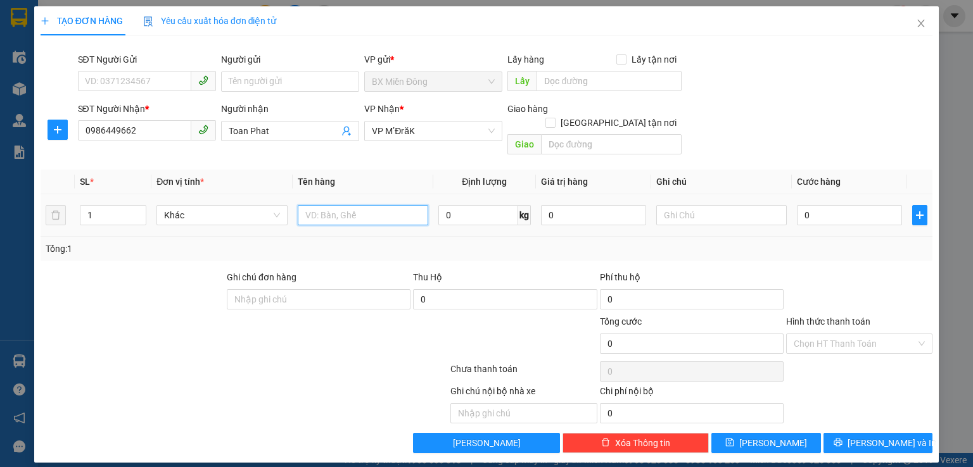
click at [368, 207] on input "text" at bounding box center [363, 215] width 130 height 20
click at [820, 205] on input "0" at bounding box center [849, 215] width 105 height 20
click at [884, 334] on input "Hình thức thanh toán" at bounding box center [854, 343] width 122 height 19
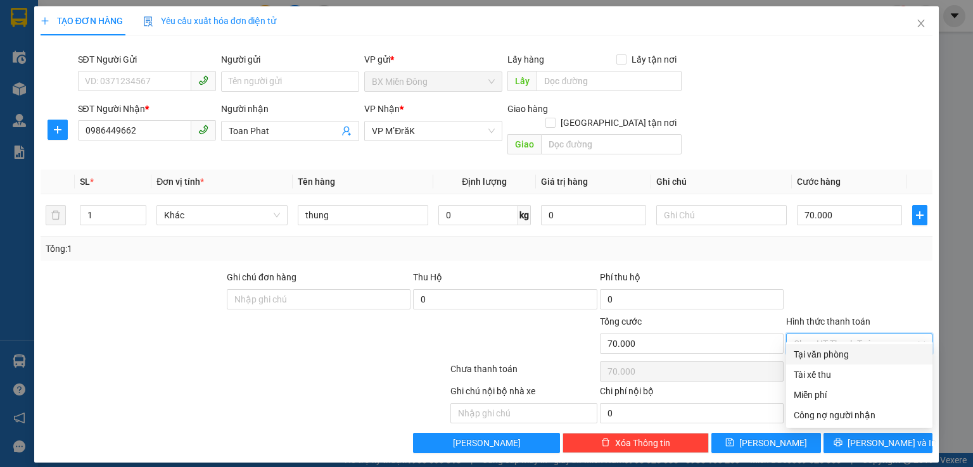
click at [874, 358] on div "Tại văn phòng" at bounding box center [858, 355] width 131 height 14
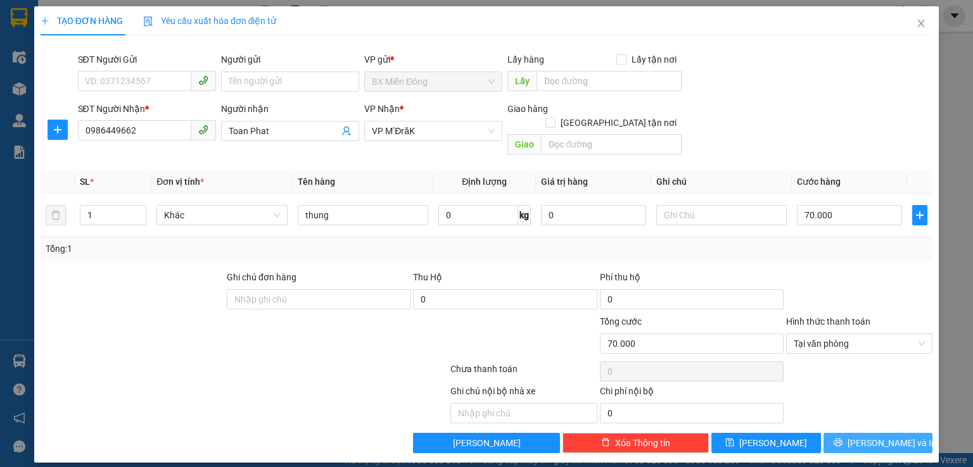
click at [897, 436] on span "Lưu và In" at bounding box center [891, 443] width 89 height 14
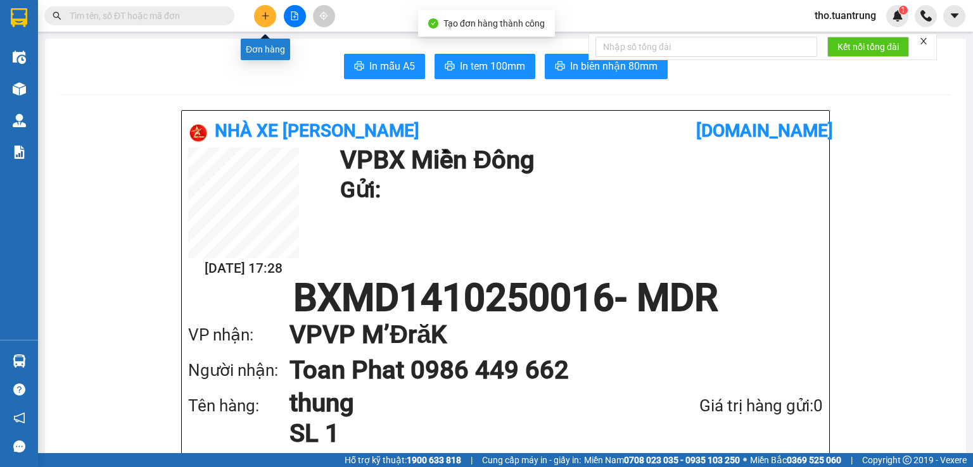
click at [261, 11] on button at bounding box center [265, 16] width 22 height 22
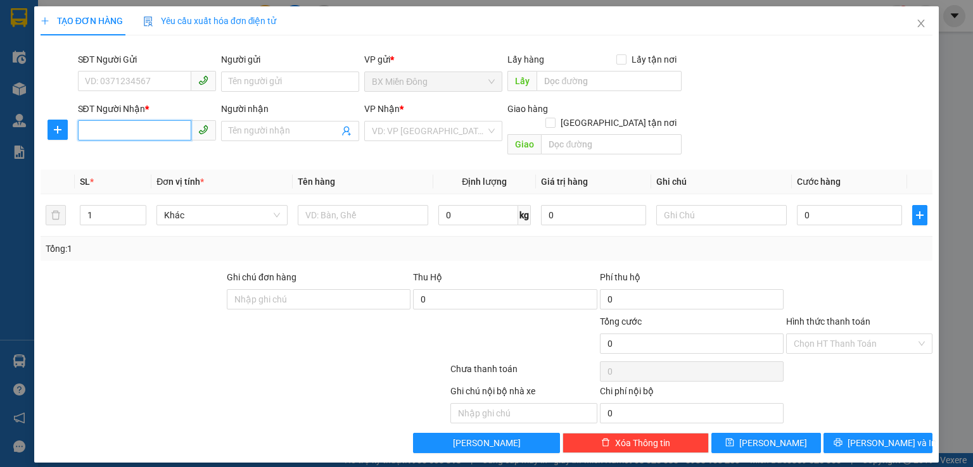
click at [153, 130] on input "SĐT Người Nhận *" at bounding box center [134, 130] width 113 height 20
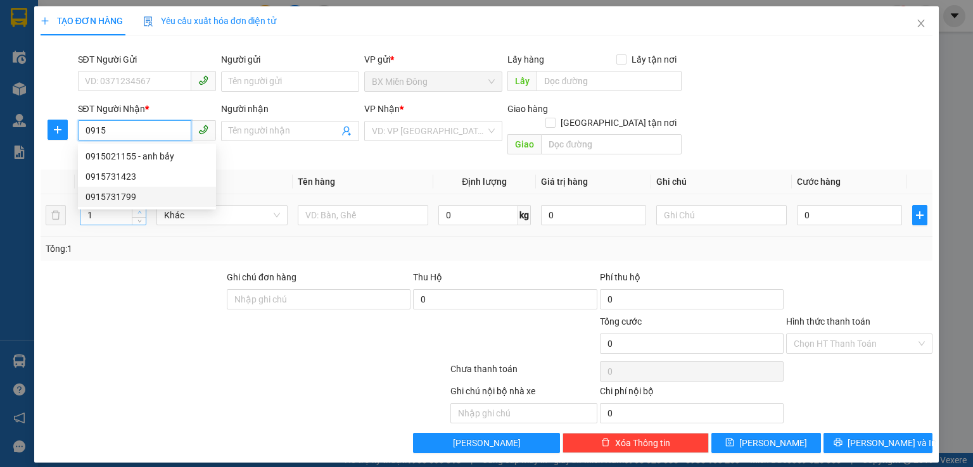
click at [134, 200] on div "0915731799" at bounding box center [146, 197] width 123 height 14
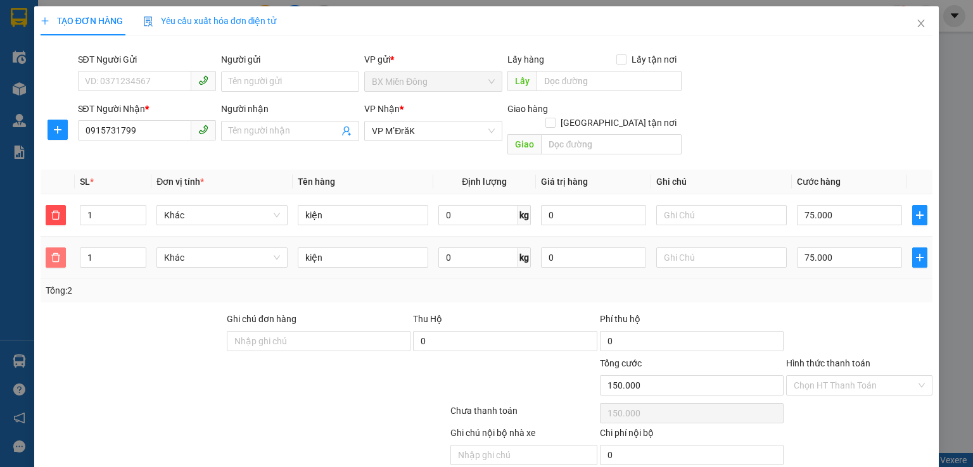
click at [55, 249] on button "button" at bounding box center [56, 258] width 20 height 20
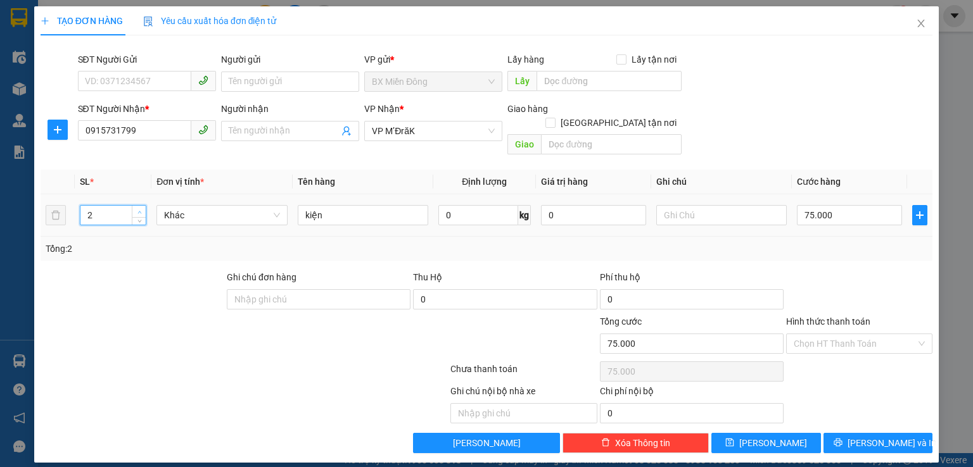
click at [140, 210] on icon "up" at bounding box center [139, 212] width 4 height 4
click at [856, 205] on input "75.000" at bounding box center [849, 215] width 105 height 20
click at [881, 271] on div at bounding box center [859, 292] width 149 height 44
drag, startPoint x: 874, startPoint y: 431, endPoint x: 591, endPoint y: 70, distance: 458.7
click at [871, 436] on span "Lưu và In" at bounding box center [891, 443] width 89 height 14
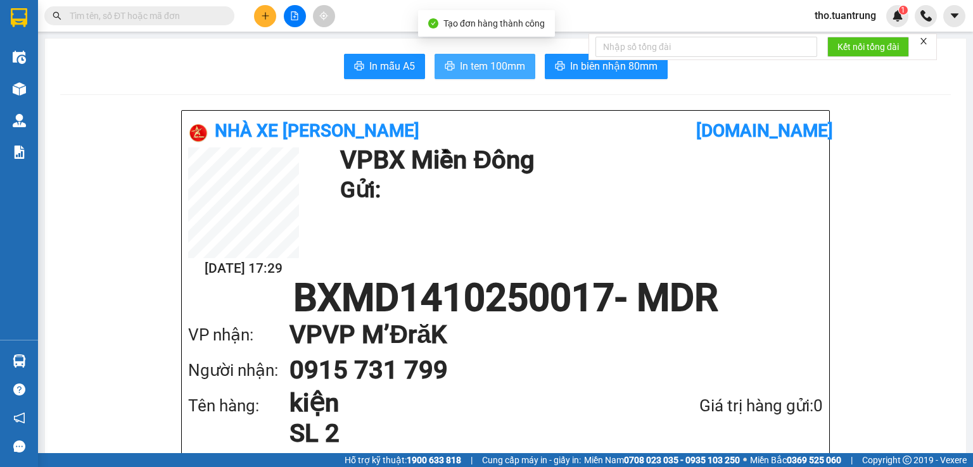
click at [474, 69] on span "In tem 100mm" at bounding box center [492, 66] width 65 height 16
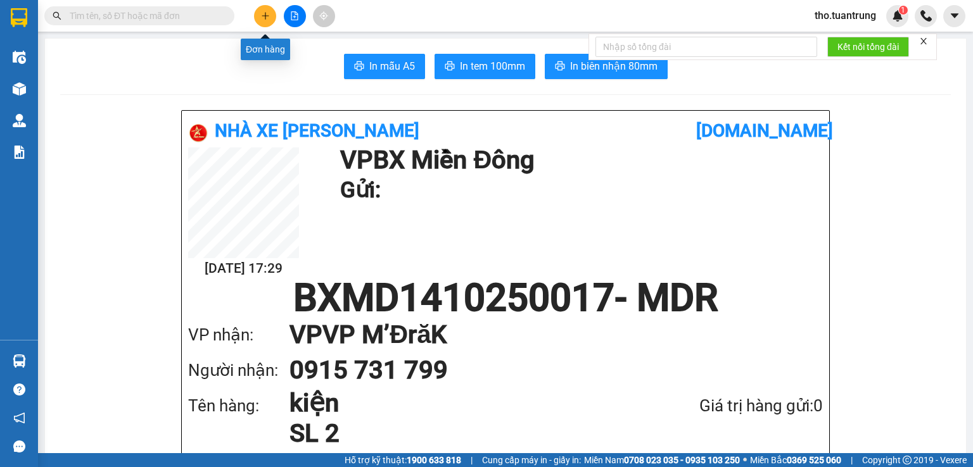
click at [271, 20] on button at bounding box center [265, 16] width 22 height 22
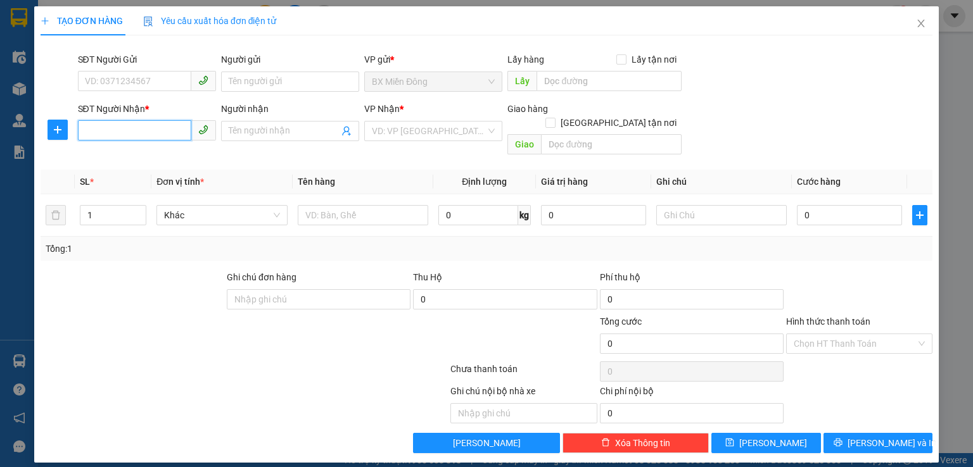
click at [177, 134] on input "SĐT Người Nhận *" at bounding box center [134, 130] width 113 height 20
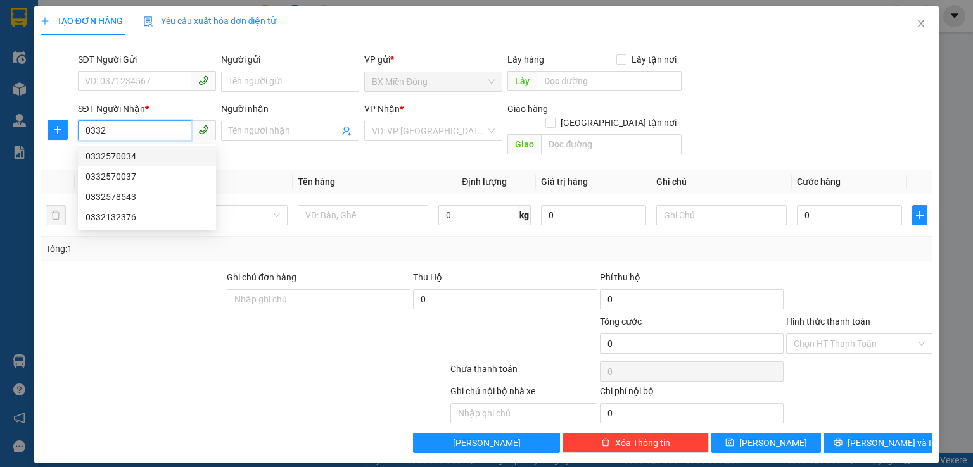
click at [167, 152] on div "0332570034" at bounding box center [146, 156] width 123 height 14
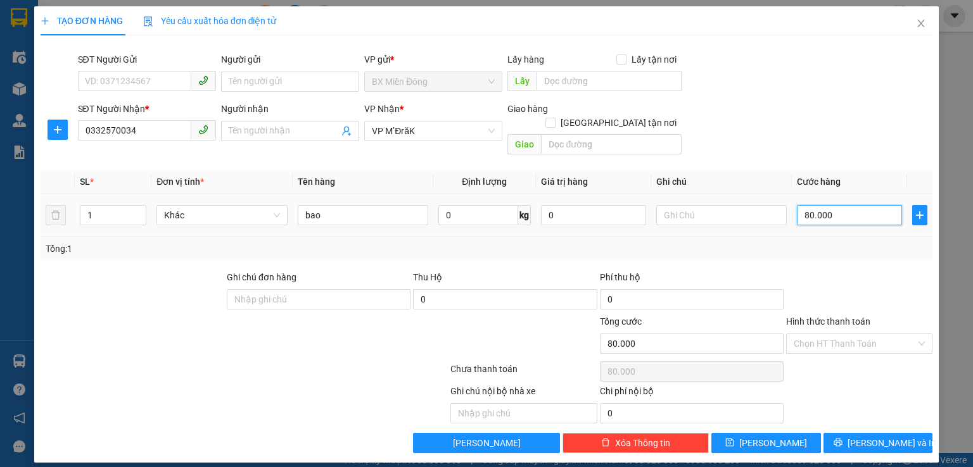
click at [862, 208] on input "80.000" at bounding box center [849, 215] width 105 height 20
click at [873, 436] on span "Lưu và In" at bounding box center [891, 443] width 89 height 14
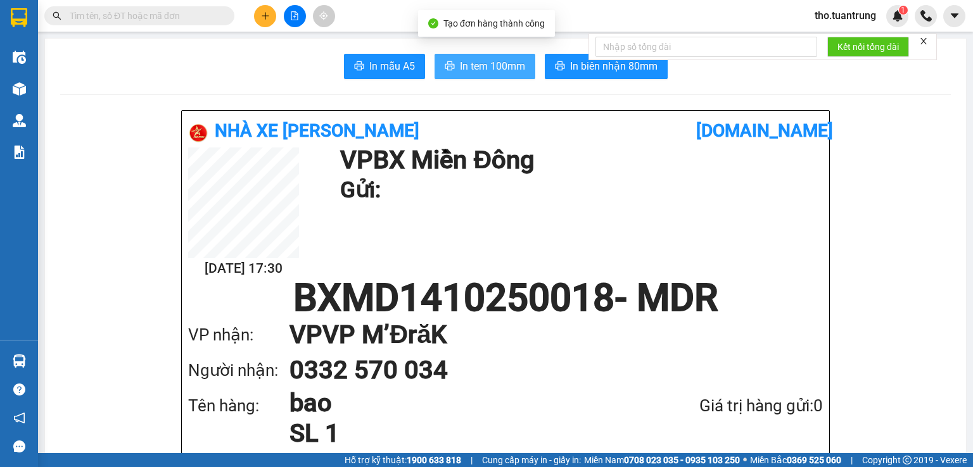
click at [503, 71] on span "In tem 100mm" at bounding box center [492, 66] width 65 height 16
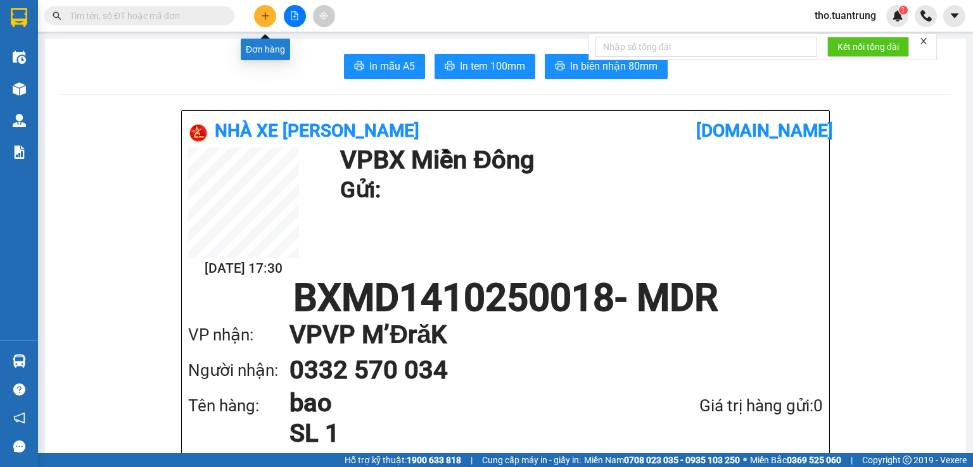
click at [268, 20] on button at bounding box center [265, 16] width 22 height 22
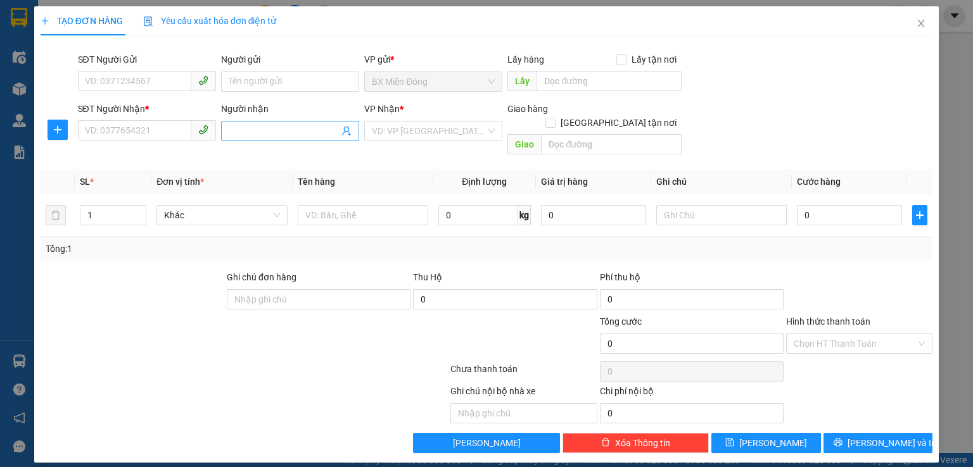
click at [265, 132] on input "Người nhận" at bounding box center [284, 131] width 110 height 14
click at [284, 137] on input "hoan minh" at bounding box center [284, 131] width 110 height 14
click at [146, 122] on input "SĐT Người Nhận *" at bounding box center [134, 130] width 113 height 20
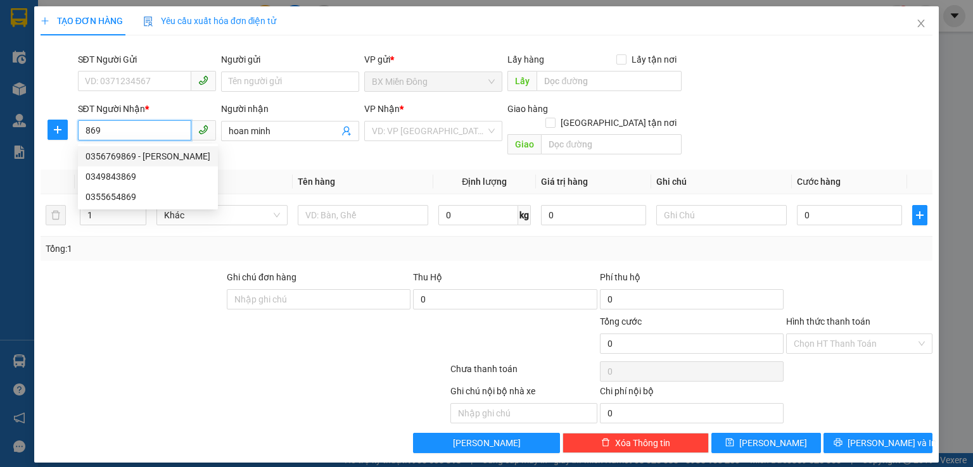
click at [167, 160] on div "0356769869 - hoàng minh" at bounding box center [147, 156] width 125 height 14
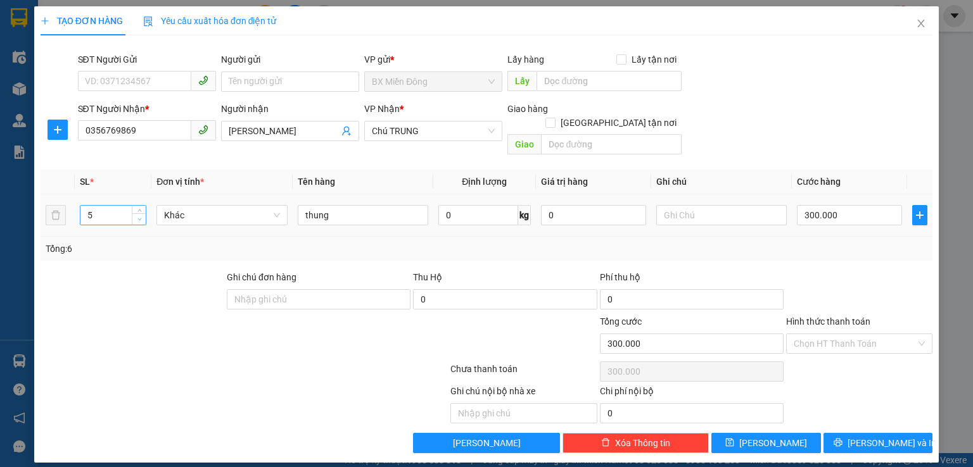
click at [143, 216] on span "down" at bounding box center [140, 220] width 8 height 8
drag, startPoint x: 142, startPoint y: 198, endPoint x: 161, endPoint y: 202, distance: 19.4
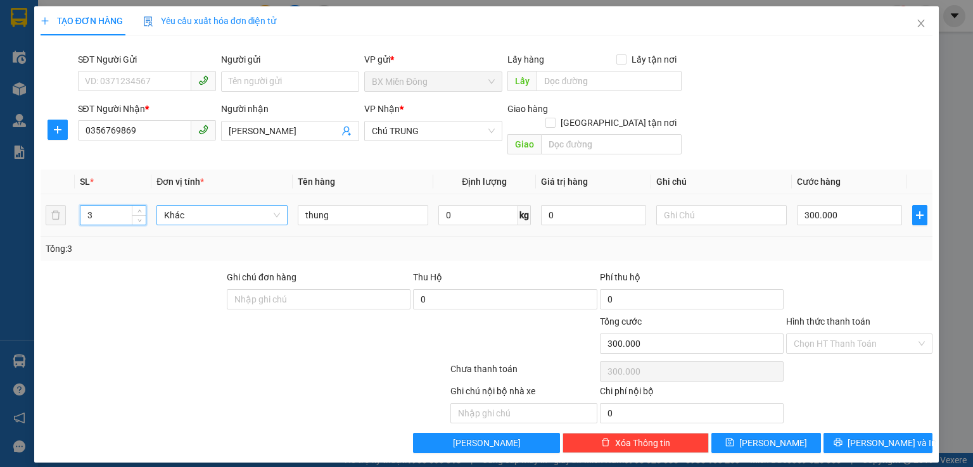
click at [140, 208] on span "up" at bounding box center [140, 212] width 8 height 8
click at [879, 205] on input "300.000" at bounding box center [849, 215] width 105 height 20
drag, startPoint x: 887, startPoint y: 251, endPoint x: 878, endPoint y: 322, distance: 70.9
click at [887, 255] on div "Transit Pickup Surcharge Ids Transit Deliver Surcharge Ids Transit Deliver Surc…" at bounding box center [487, 250] width 892 height 408
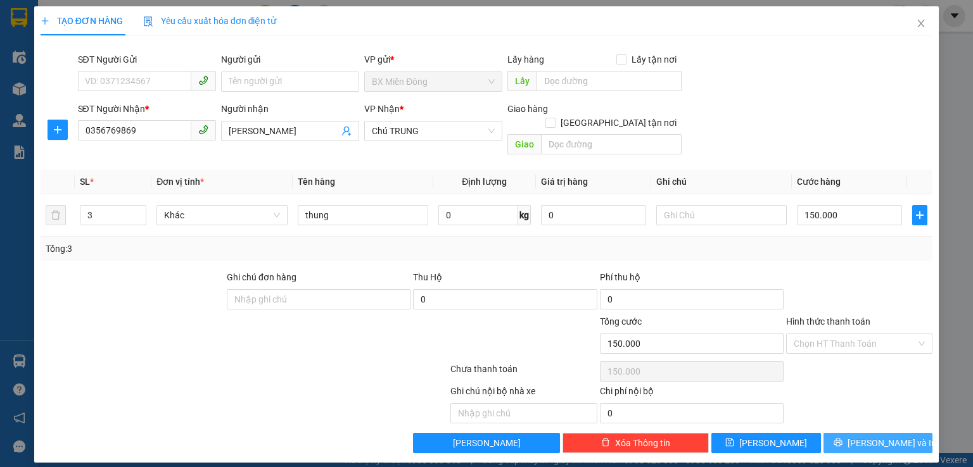
click at [883, 436] on span "Lưu và In" at bounding box center [891, 443] width 89 height 14
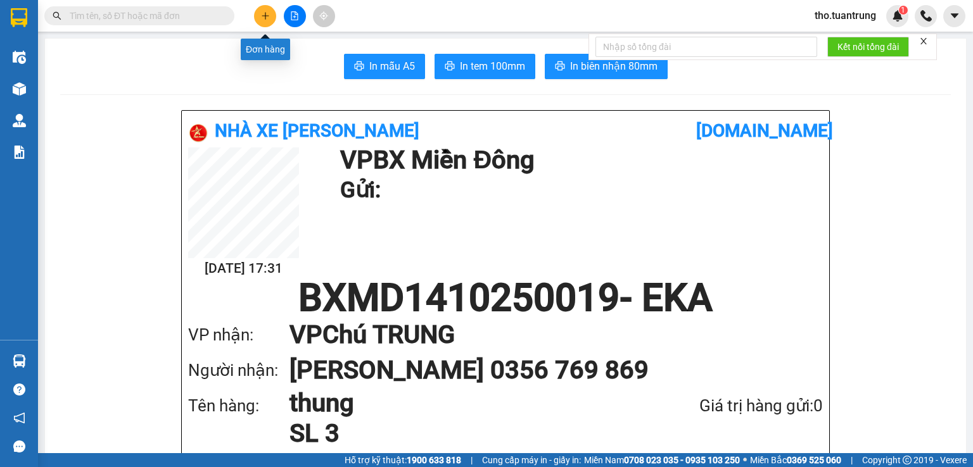
click at [258, 15] on button at bounding box center [265, 16] width 22 height 22
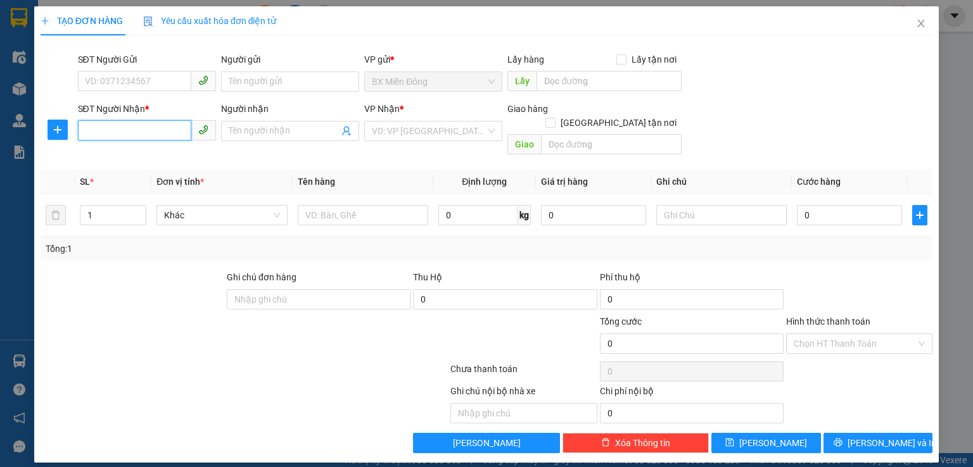
click at [117, 132] on input "SĐT Người Nhận *" at bounding box center [134, 130] width 113 height 20
click at [58, 148] on div "Transit Pickup Surcharge Ids Transit Deliver Surcharge Ids Transit Deliver Surc…" at bounding box center [487, 250] width 892 height 408
click at [56, 92] on div at bounding box center [57, 75] width 37 height 44
click at [119, 133] on input "096422" at bounding box center [134, 130] width 113 height 20
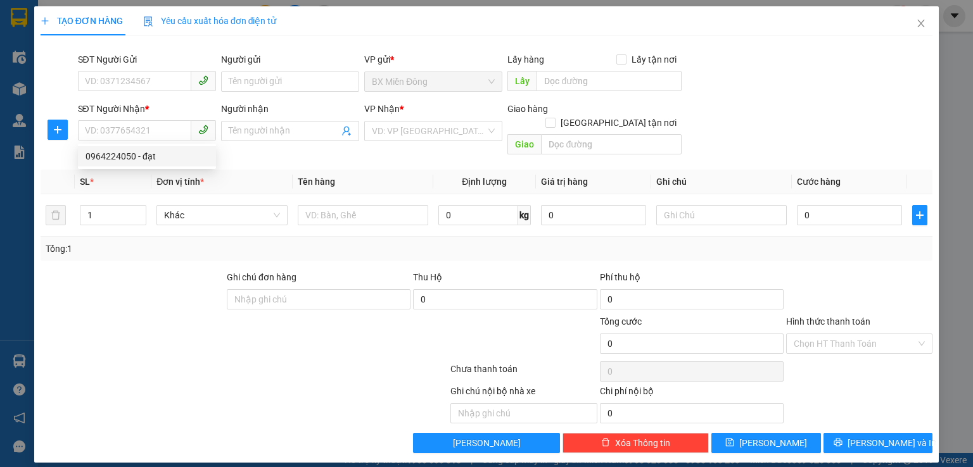
click at [131, 275] on form "Ghi chú đơn hàng Thu Hộ 0 Phí thu hộ 0 Tổng cước 0 Hình thức thanh toán Chọn HT…" at bounding box center [487, 314] width 892 height 89
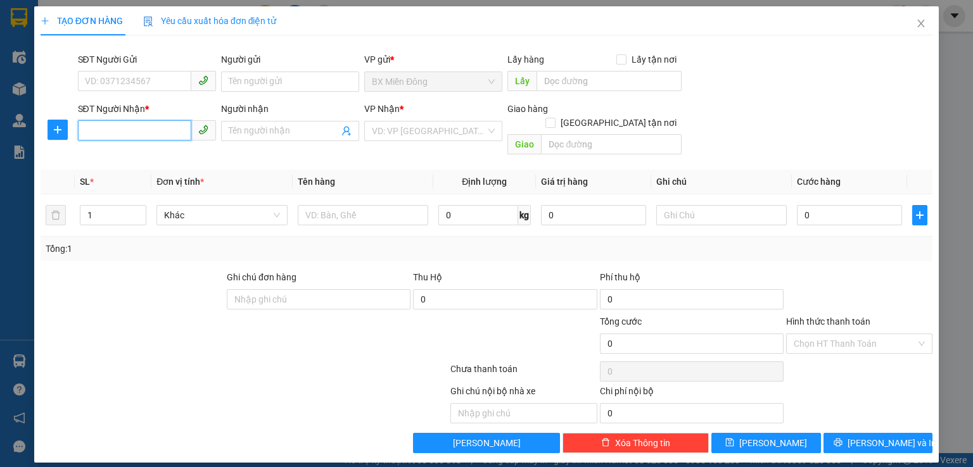
click at [92, 133] on input "SĐT Người Nhận *" at bounding box center [134, 130] width 113 height 20
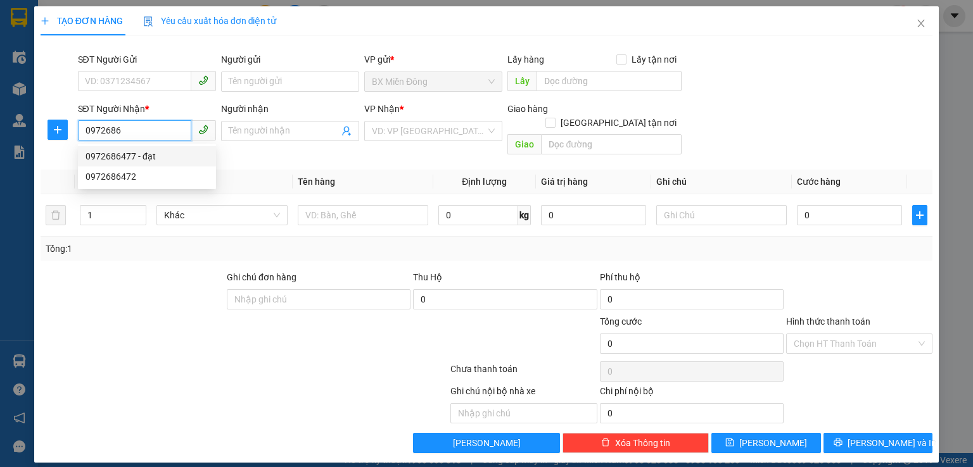
click at [141, 151] on div "0972686477 - đạt" at bounding box center [146, 156] width 123 height 14
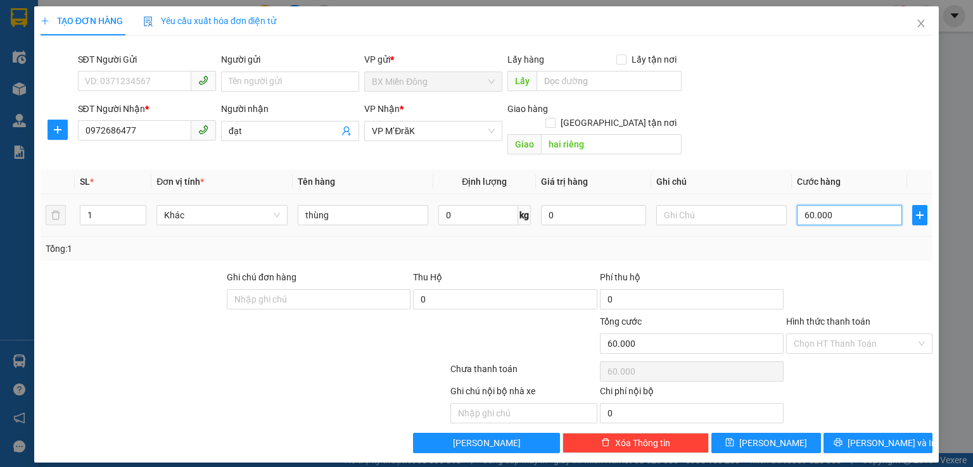
click at [861, 205] on input "60.000" at bounding box center [849, 215] width 105 height 20
click at [895, 436] on span "Lưu và In" at bounding box center [891, 443] width 89 height 14
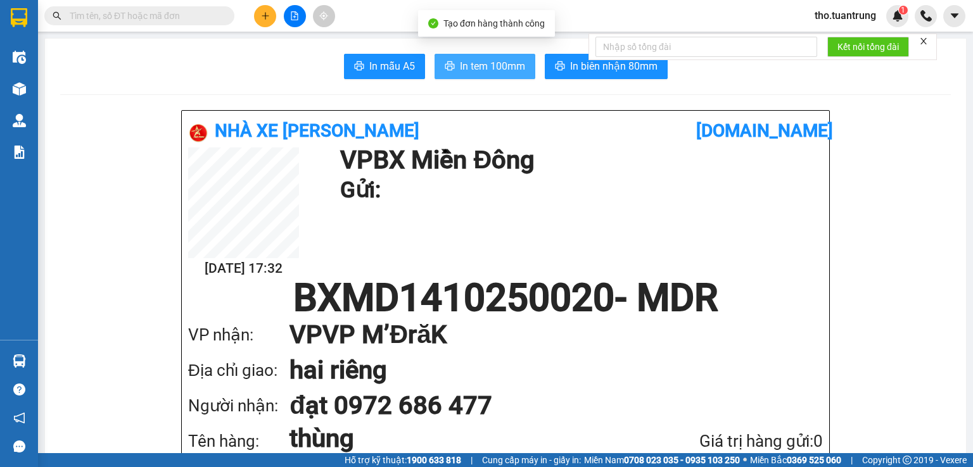
click at [494, 72] on span "In tem 100mm" at bounding box center [492, 66] width 65 height 16
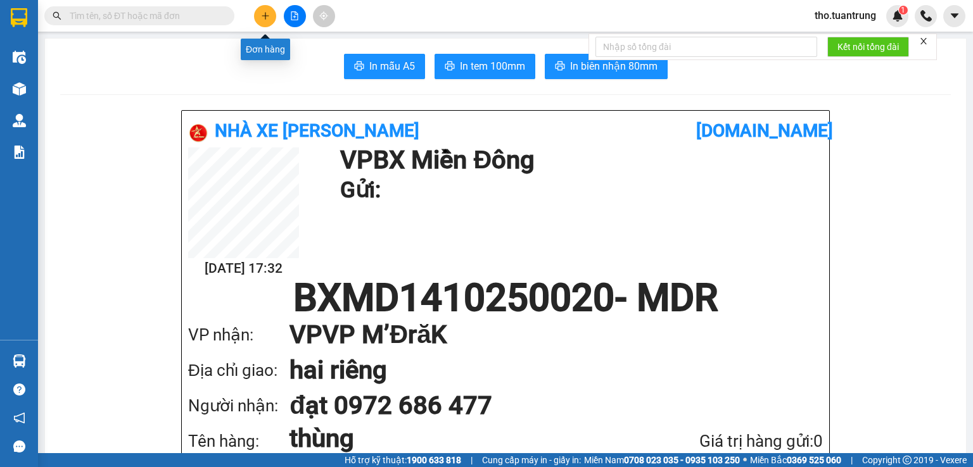
click at [270, 10] on button at bounding box center [265, 16] width 22 height 22
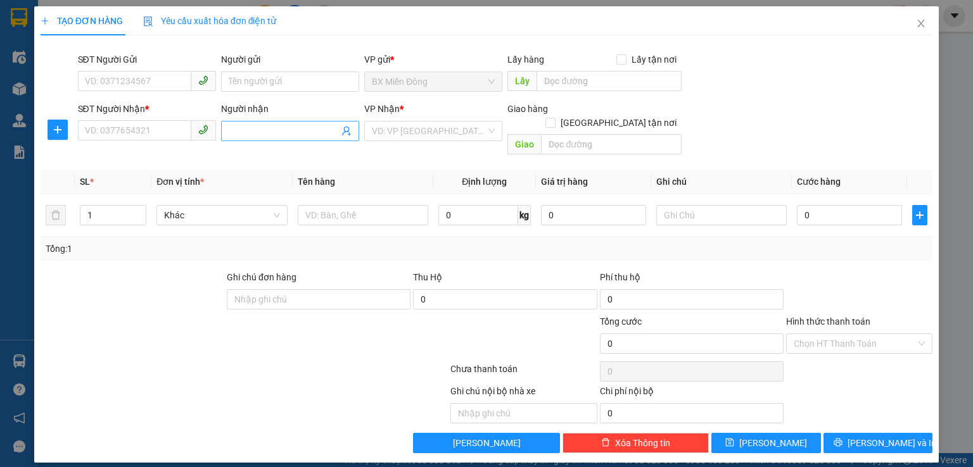
click at [239, 130] on input "Người nhận" at bounding box center [284, 131] width 110 height 14
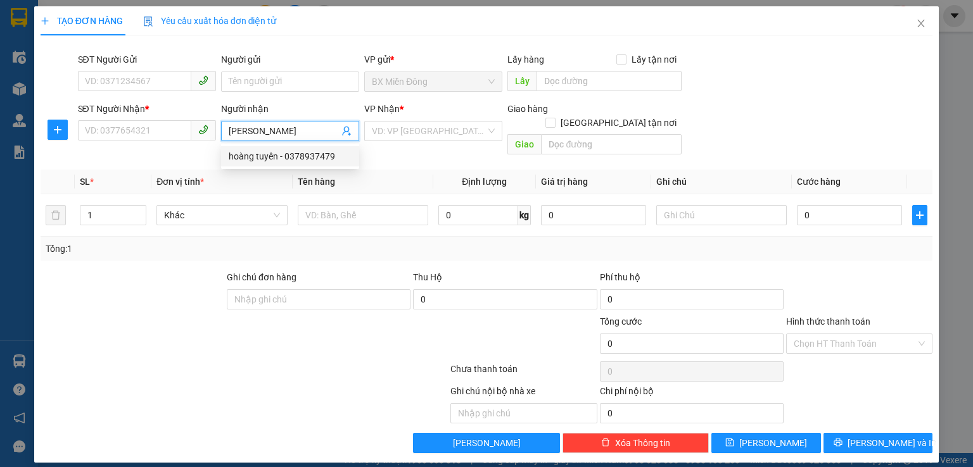
click at [324, 161] on div "hoàng tuyên - 0378937479" at bounding box center [290, 156] width 123 height 14
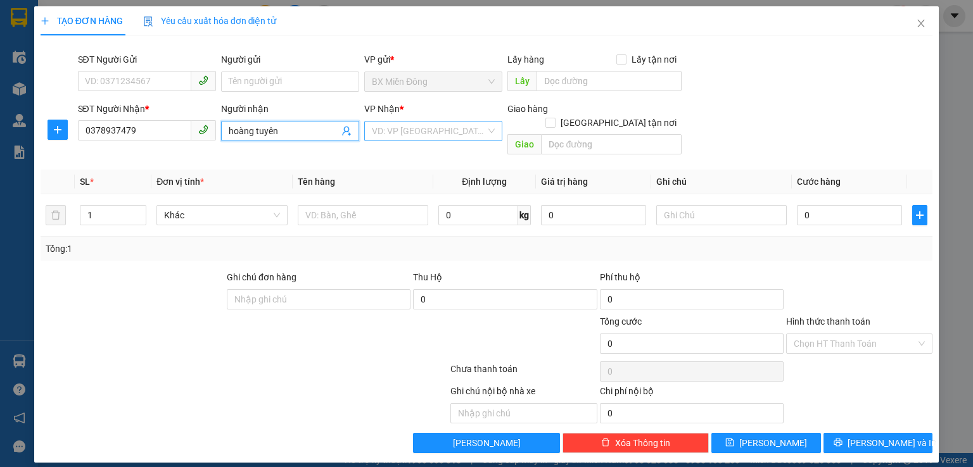
click at [438, 130] on input "search" at bounding box center [429, 131] width 114 height 19
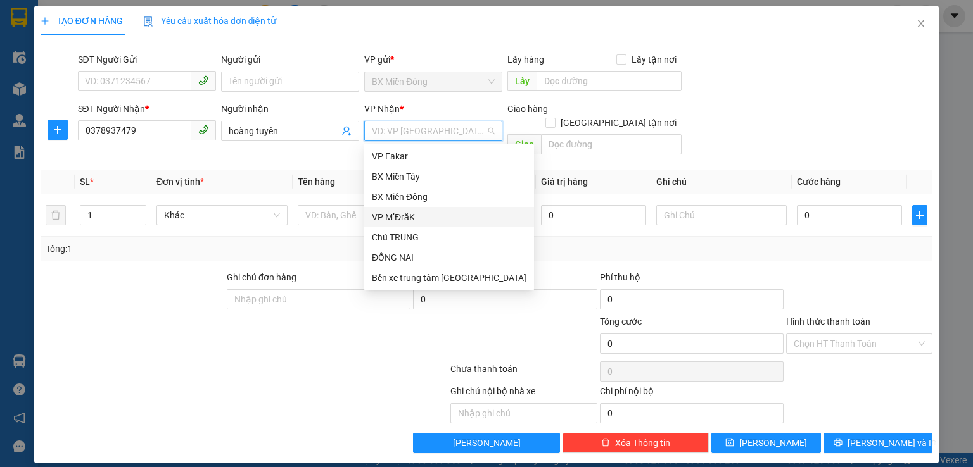
click at [427, 220] on div "VP M’ĐrăK" at bounding box center [449, 217] width 155 height 14
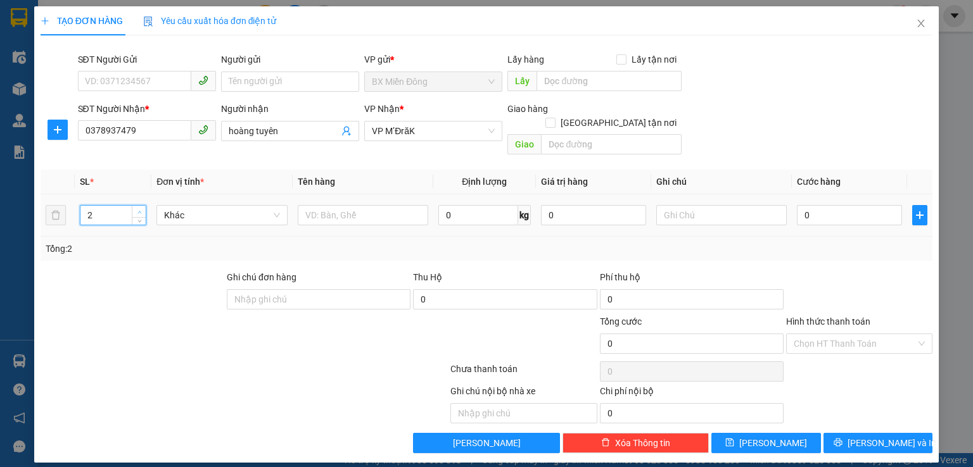
click at [142, 208] on span "up" at bounding box center [140, 212] width 8 height 8
click at [355, 205] on input "text" at bounding box center [363, 215] width 130 height 20
click at [820, 205] on input "0" at bounding box center [849, 215] width 105 height 20
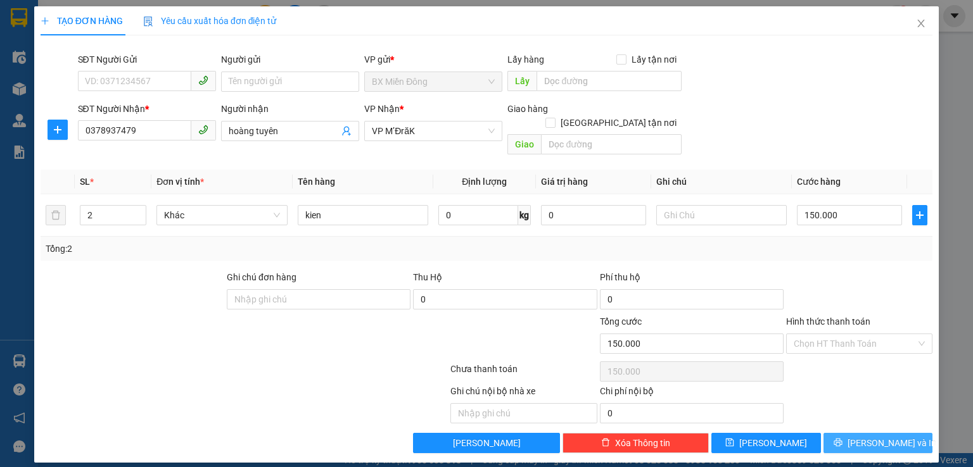
click at [883, 436] on span "Lưu và In" at bounding box center [891, 443] width 89 height 14
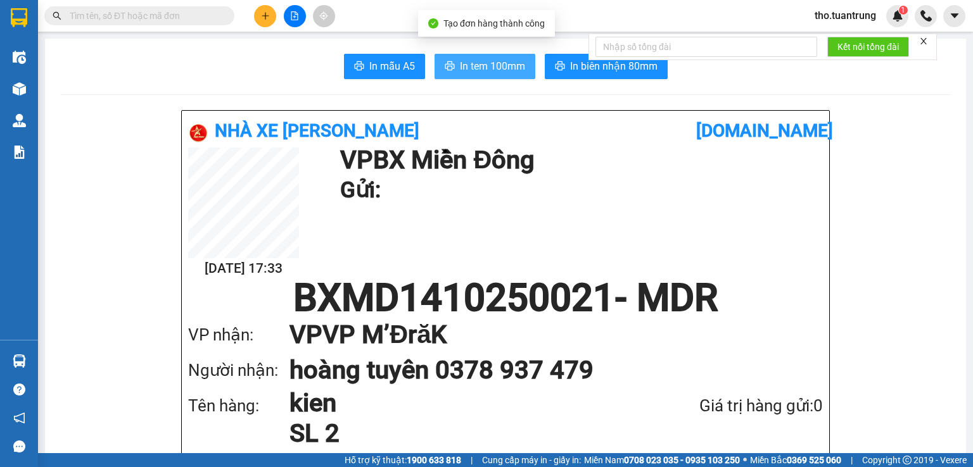
click at [488, 64] on span "In tem 100mm" at bounding box center [492, 66] width 65 height 16
click at [260, 5] on button at bounding box center [265, 16] width 22 height 22
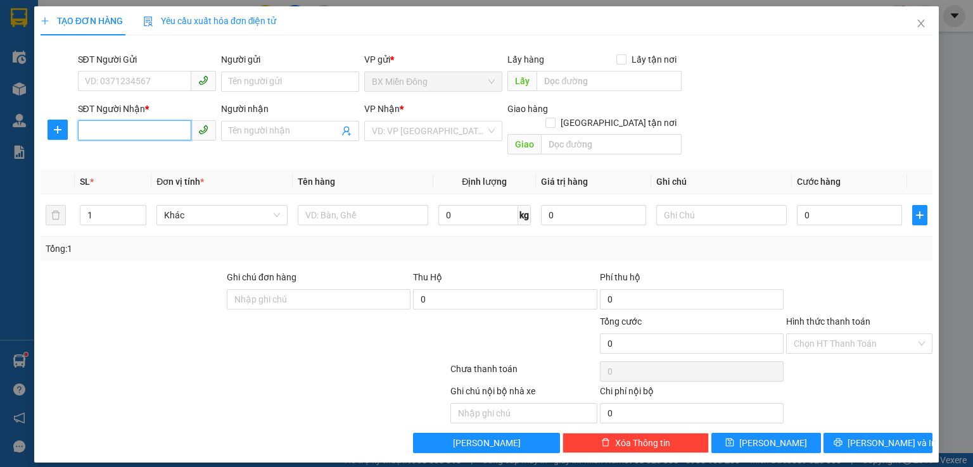
click at [137, 128] on input "SĐT Người Nhận *" at bounding box center [134, 130] width 113 height 20
click at [84, 130] on input "SĐT Người Nhận *" at bounding box center [134, 130] width 113 height 20
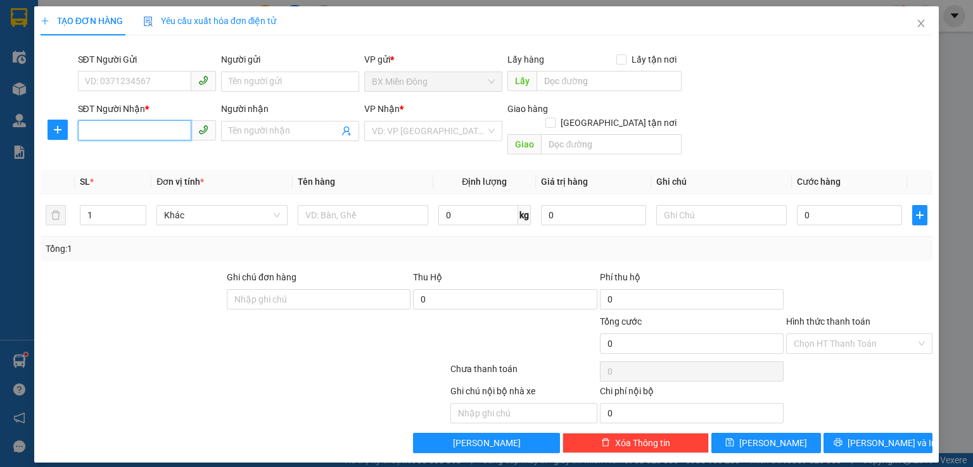
click at [84, 130] on input "SĐT Người Nhận *" at bounding box center [134, 130] width 113 height 20
click at [916, 25] on icon "close" at bounding box center [921, 23] width 10 height 10
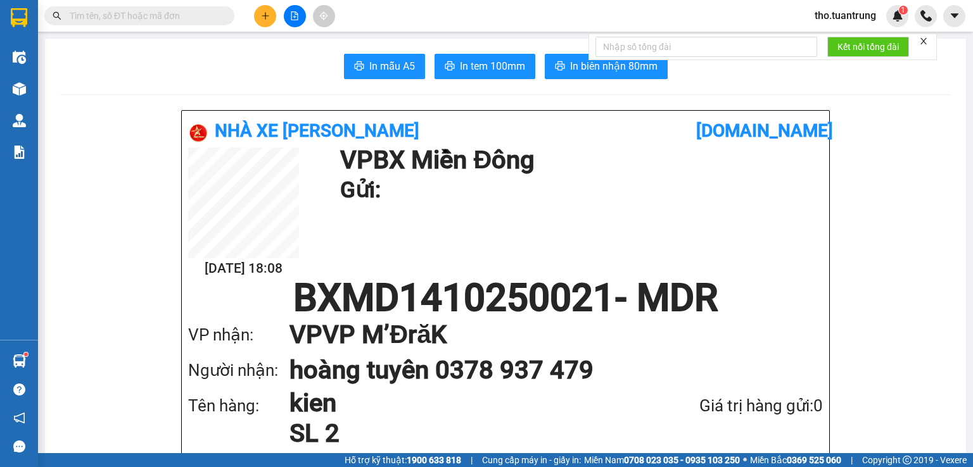
click at [267, 21] on button at bounding box center [265, 16] width 22 height 22
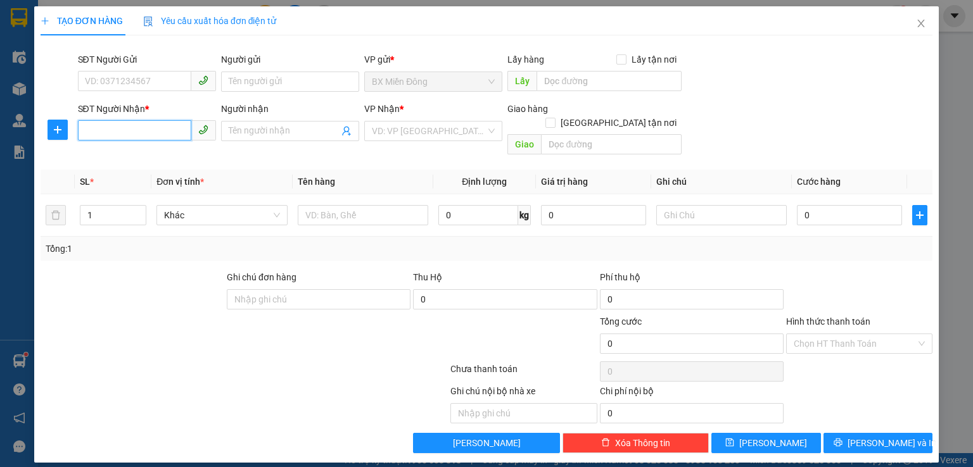
click at [123, 136] on input "SĐT Người Nhận *" at bounding box center [134, 130] width 113 height 20
click at [122, 129] on input "SĐT Người Nhận *" at bounding box center [134, 130] width 113 height 20
click at [122, 127] on input "SĐT Người Nhận *" at bounding box center [134, 130] width 113 height 20
drag, startPoint x: 163, startPoint y: 159, endPoint x: 157, endPoint y: 158, distance: 6.5
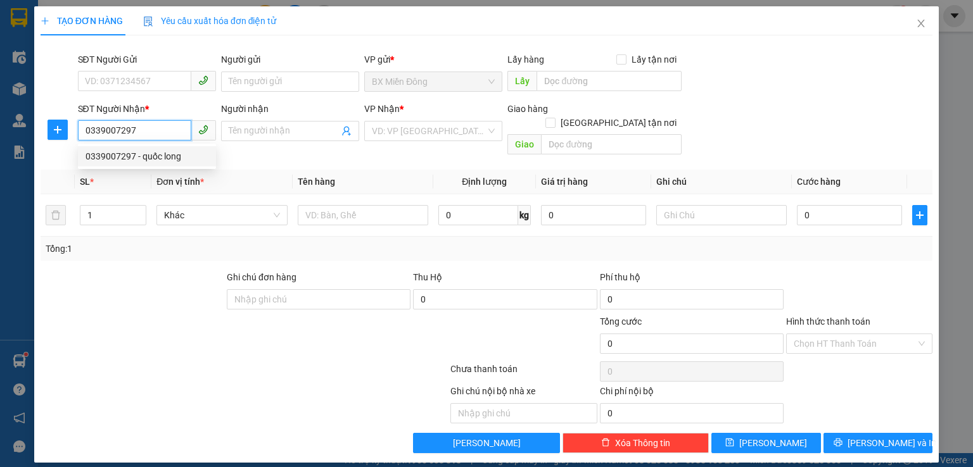
click at [162, 158] on div "0339007297 - quốc long" at bounding box center [146, 156] width 123 height 14
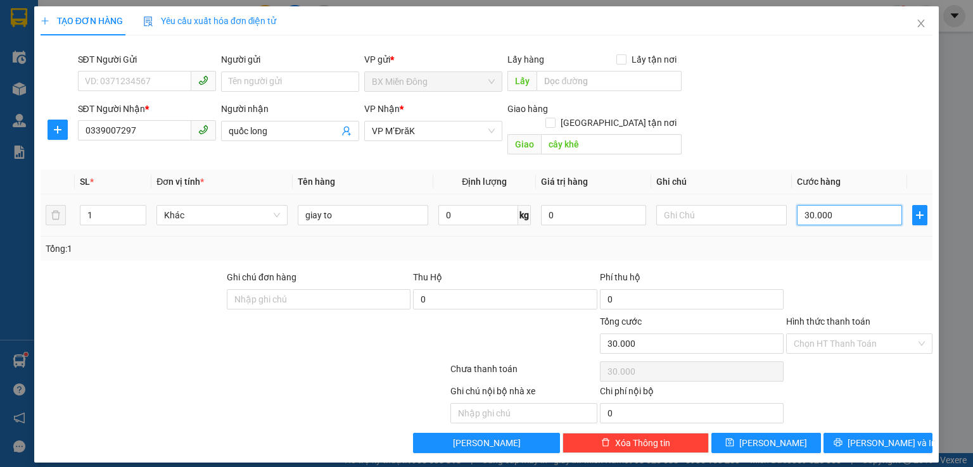
click at [836, 205] on input "30.000" at bounding box center [849, 215] width 105 height 20
click at [406, 205] on input "giay to" at bounding box center [363, 215] width 130 height 20
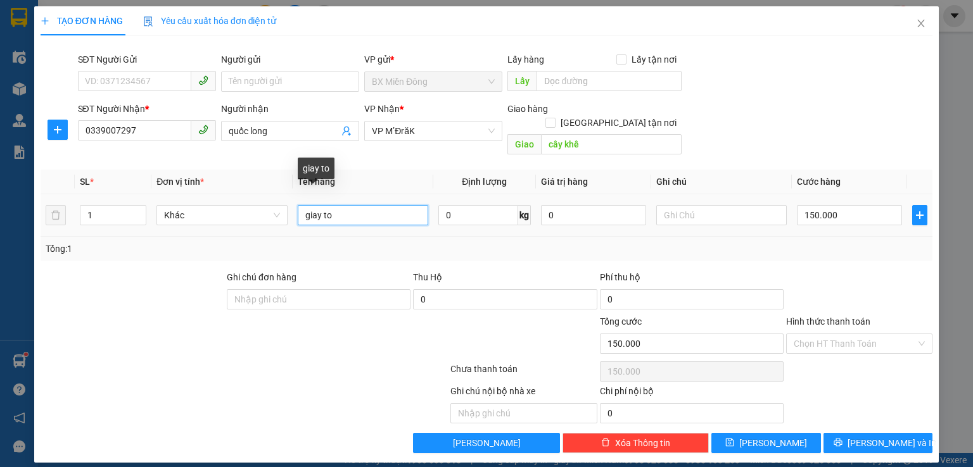
click at [406, 205] on input "giay to" at bounding box center [363, 215] width 130 height 20
click at [360, 205] on input "text" at bounding box center [363, 215] width 130 height 20
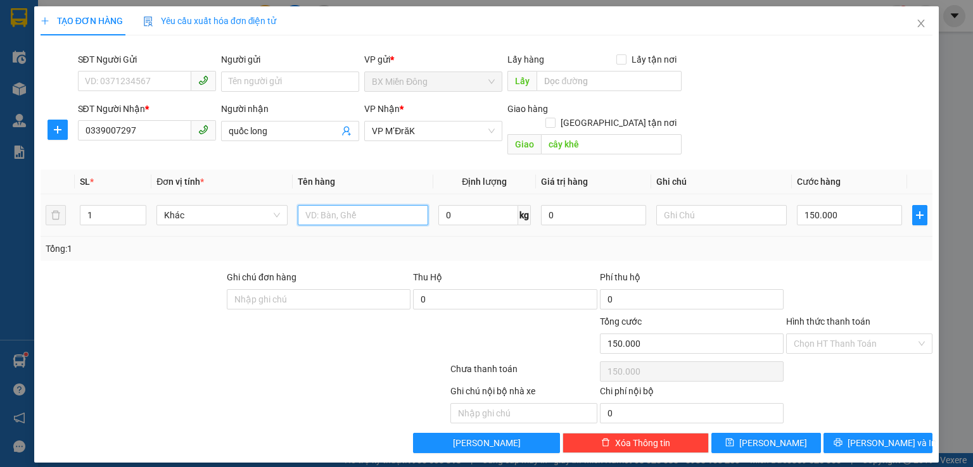
click at [360, 205] on input "text" at bounding box center [363, 215] width 130 height 20
click at [395, 242] on div "Tổng: 1" at bounding box center [486, 249] width 881 height 14
click at [835, 334] on input "Hình thức thanh toán" at bounding box center [854, 343] width 122 height 19
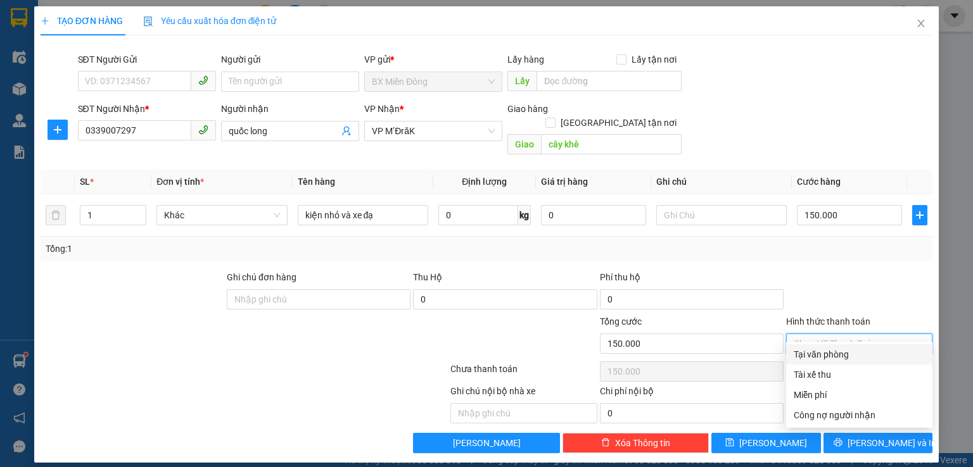
click at [835, 353] on div "Tại văn phòng" at bounding box center [858, 355] width 131 height 14
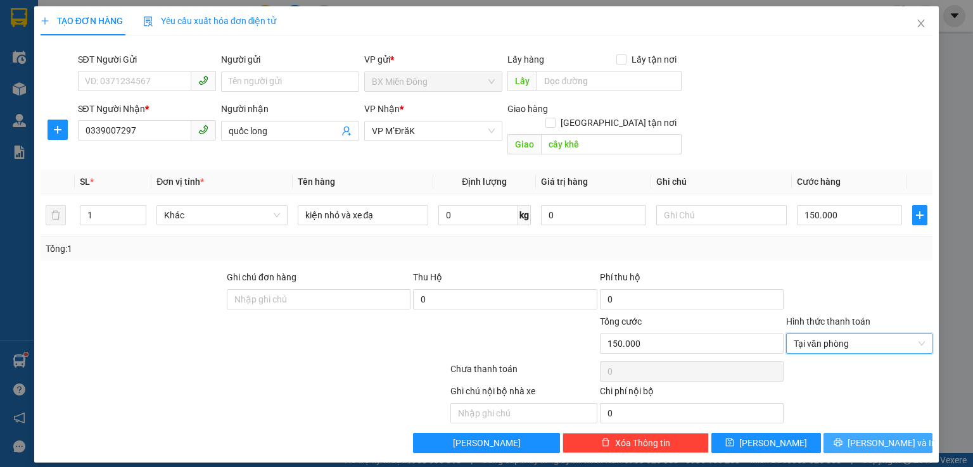
click at [862, 433] on button "Lưu và In" at bounding box center [878, 443] width 110 height 20
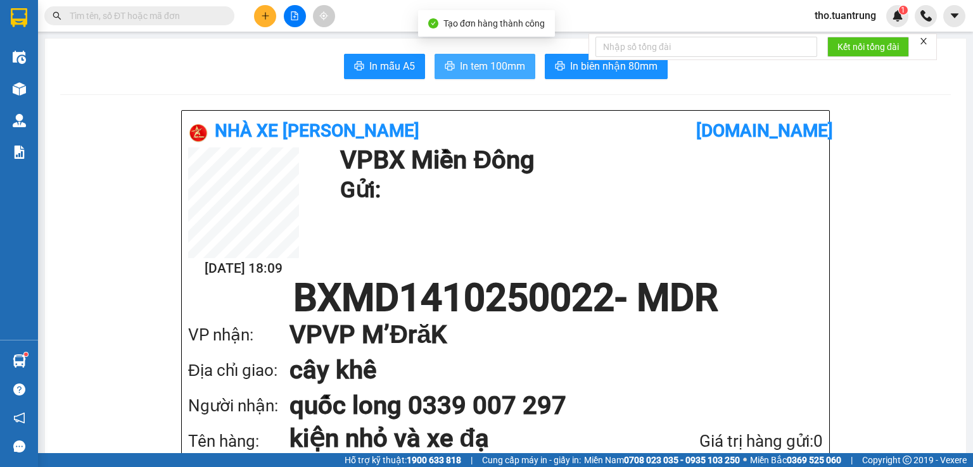
click at [514, 73] on span "In tem 100mm" at bounding box center [492, 66] width 65 height 16
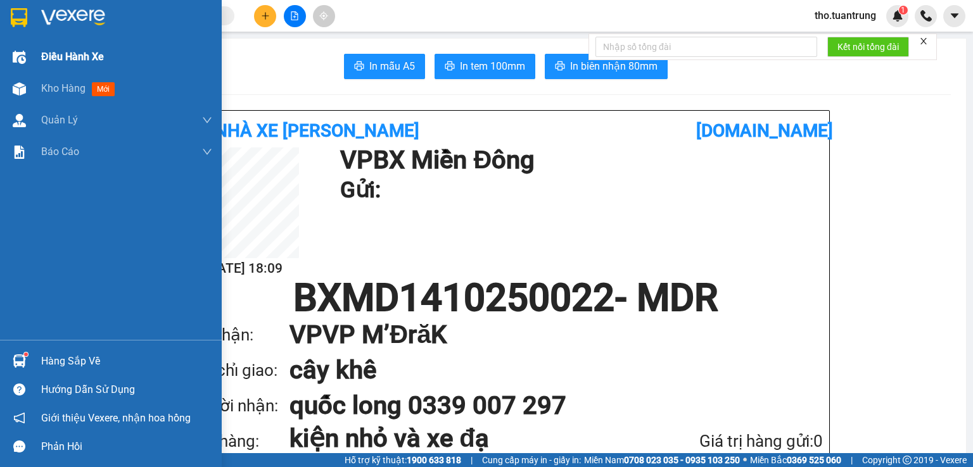
drag, startPoint x: 58, startPoint y: 83, endPoint x: 60, endPoint y: 71, distance: 12.1
click at [59, 84] on span "Kho hàng" at bounding box center [63, 88] width 44 height 12
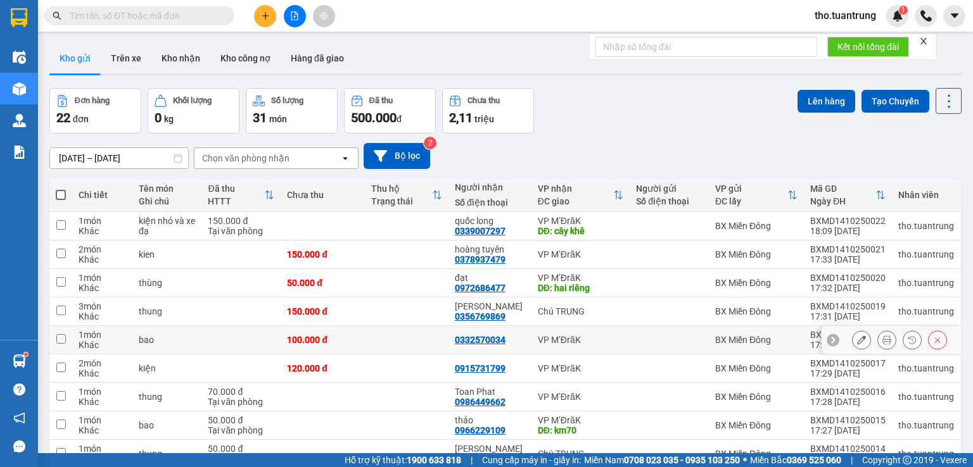
scroll to position [94, 0]
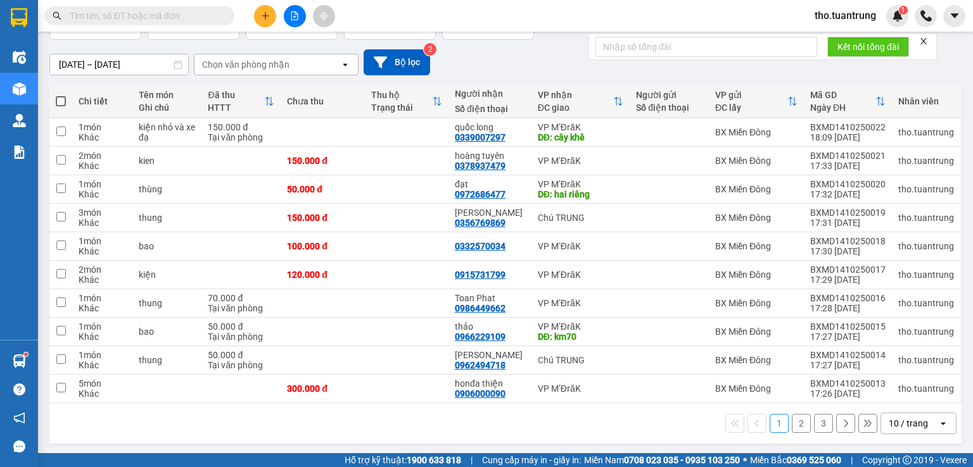
click at [267, 8] on button at bounding box center [265, 16] width 22 height 22
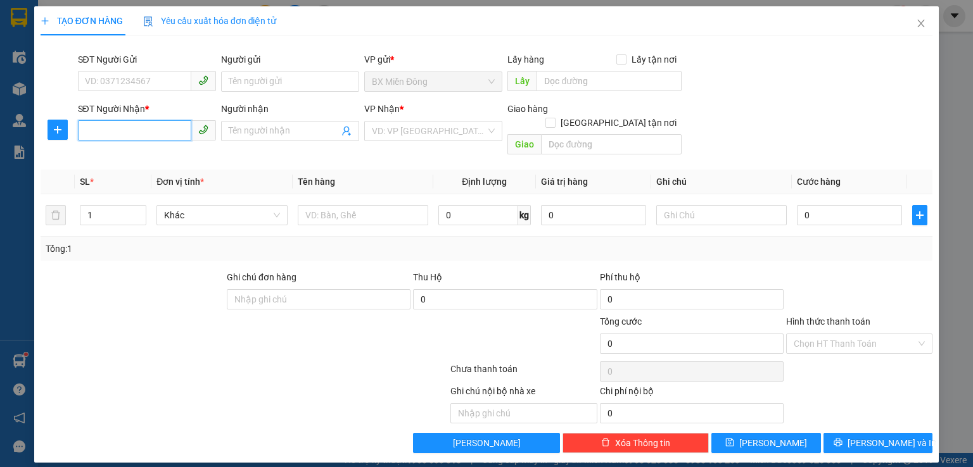
click at [144, 127] on input "SĐT Người Nhận *" at bounding box center [134, 130] width 113 height 20
click at [285, 131] on input "Người nhận" at bounding box center [284, 131] width 110 height 14
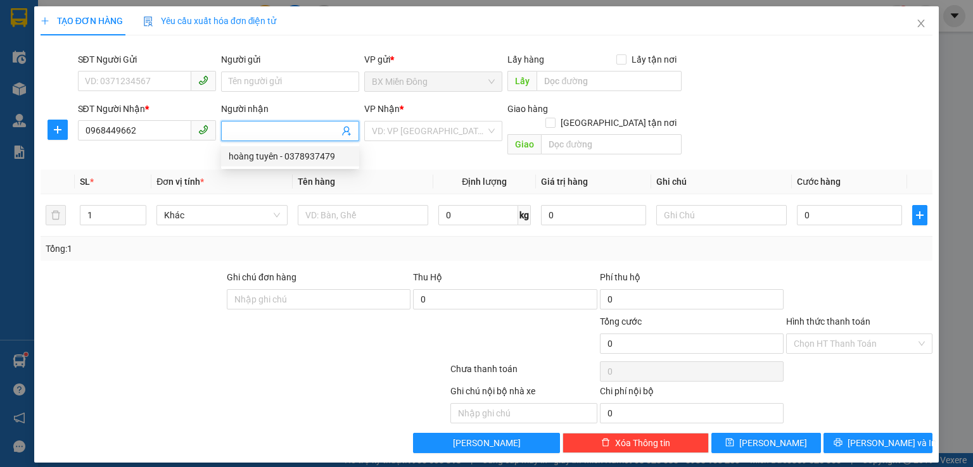
click at [173, 270] on div at bounding box center [132, 292] width 186 height 44
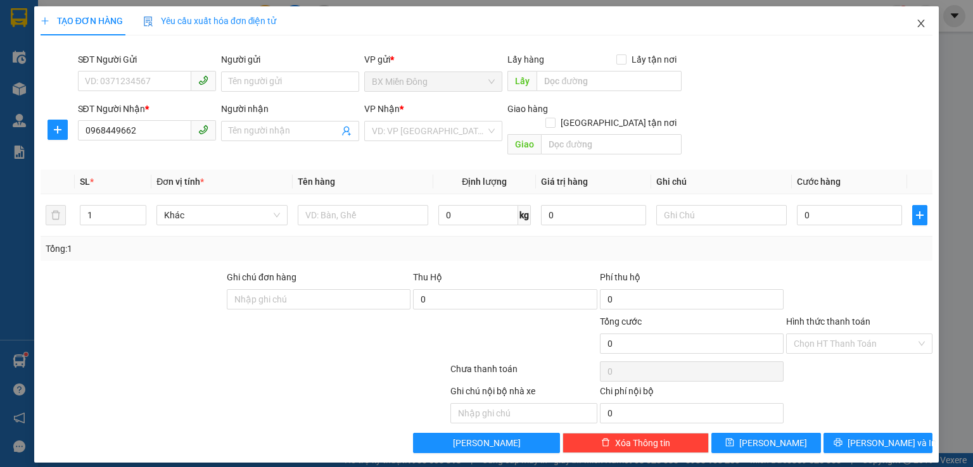
click at [918, 18] on icon "close" at bounding box center [921, 23] width 10 height 10
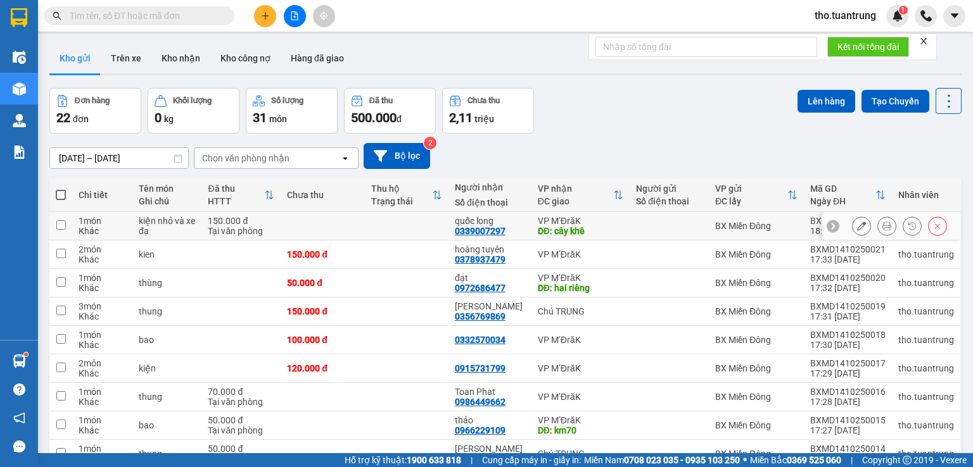
scroll to position [94, 0]
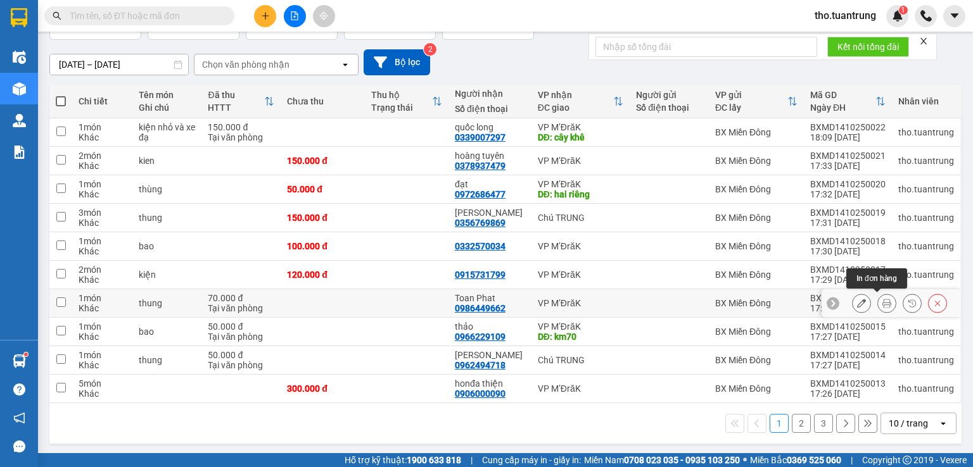
click at [882, 302] on icon at bounding box center [886, 303] width 9 height 9
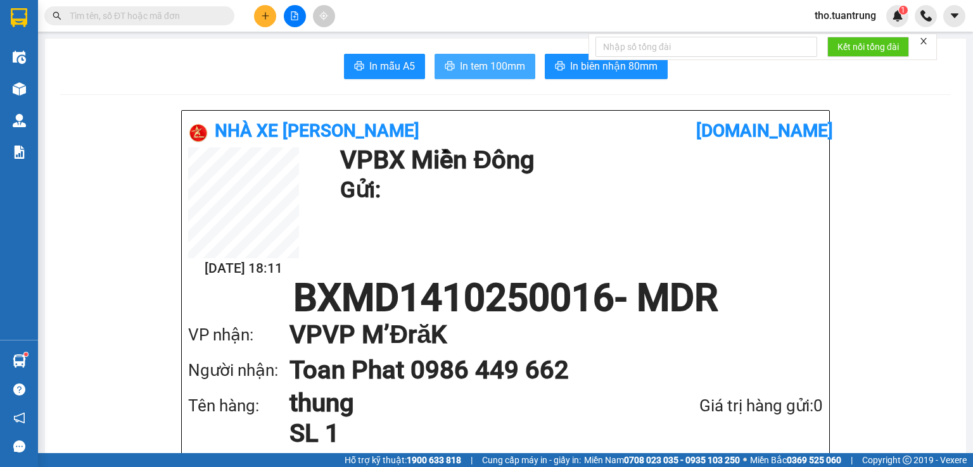
click at [484, 69] on span "In tem 100mm" at bounding box center [492, 66] width 65 height 16
click at [271, 16] on button at bounding box center [265, 16] width 22 height 22
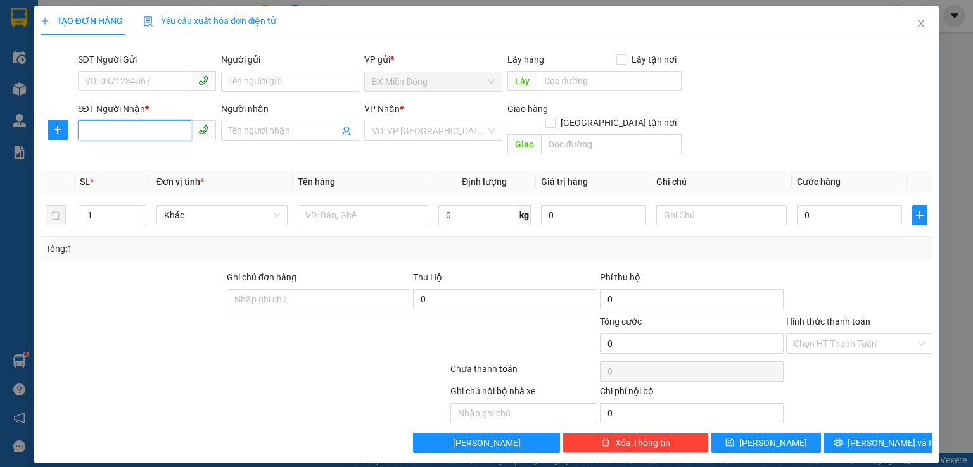
drag, startPoint x: 137, startPoint y: 127, endPoint x: 129, endPoint y: 127, distance: 7.6
click at [137, 127] on input "SĐT Người Nhận *" at bounding box center [134, 130] width 113 height 20
click at [170, 160] on div "0983731500 - Trung Dũng" at bounding box center [146, 156] width 123 height 14
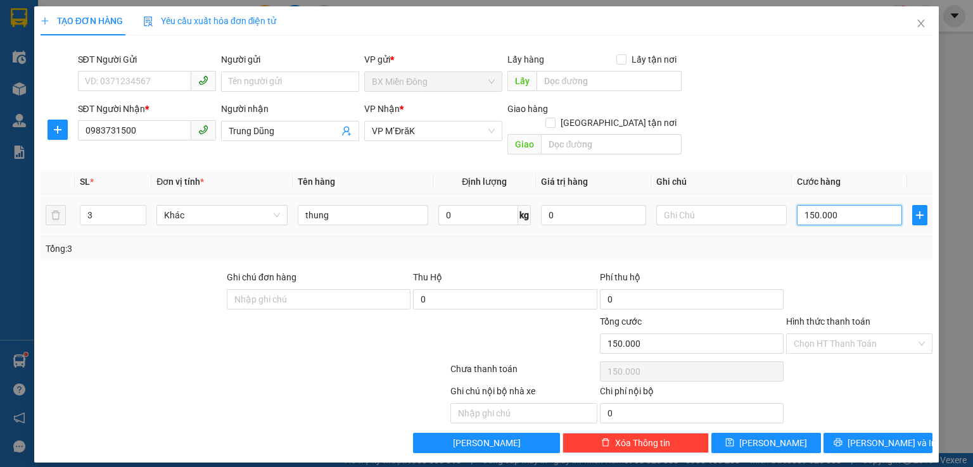
click at [857, 205] on input "150.000" at bounding box center [849, 215] width 105 height 20
click at [132, 213] on span "Decrease Value" at bounding box center [139, 218] width 14 height 11
click at [137, 216] on span "down" at bounding box center [140, 220] width 8 height 8
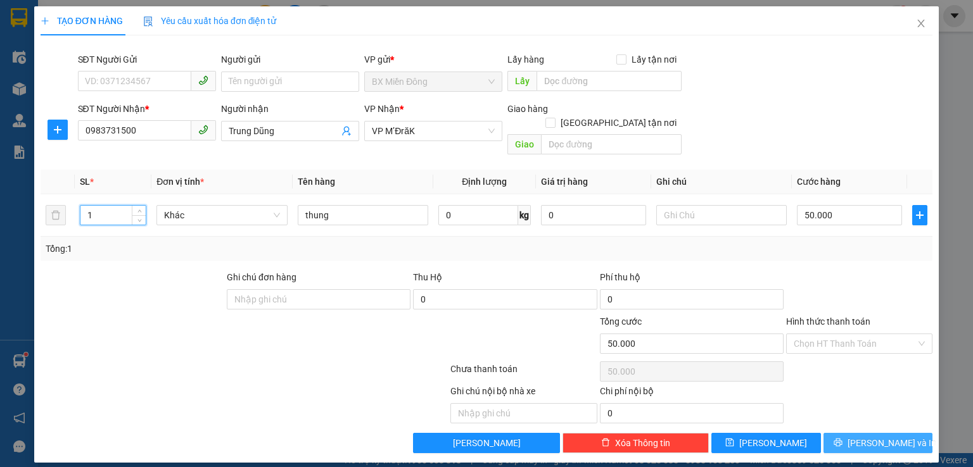
click at [881, 436] on span "Lưu và In" at bounding box center [891, 443] width 89 height 14
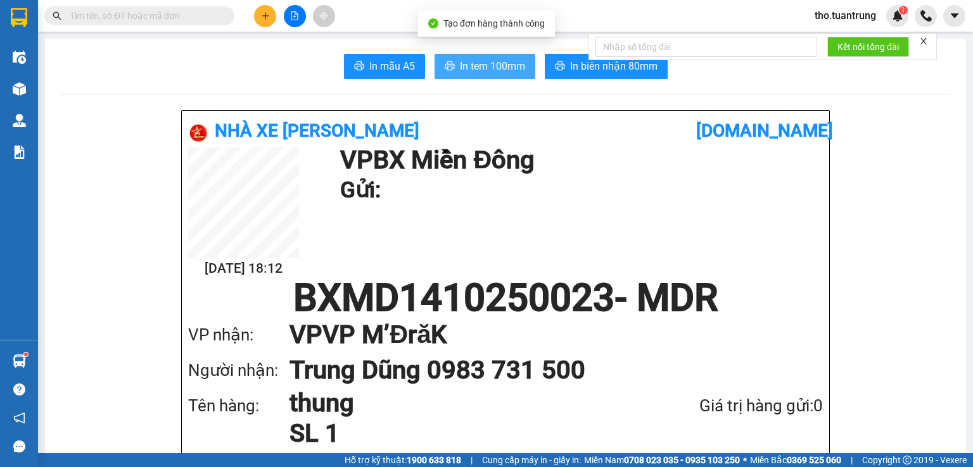
click at [520, 57] on button "In tem 100mm" at bounding box center [484, 66] width 101 height 25
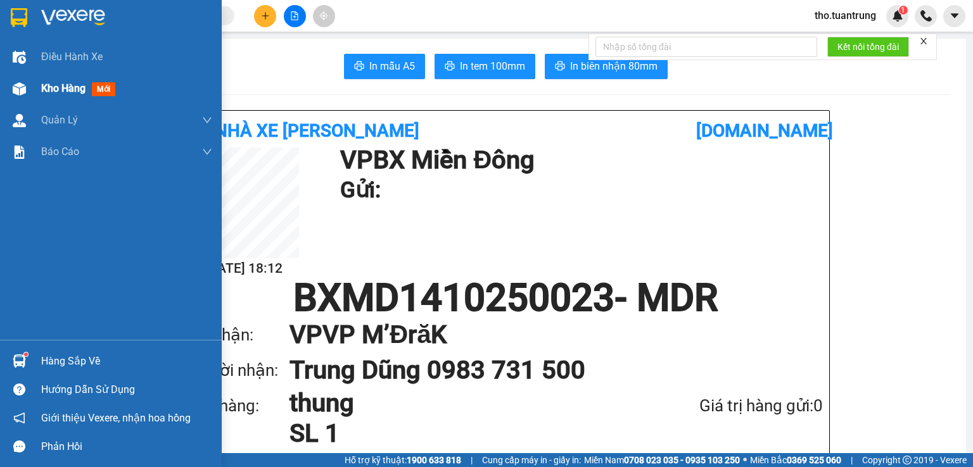
click at [67, 92] on span "Kho hàng" at bounding box center [63, 88] width 44 height 12
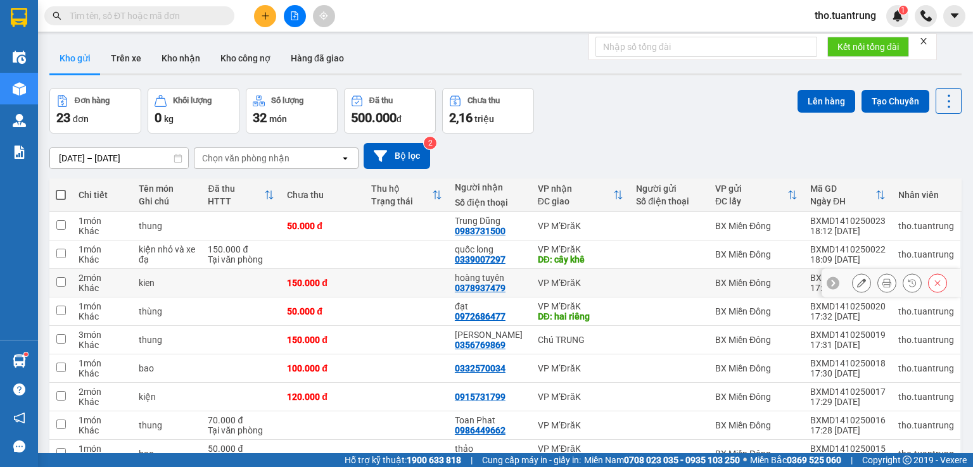
scroll to position [94, 0]
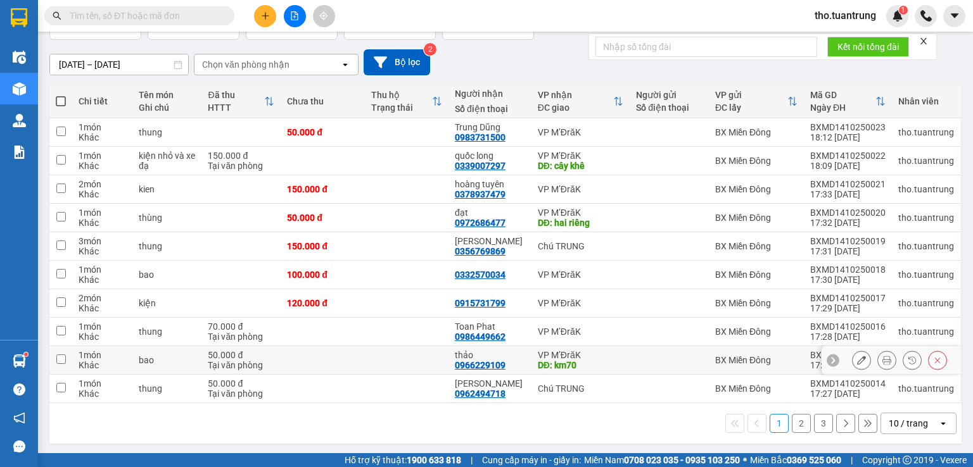
click at [882, 362] on icon at bounding box center [886, 360] width 9 height 9
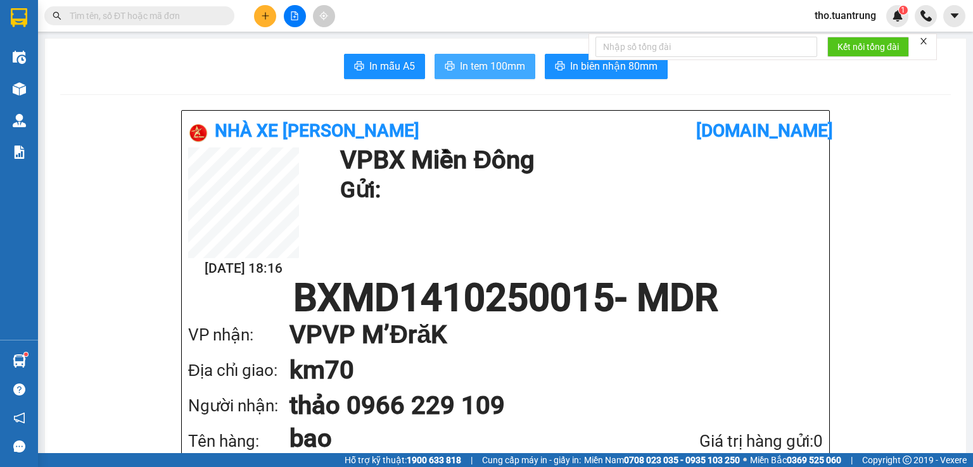
click at [520, 66] on button "In tem 100mm" at bounding box center [484, 66] width 101 height 25
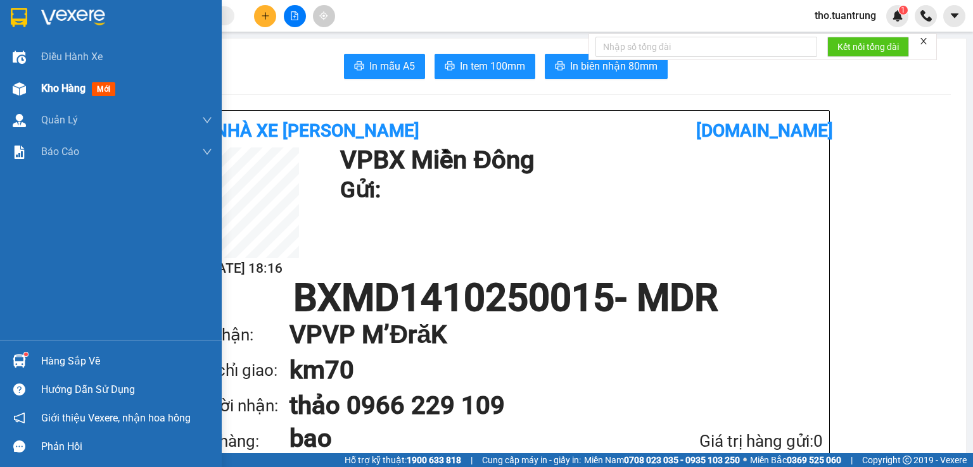
click at [63, 86] on span "Kho hàng" at bounding box center [63, 88] width 44 height 12
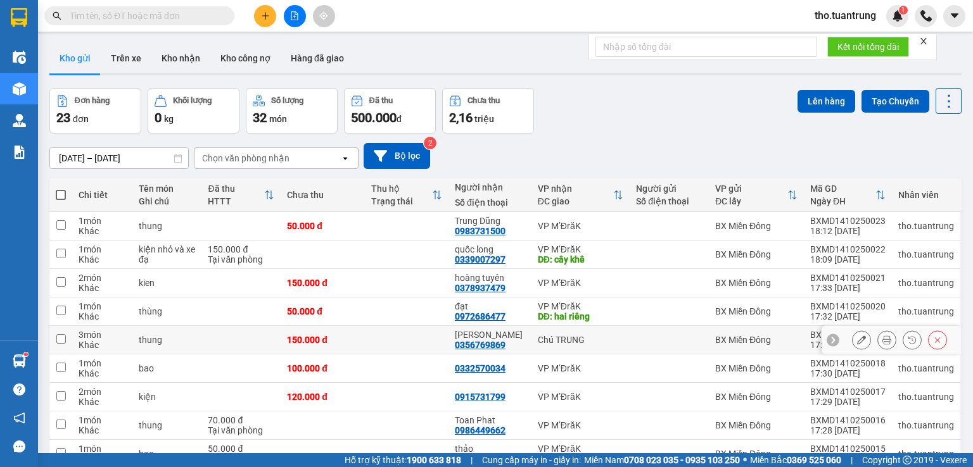
scroll to position [94, 0]
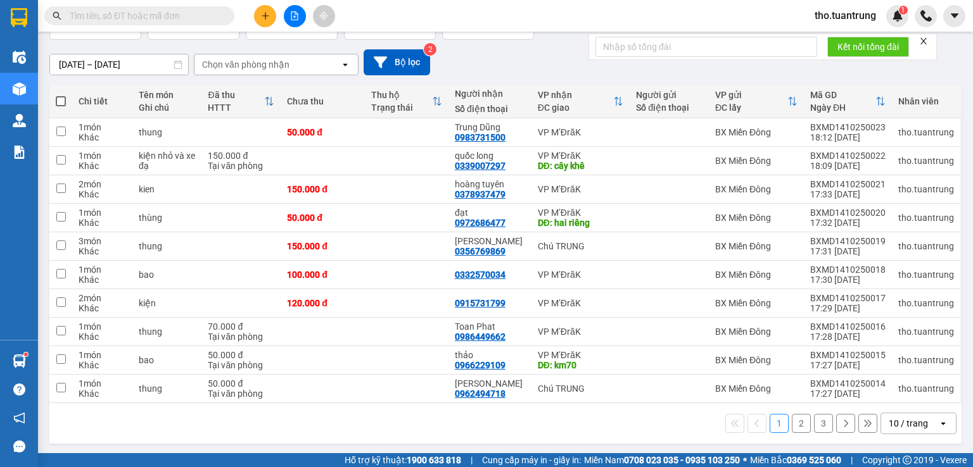
click at [792, 428] on button "2" at bounding box center [801, 423] width 19 height 19
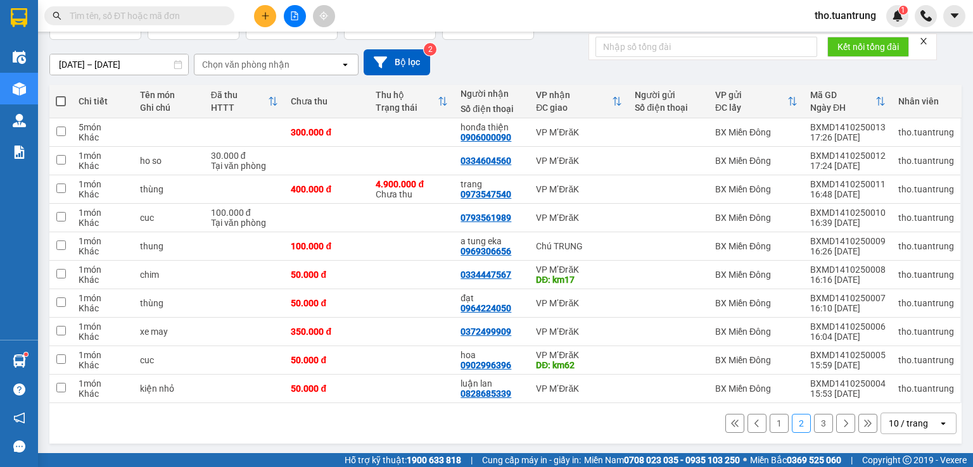
click at [814, 423] on button "3" at bounding box center [823, 423] width 19 height 19
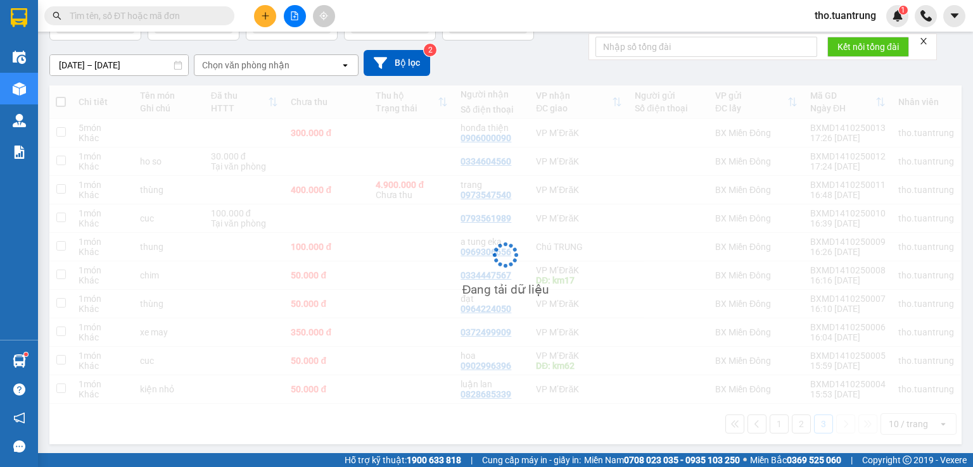
scroll to position [58, 0]
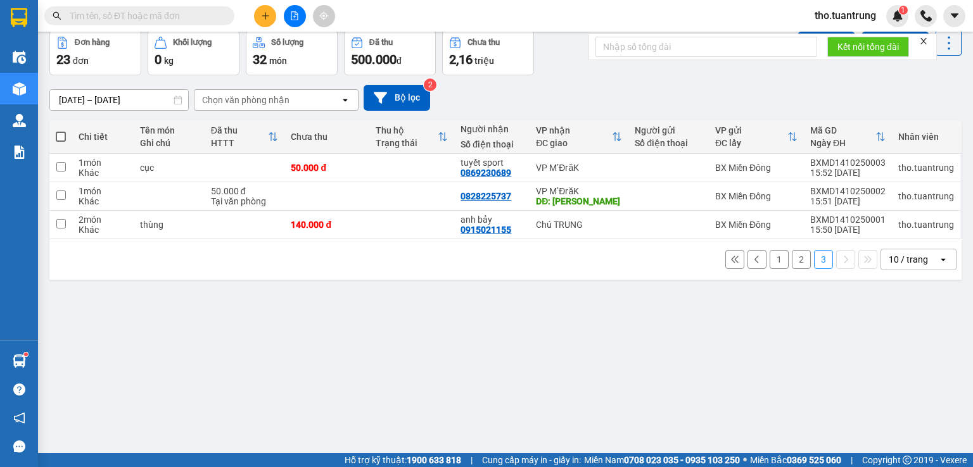
click at [792, 267] on button "2" at bounding box center [801, 259] width 19 height 19
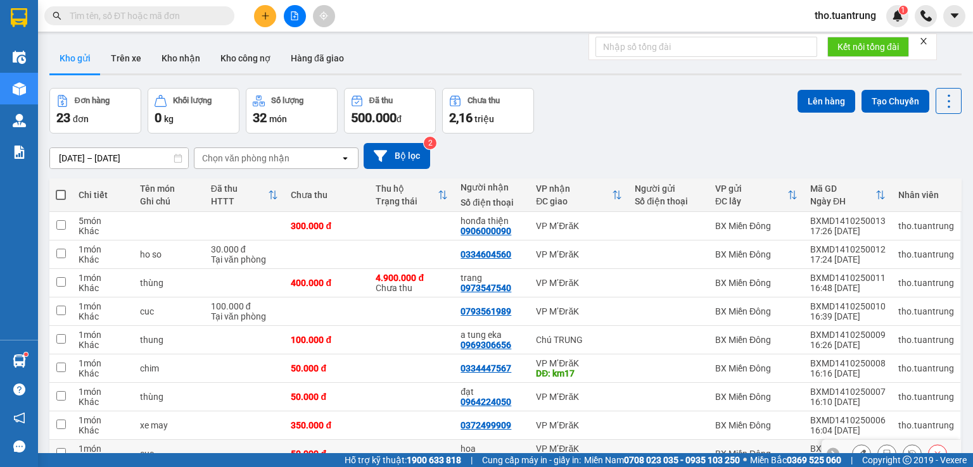
scroll to position [94, 0]
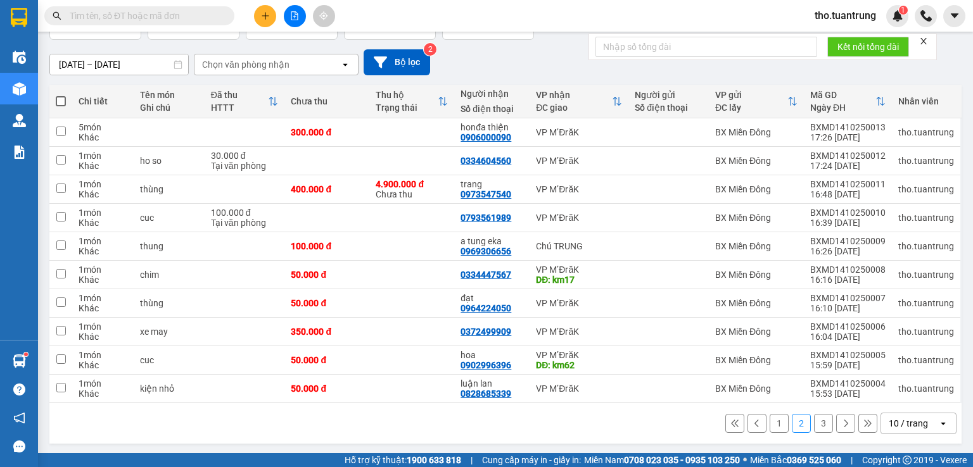
click at [769, 424] on button "1" at bounding box center [778, 423] width 19 height 19
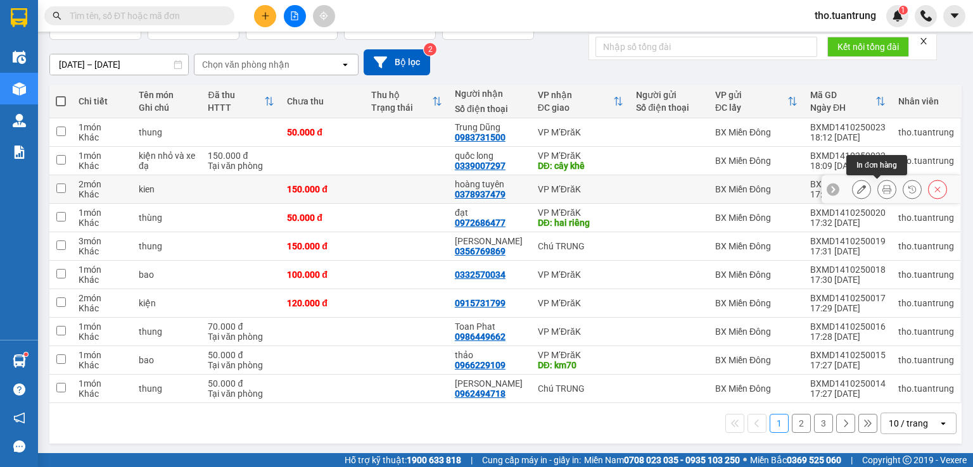
click at [881, 192] on button at bounding box center [887, 190] width 18 height 22
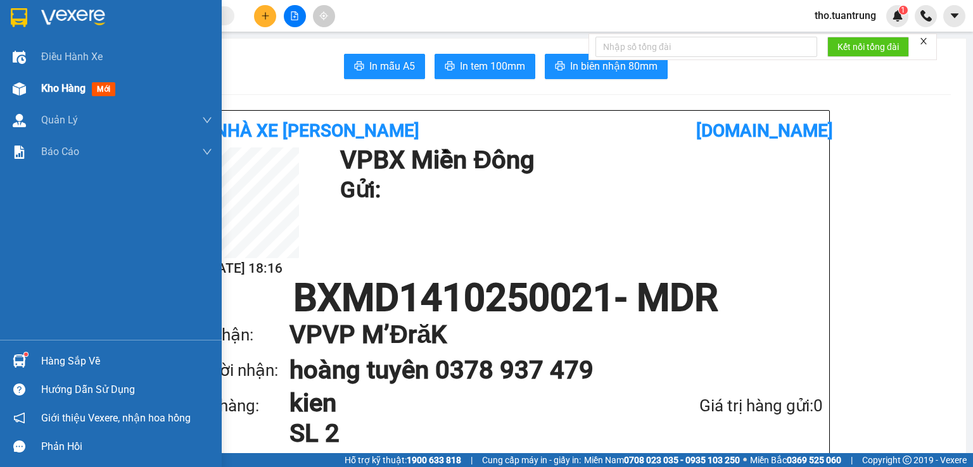
click at [48, 87] on span "Kho hàng" at bounding box center [63, 88] width 44 height 12
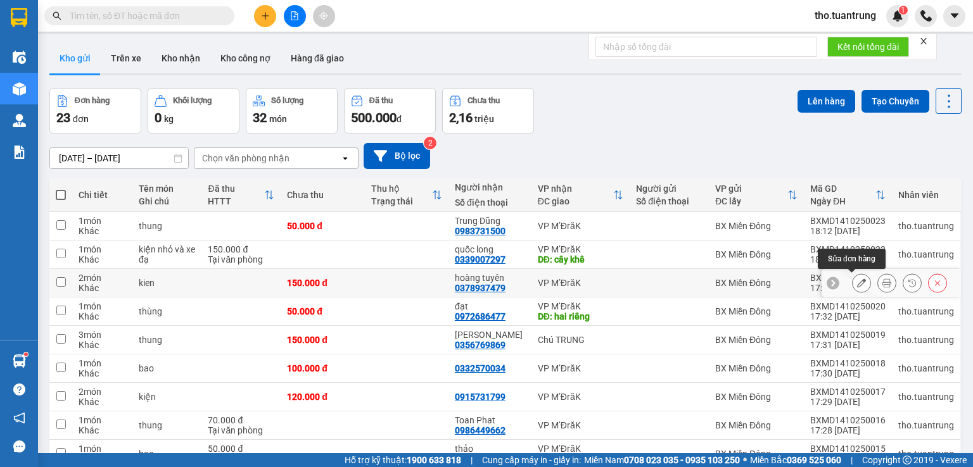
click at [857, 282] on icon at bounding box center [861, 283] width 9 height 9
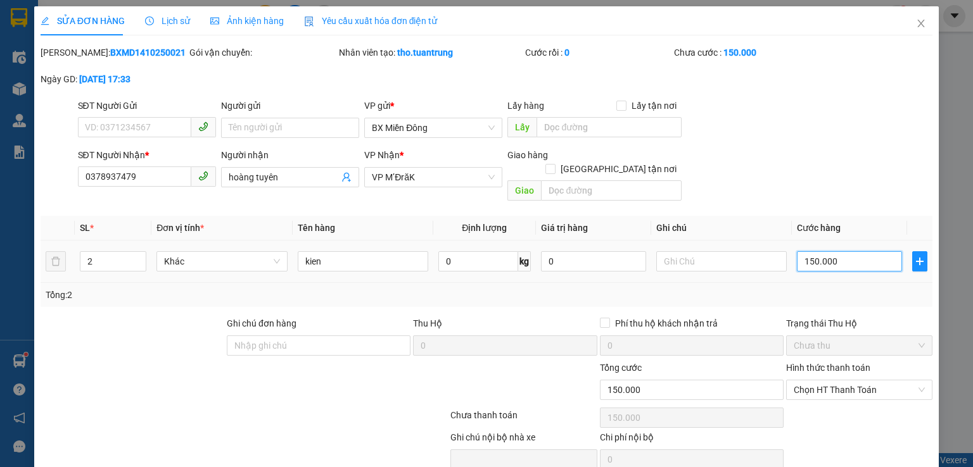
click at [838, 256] on input "150.000" at bounding box center [849, 261] width 105 height 20
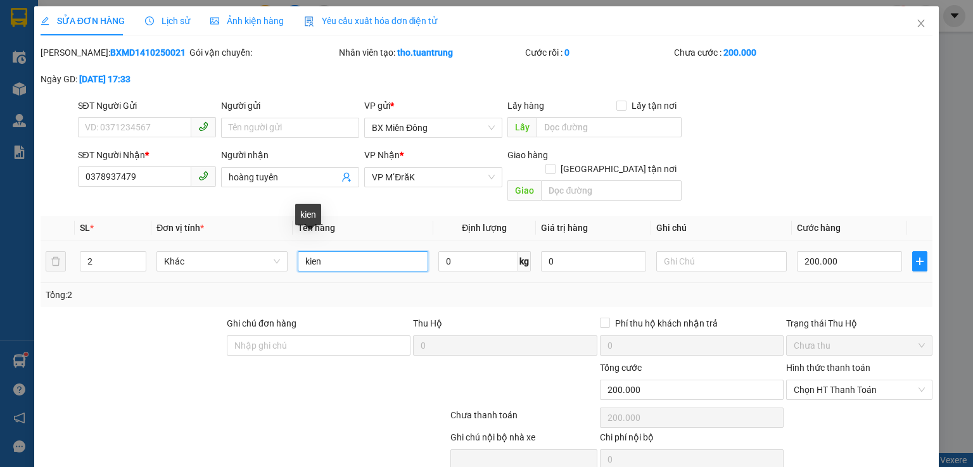
click at [382, 251] on input "kien" at bounding box center [363, 261] width 130 height 20
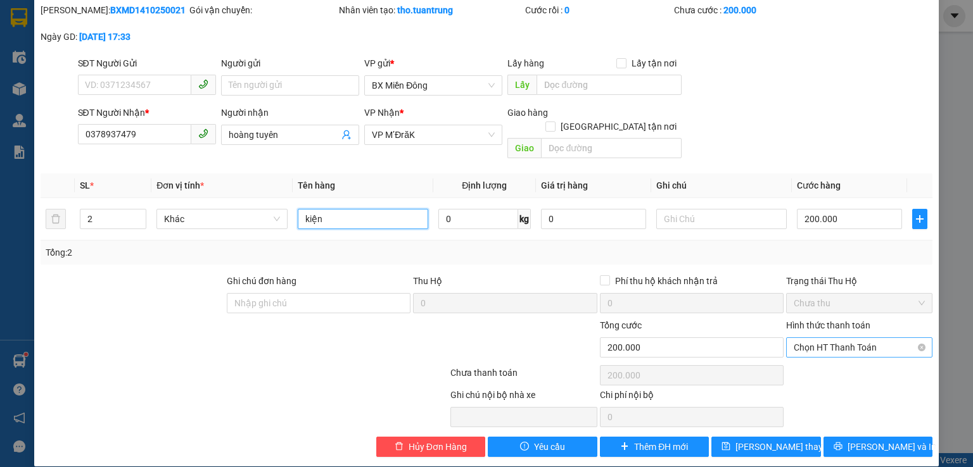
click at [866, 338] on span "Chọn HT Thanh Toán" at bounding box center [858, 347] width 131 height 19
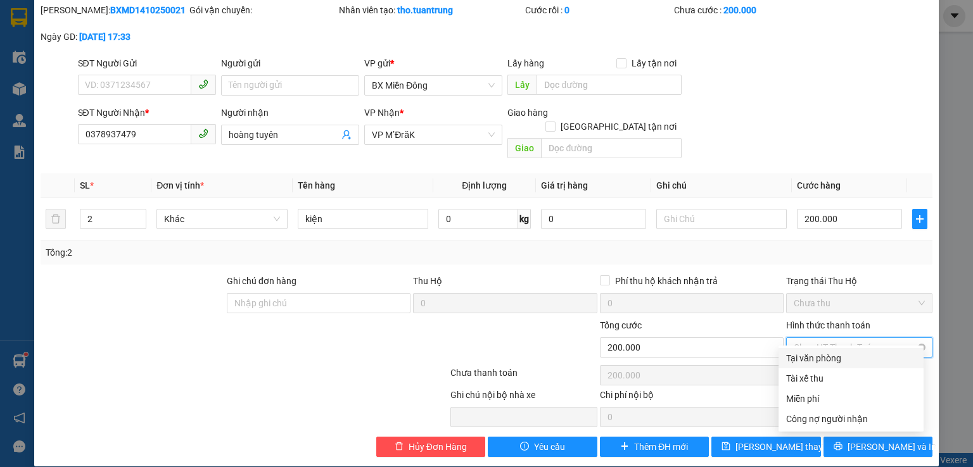
click at [869, 338] on span "Chọn HT Thanh Toán" at bounding box center [858, 347] width 131 height 19
click at [871, 338] on span "Chọn HT Thanh Toán" at bounding box center [858, 347] width 131 height 19
click at [885, 249] on div "Tổng: 2" at bounding box center [487, 253] width 892 height 24
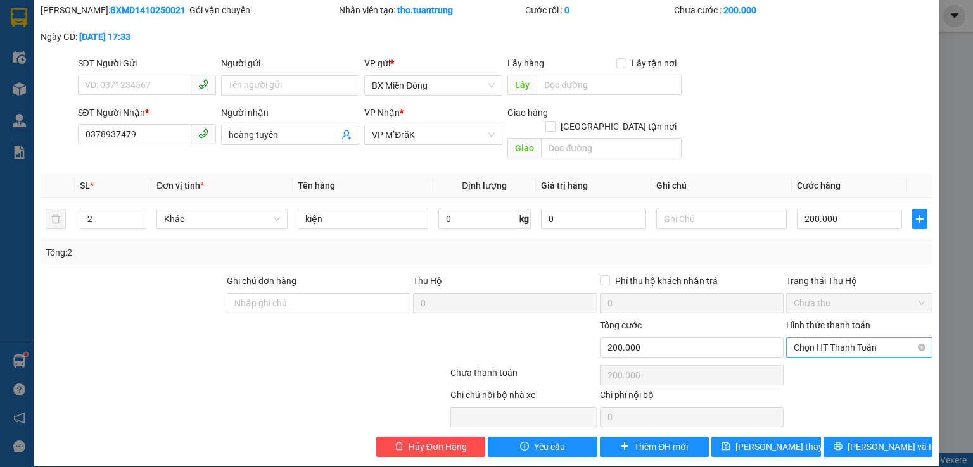
click at [879, 338] on span "Chọn HT Thanh Toán" at bounding box center [858, 347] width 131 height 19
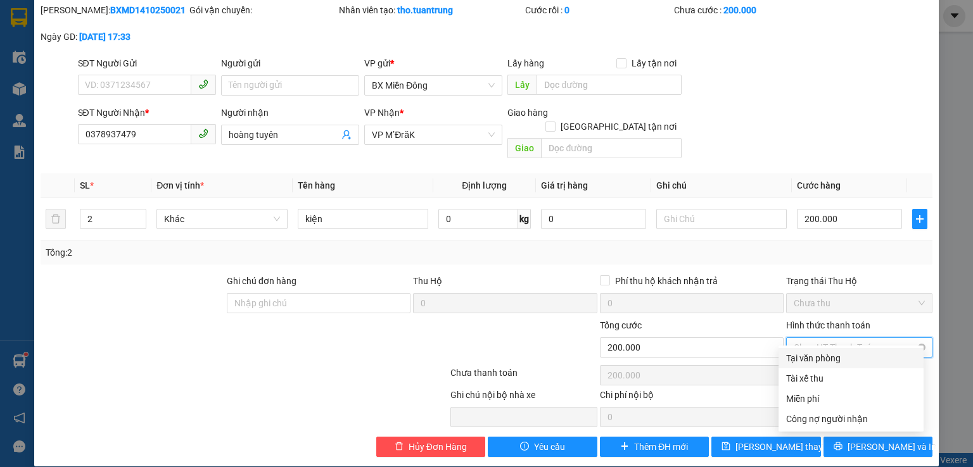
click at [879, 338] on span "Chọn HT Thanh Toán" at bounding box center [858, 347] width 131 height 19
click at [746, 246] on div "Tổng: 2" at bounding box center [486, 253] width 881 height 14
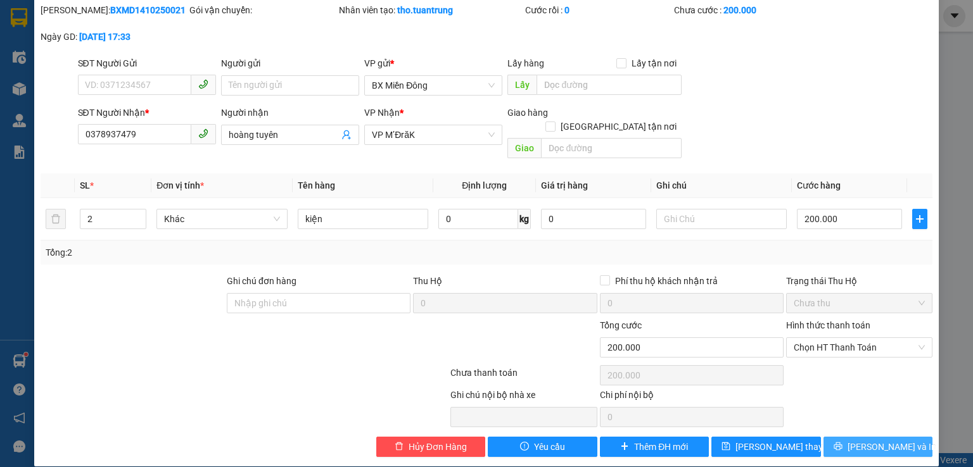
drag, startPoint x: 885, startPoint y: 429, endPoint x: 893, endPoint y: 374, distance: 55.7
click at [893, 374] on div "Total Paid Fee 0 Total UnPaid Fee 150.000 Cash Collection Total Fee Mã ĐH: BXMD…" at bounding box center [487, 230] width 892 height 454
click at [888, 440] on span "Lưu và In" at bounding box center [891, 447] width 89 height 14
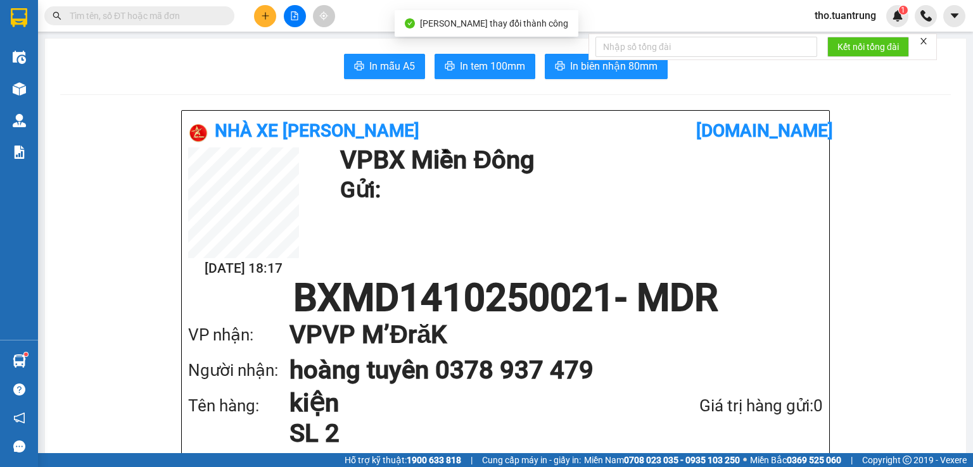
click at [506, 76] on button "In tem 100mm" at bounding box center [484, 66] width 101 height 25
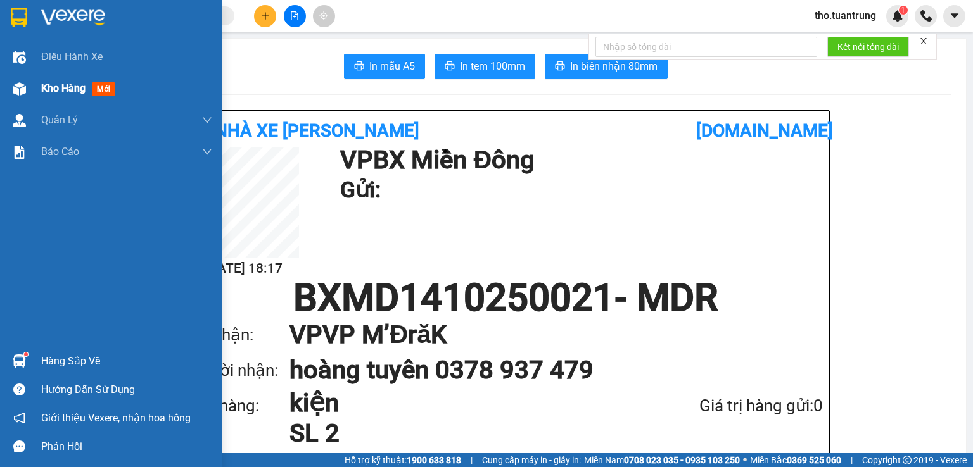
click at [61, 85] on span "Kho hàng" at bounding box center [63, 88] width 44 height 12
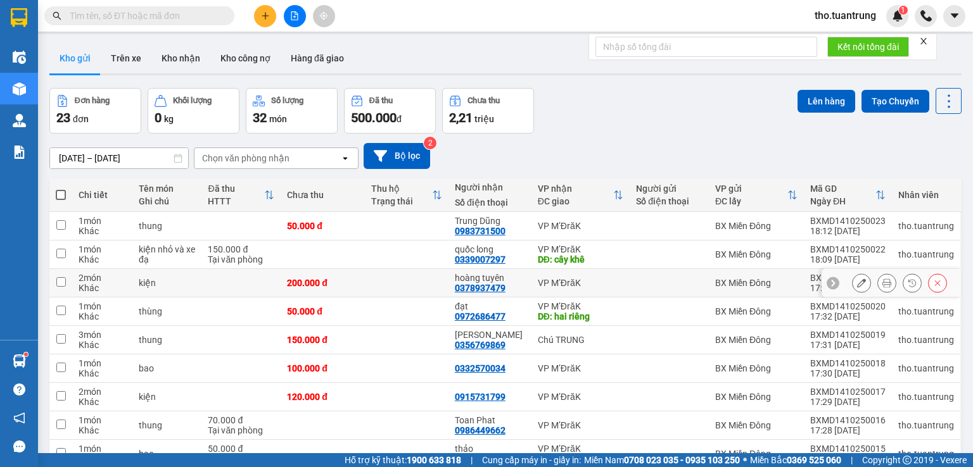
scroll to position [94, 0]
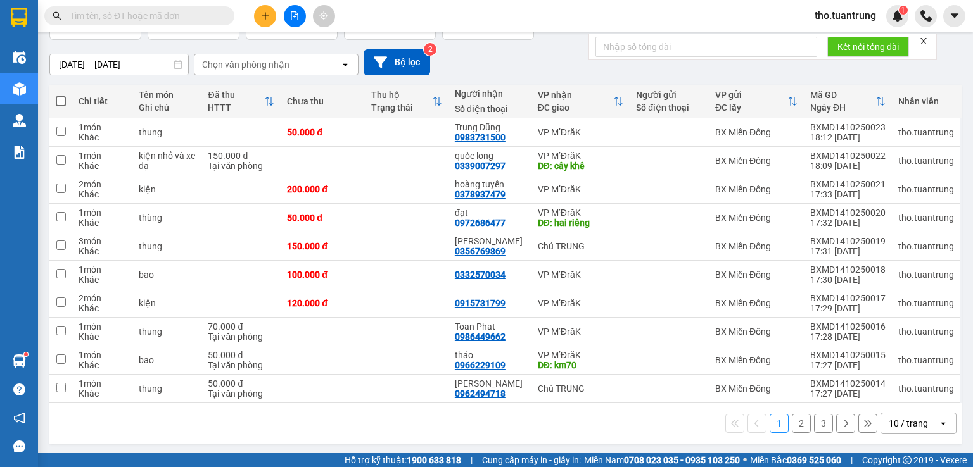
click at [792, 429] on button "2" at bounding box center [801, 423] width 19 height 19
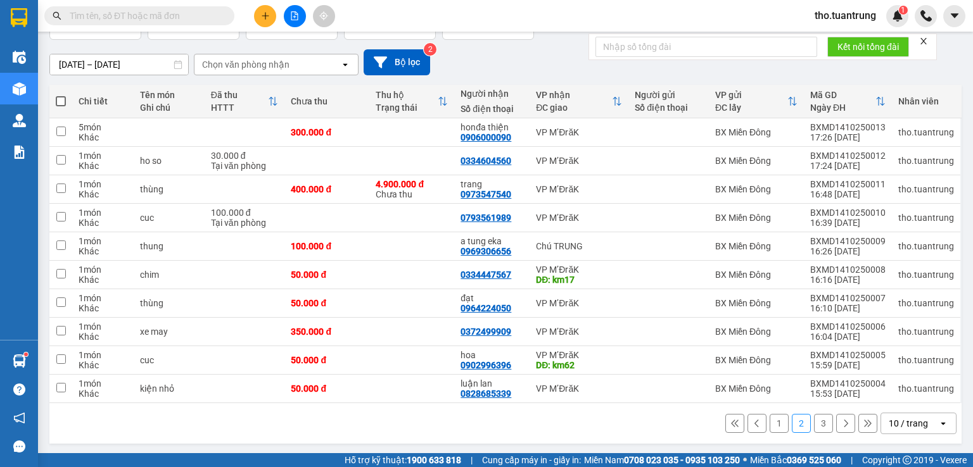
click at [814, 420] on button "3" at bounding box center [823, 423] width 19 height 19
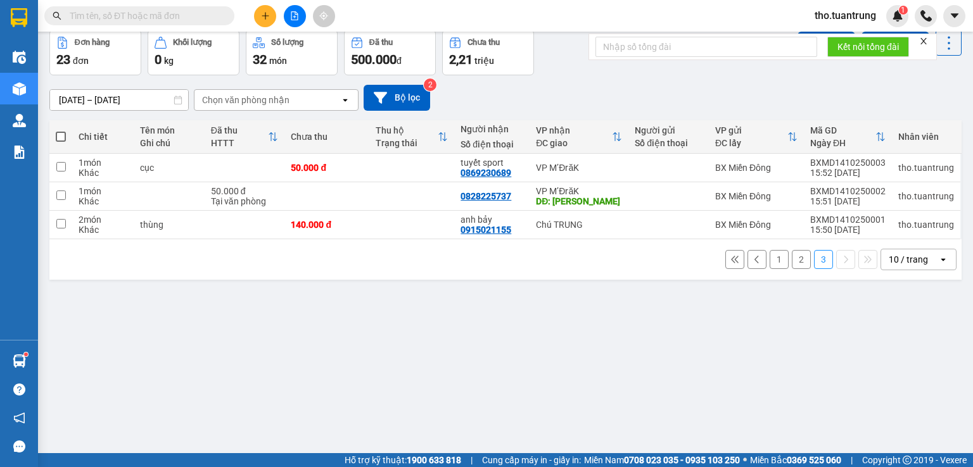
click at [792, 262] on button "2" at bounding box center [801, 259] width 19 height 19
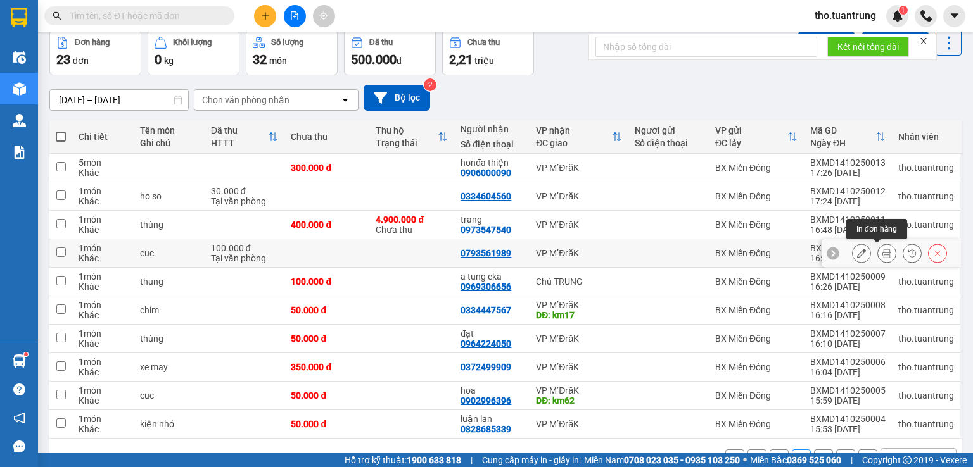
click at [882, 250] on icon at bounding box center [886, 253] width 9 height 9
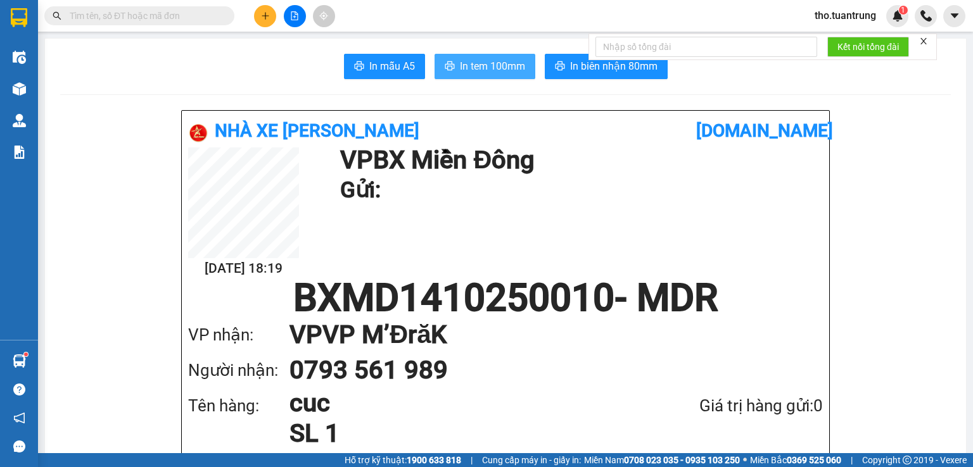
click at [464, 63] on span "In tem 100mm" at bounding box center [492, 66] width 65 height 16
click at [272, 18] on button at bounding box center [265, 16] width 22 height 22
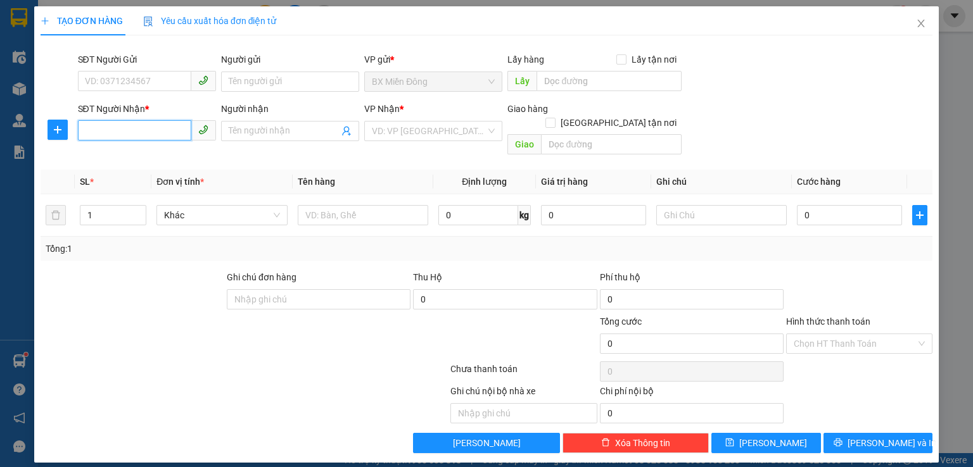
click at [156, 137] on input "SĐT Người Nhận *" at bounding box center [134, 130] width 113 height 20
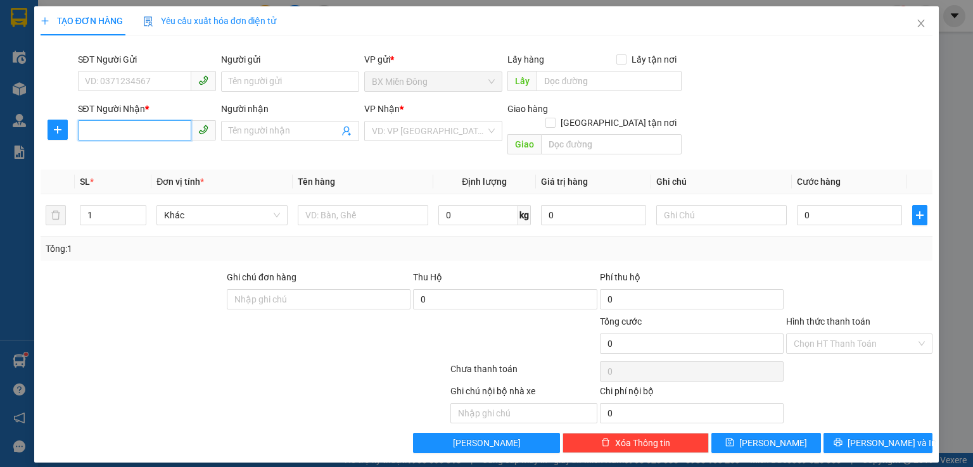
click at [156, 137] on input "SĐT Người Nhận *" at bounding box center [134, 130] width 113 height 20
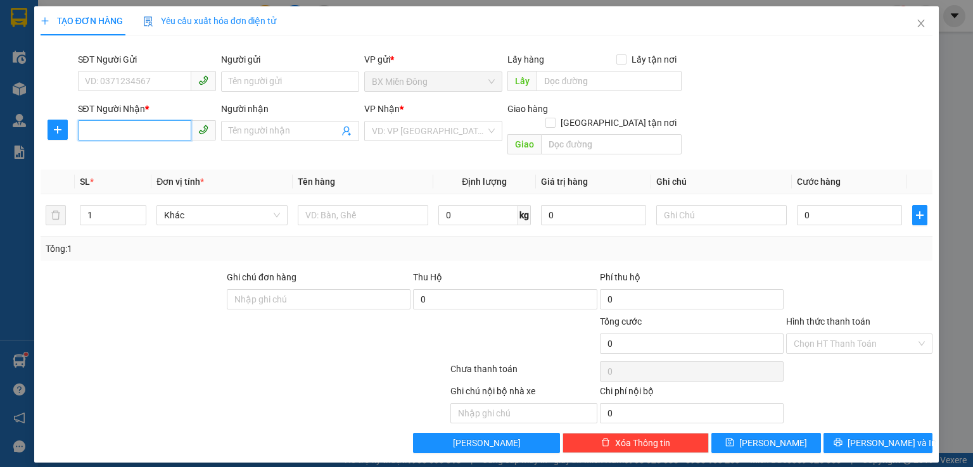
click at [156, 137] on input "SĐT Người Nhận *" at bounding box center [134, 130] width 113 height 20
click at [139, 153] on div "0363414569 - huyền thương" at bounding box center [147, 156] width 125 height 14
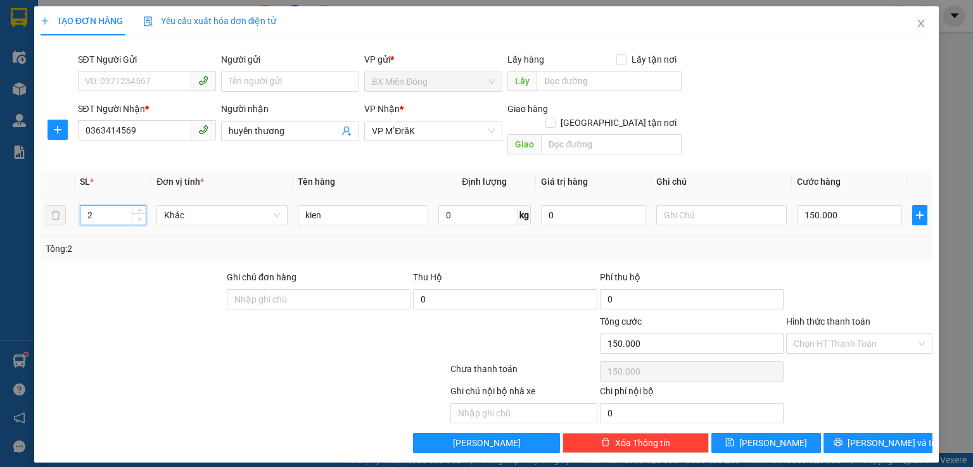
click at [139, 217] on icon "down" at bounding box center [139, 219] width 4 height 4
click at [138, 217] on icon "down" at bounding box center [139, 219] width 4 height 4
click at [138, 218] on icon "down" at bounding box center [139, 219] width 4 height 3
click at [137, 217] on icon "down" at bounding box center [139, 219] width 4 height 4
click at [346, 205] on input "kien" at bounding box center [363, 215] width 130 height 20
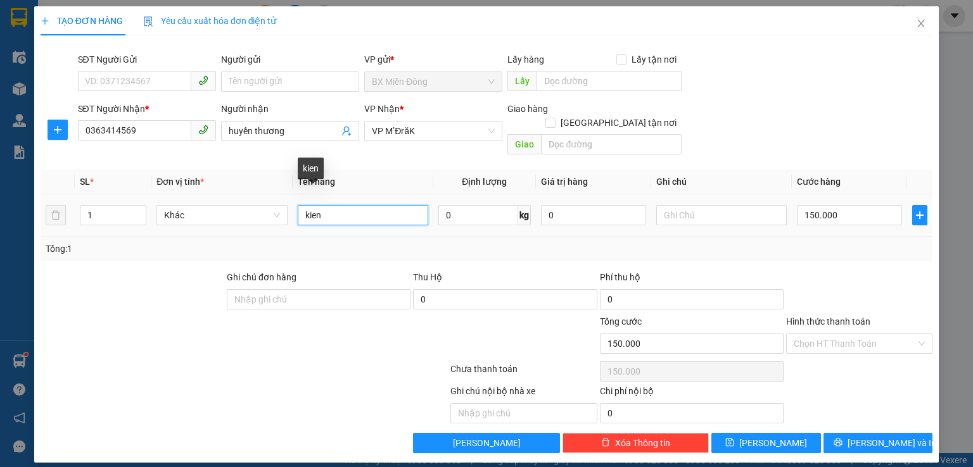
click at [346, 205] on input "kien" at bounding box center [363, 215] width 130 height 20
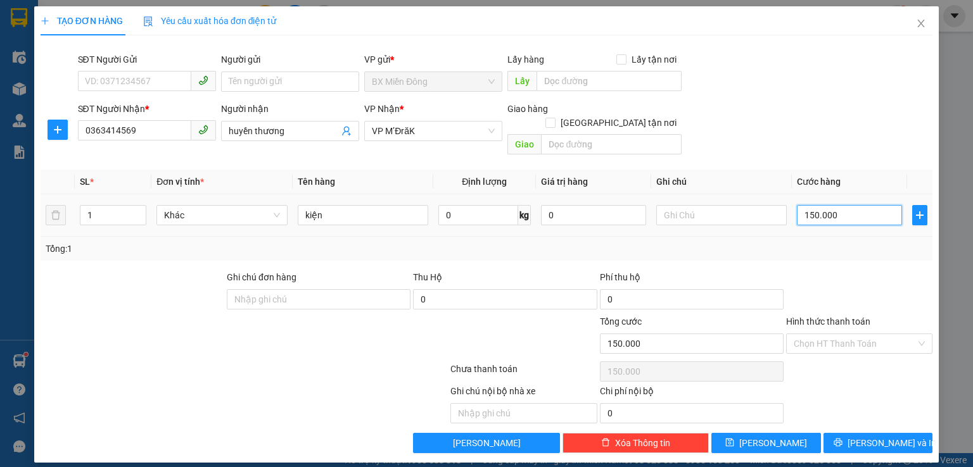
click at [872, 205] on input "150.000" at bounding box center [849, 215] width 105 height 20
click at [870, 205] on input "150.000" at bounding box center [849, 215] width 105 height 20
click at [899, 436] on span "Lưu và In" at bounding box center [891, 443] width 89 height 14
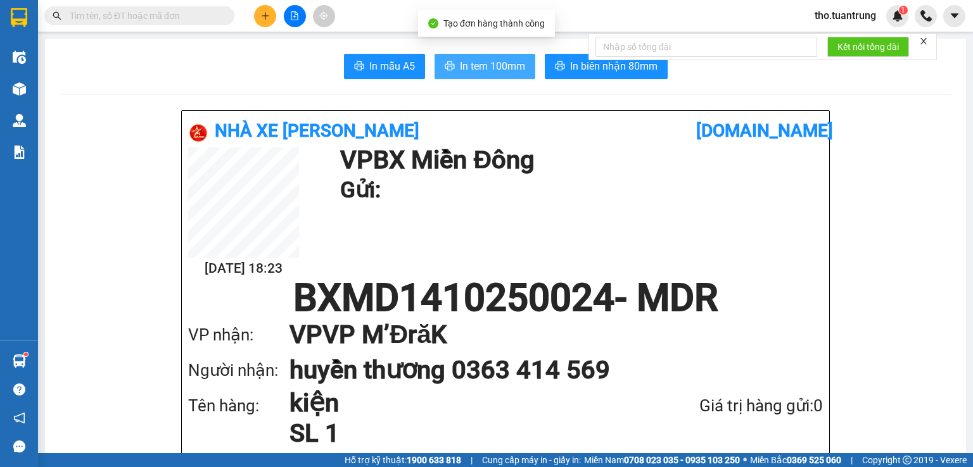
drag, startPoint x: 455, startPoint y: 63, endPoint x: 460, endPoint y: 70, distance: 9.5
click at [460, 64] on span "In tem 100mm" at bounding box center [492, 66] width 65 height 16
